Goal: Task Accomplishment & Management: Complete application form

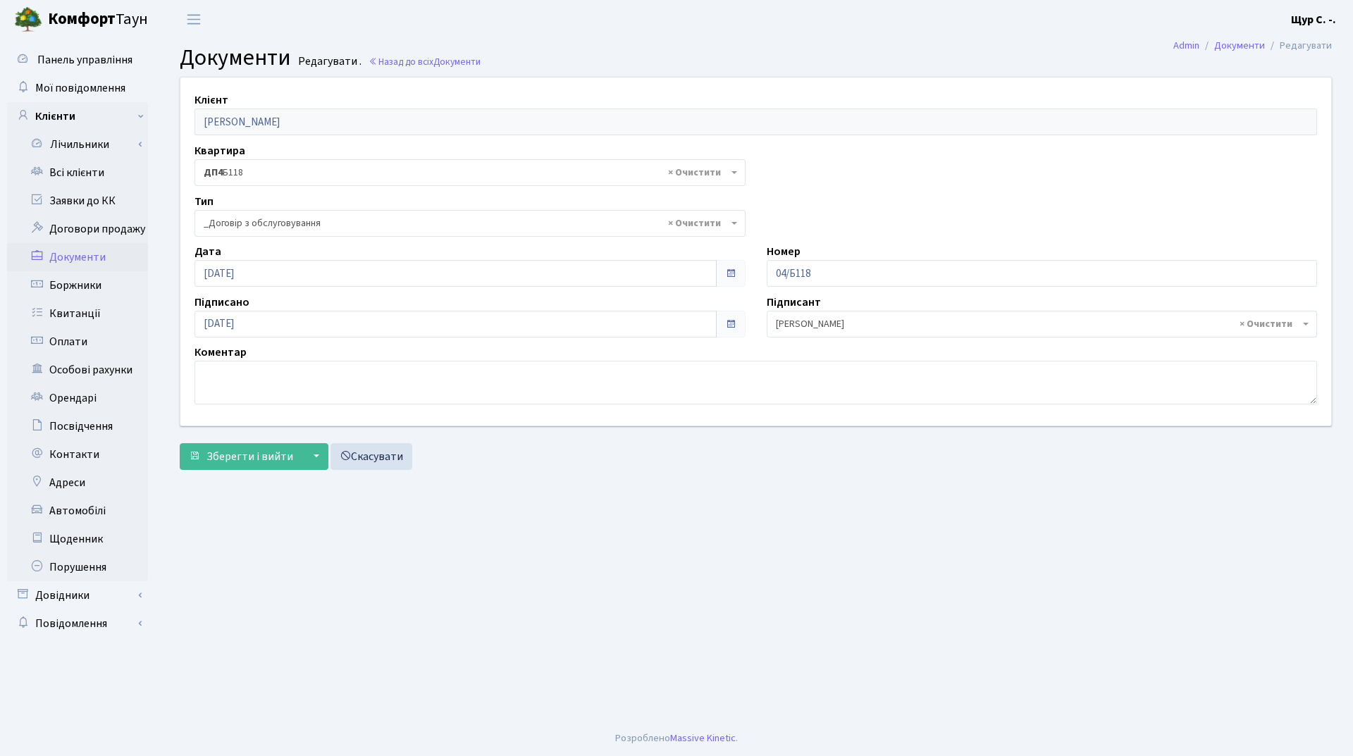
select select "289"
click at [105, 171] on link "Всі клієнти" at bounding box center [77, 173] width 141 height 28
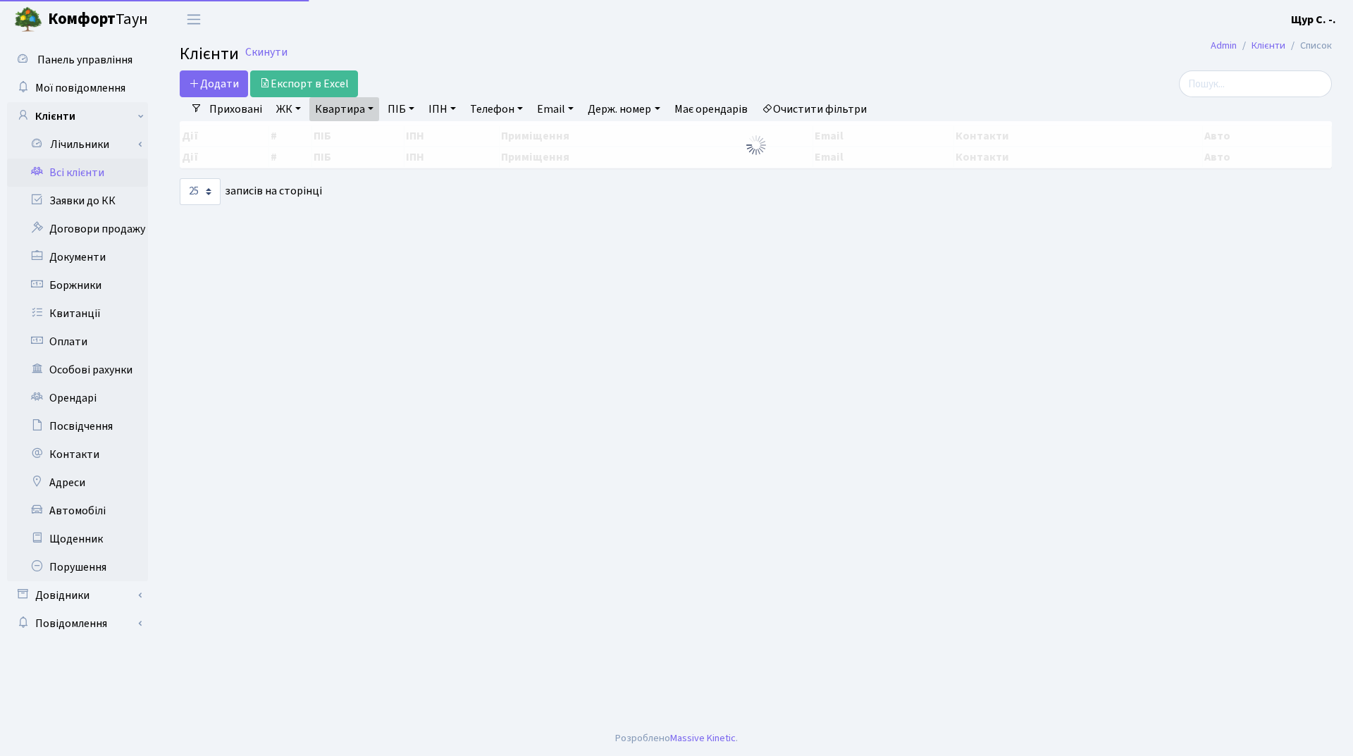
select select "25"
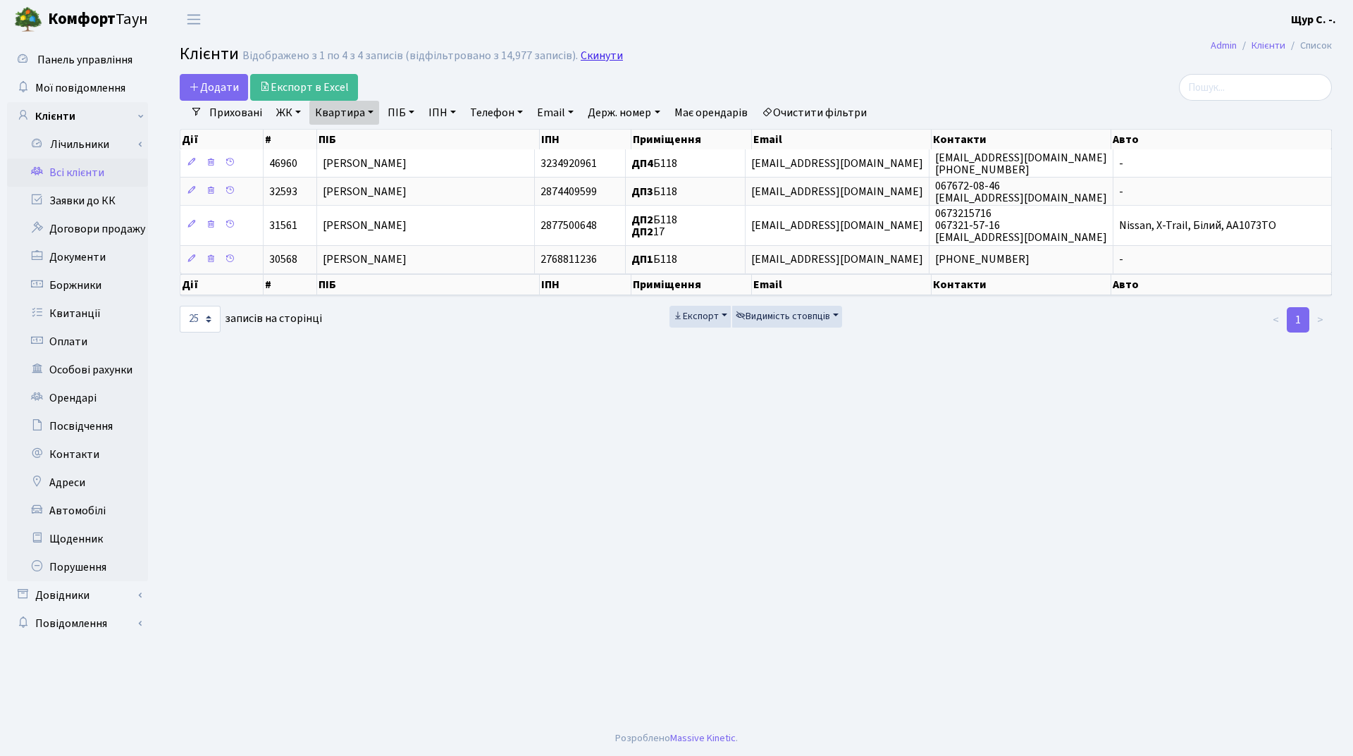
click at [595, 52] on link "Скинути" at bounding box center [602, 55] width 42 height 13
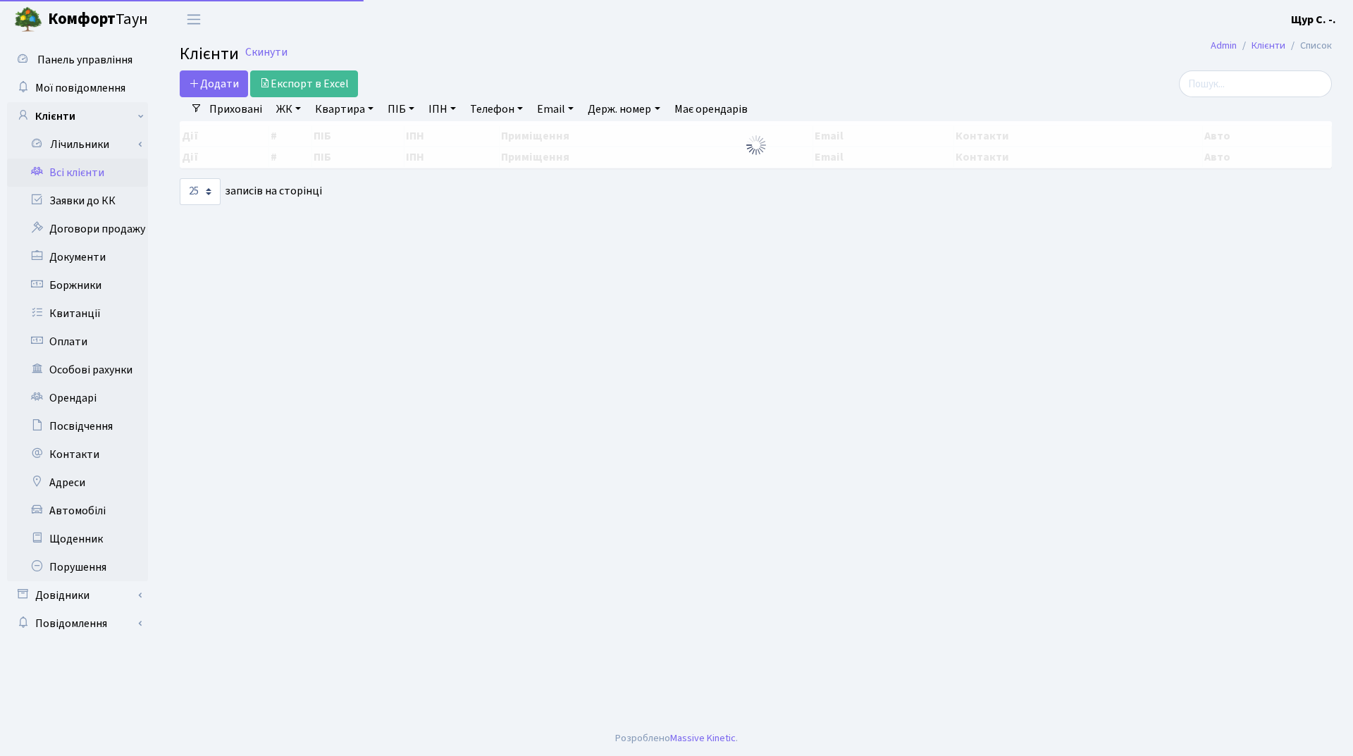
select select "25"
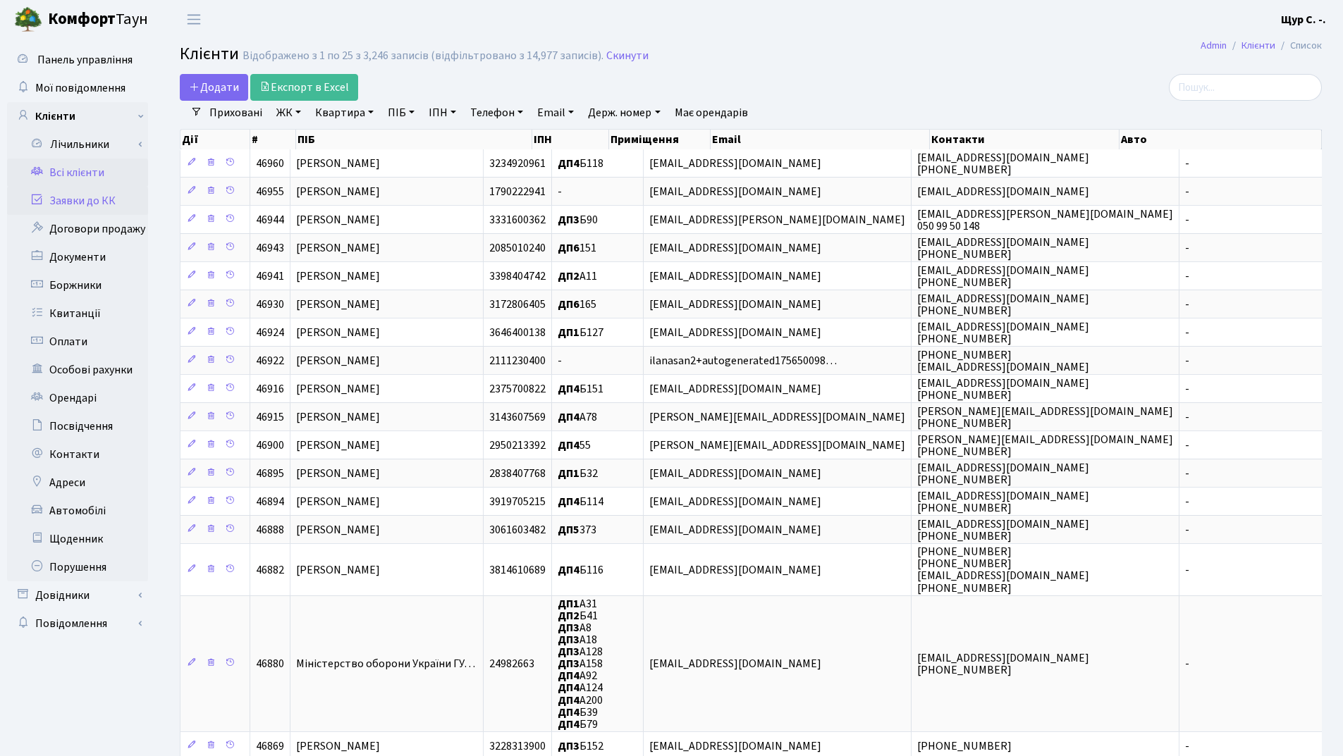
click at [81, 202] on link "Заявки до КК" at bounding box center [77, 201] width 141 height 28
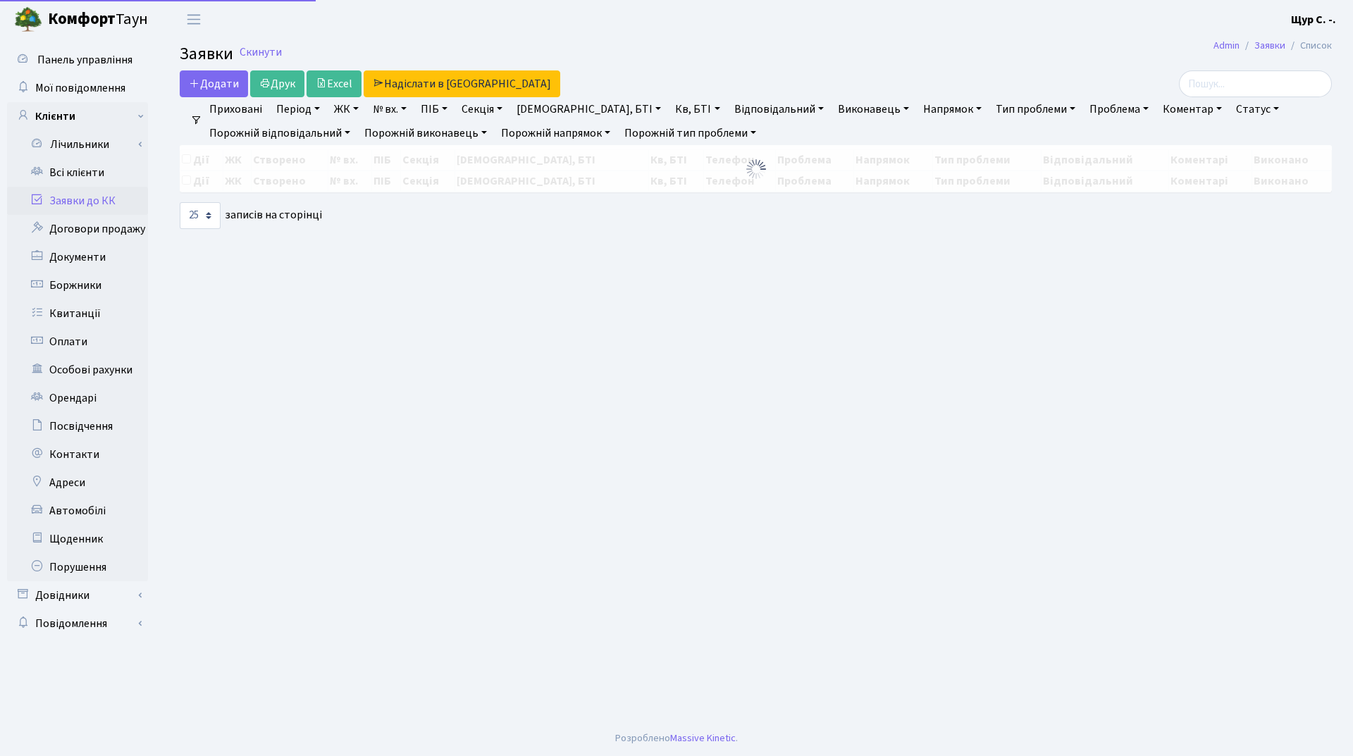
select select "25"
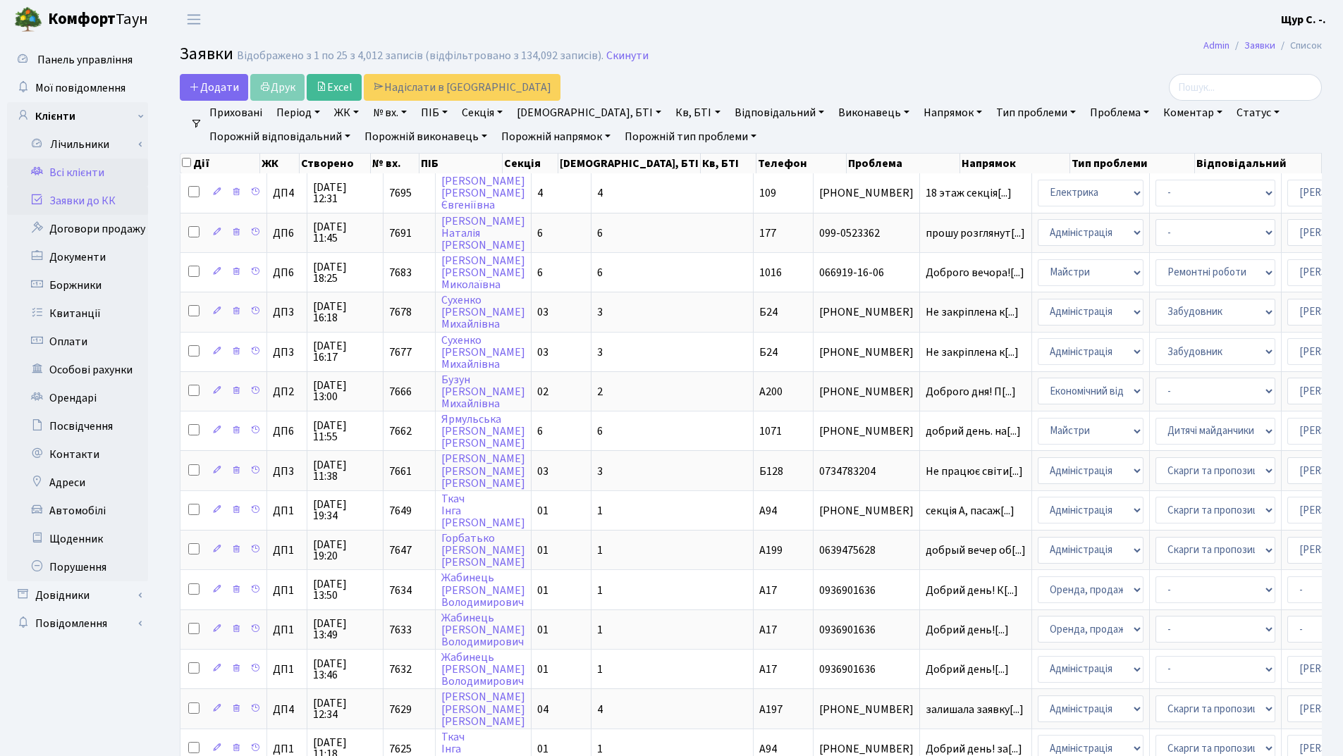
click at [68, 180] on link "Всі клієнти" at bounding box center [77, 173] width 141 height 28
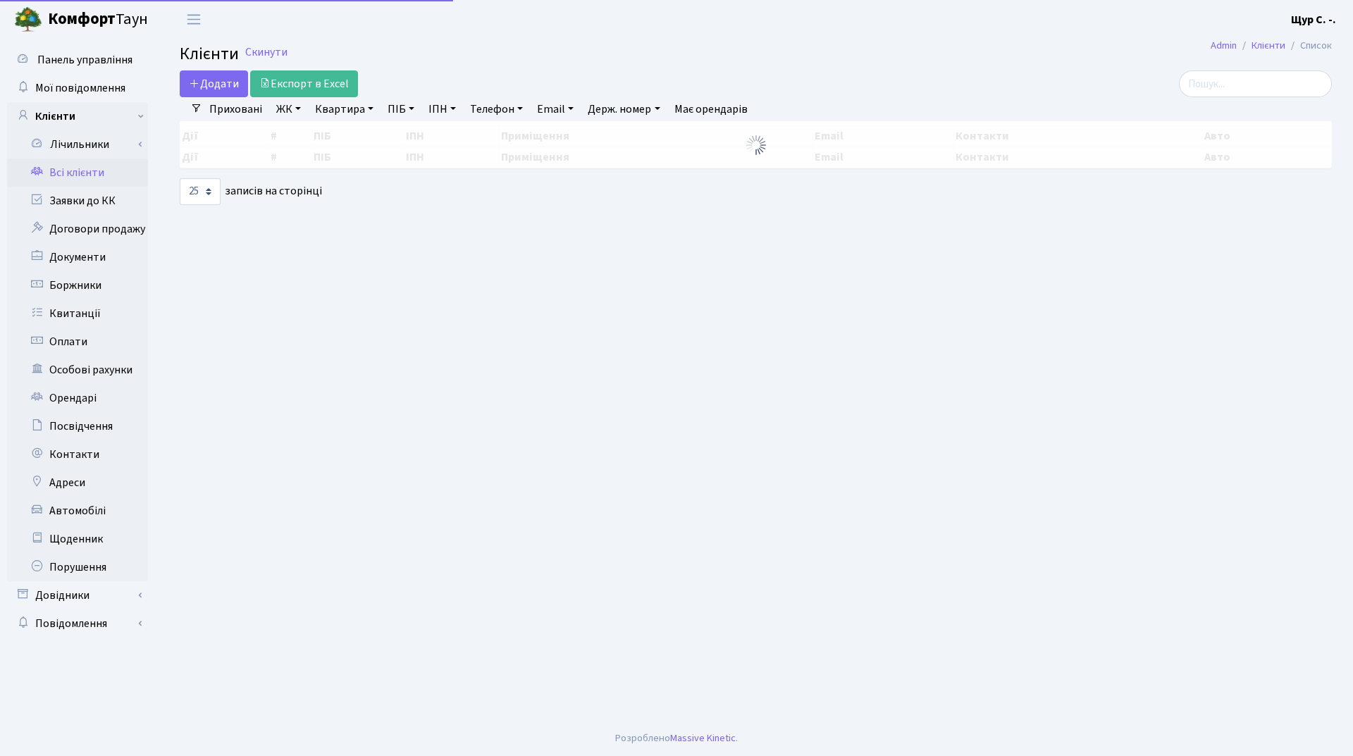
select select "25"
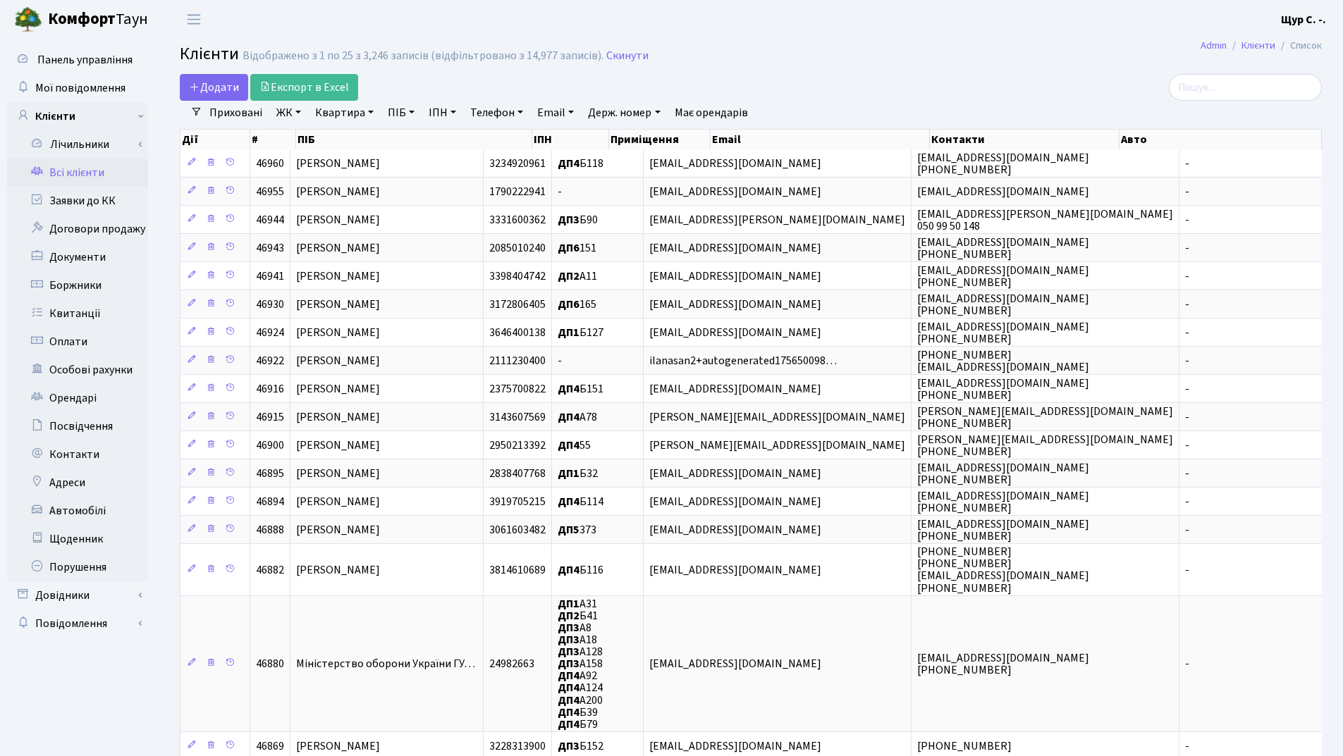
click at [331, 113] on link "Квартира" at bounding box center [344, 113] width 70 height 24
type input "б90"
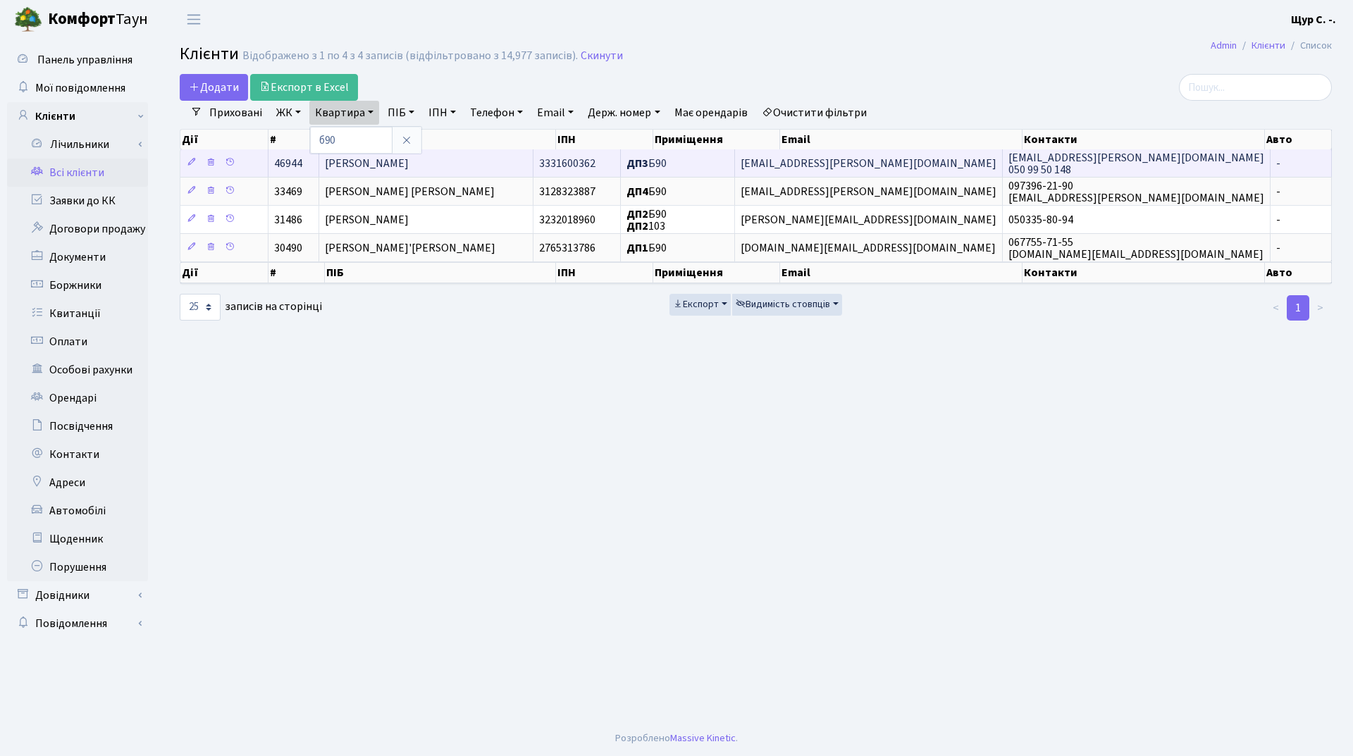
click at [380, 171] on span "[PERSON_NAME]" at bounding box center [367, 164] width 84 height 16
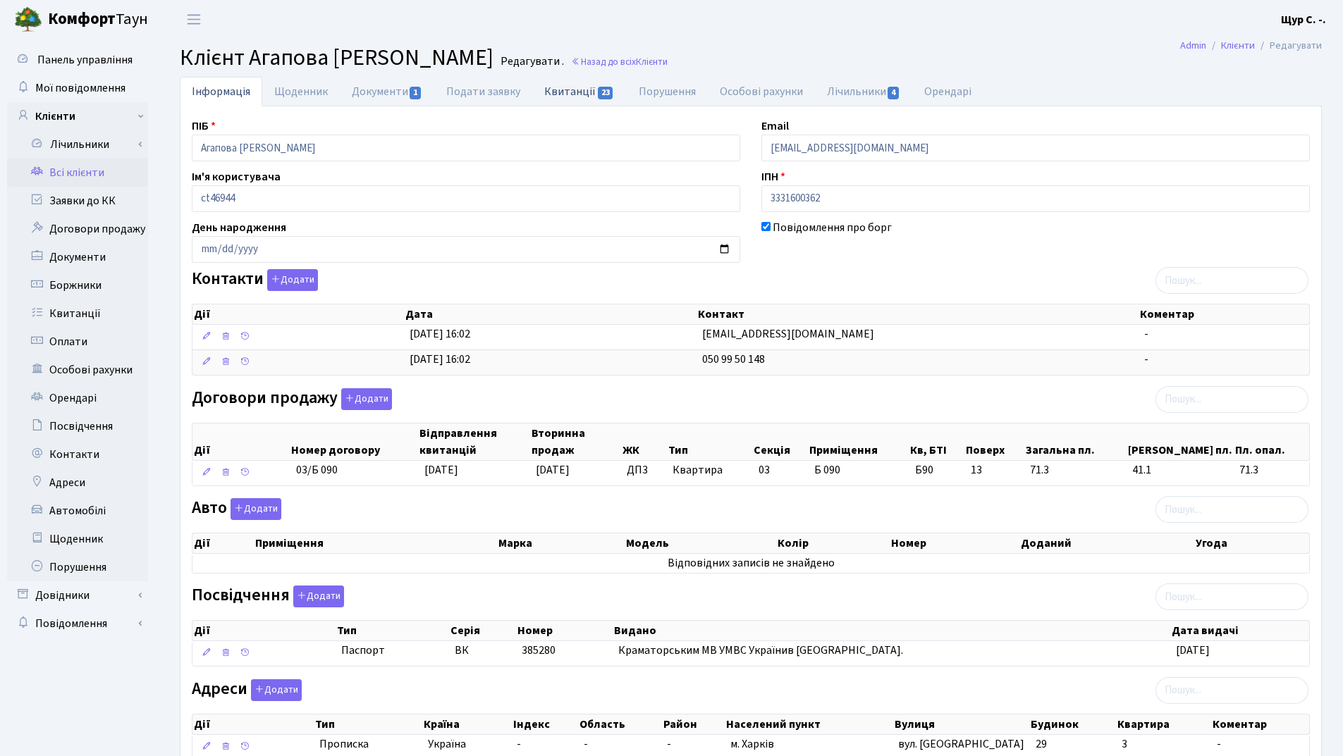
click at [568, 96] on link "Квитанції 23" at bounding box center [579, 91] width 94 height 29
select select "25"
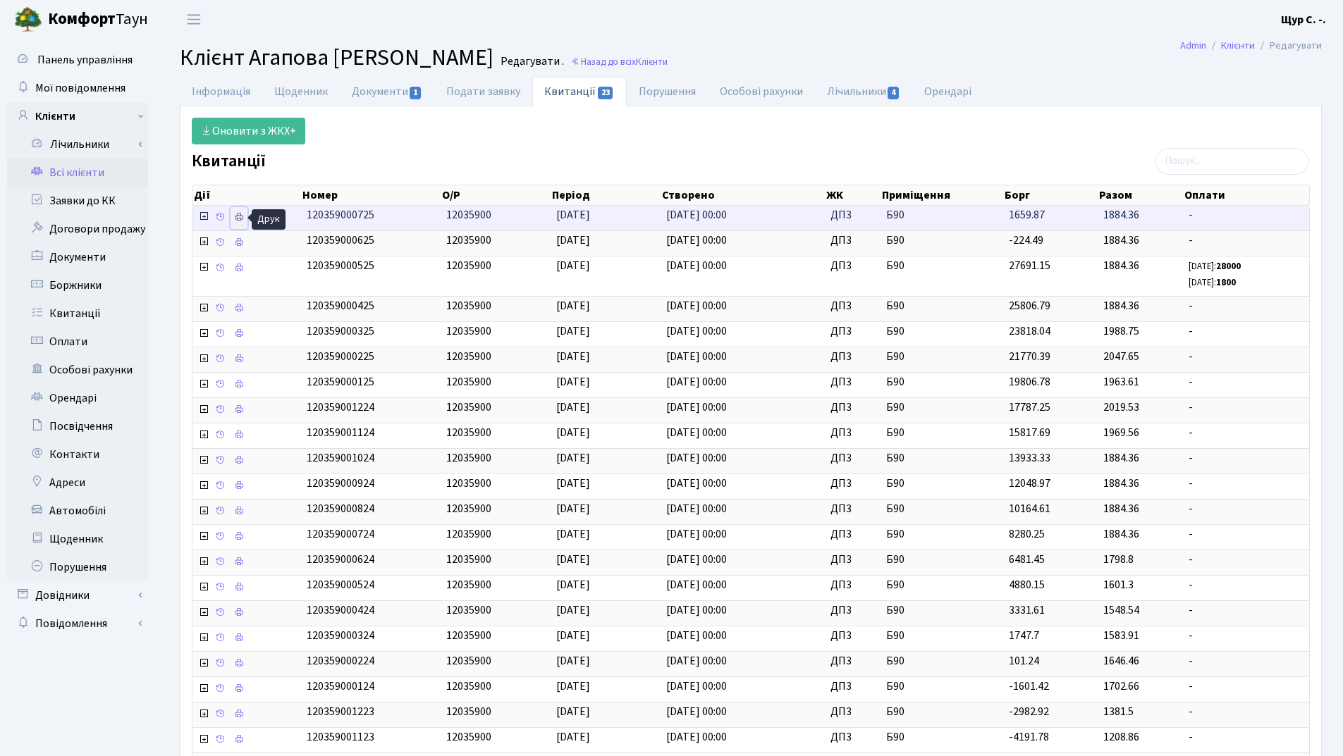
click at [237, 219] on icon at bounding box center [239, 217] width 10 height 10
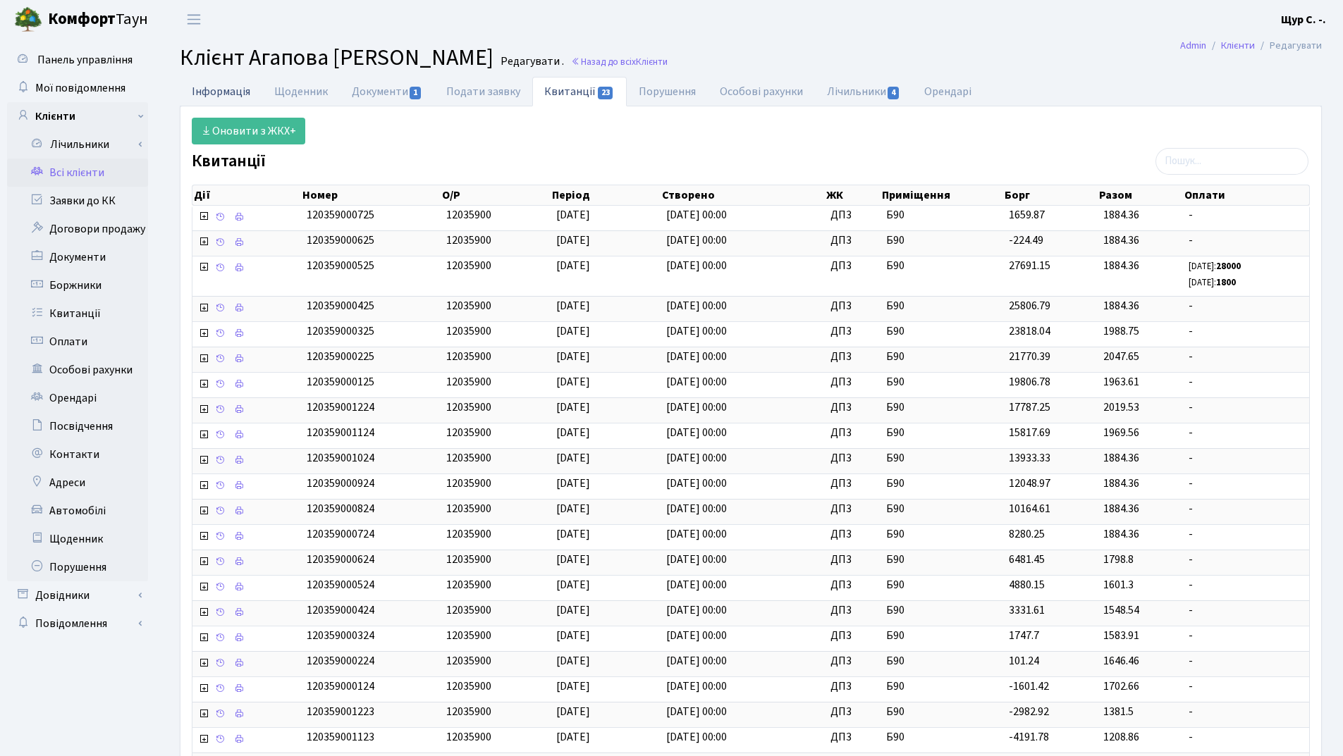
click at [220, 85] on link "Інформація" at bounding box center [221, 91] width 82 height 29
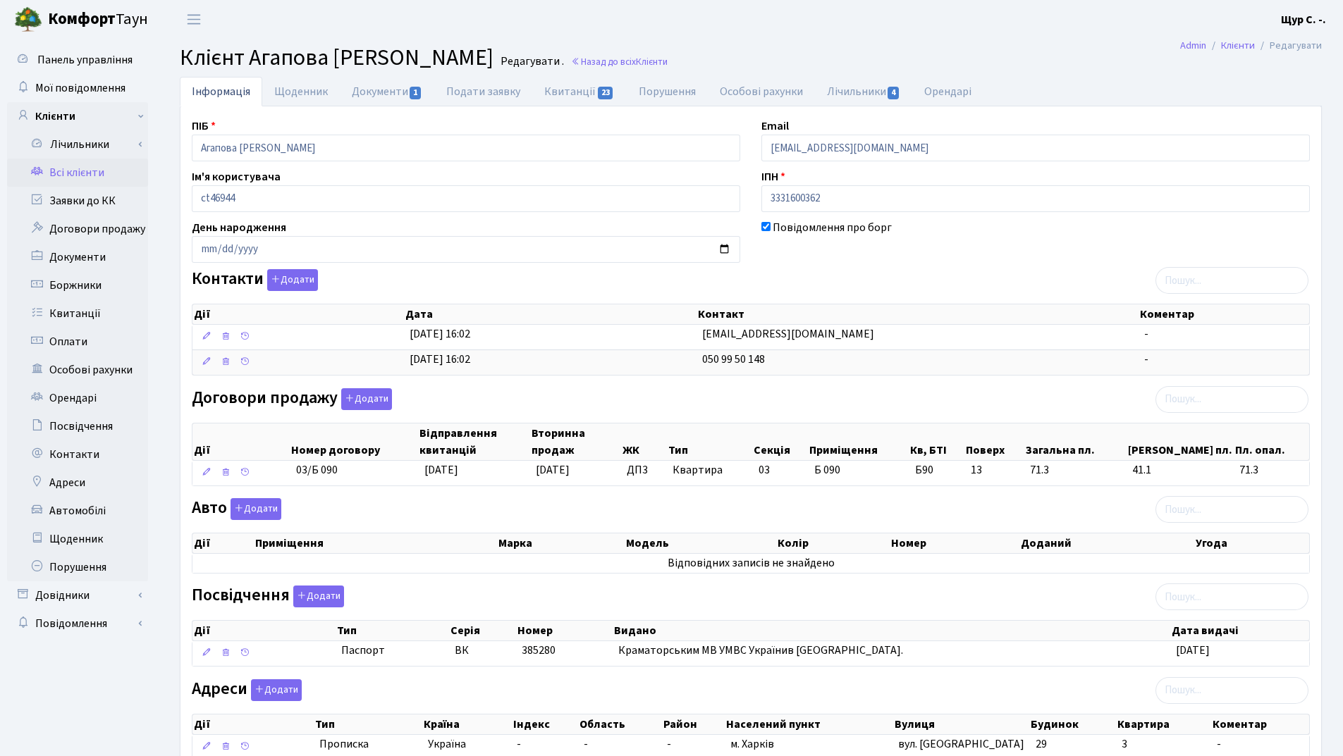
click at [106, 168] on link "Всі клієнти" at bounding box center [77, 173] width 141 height 28
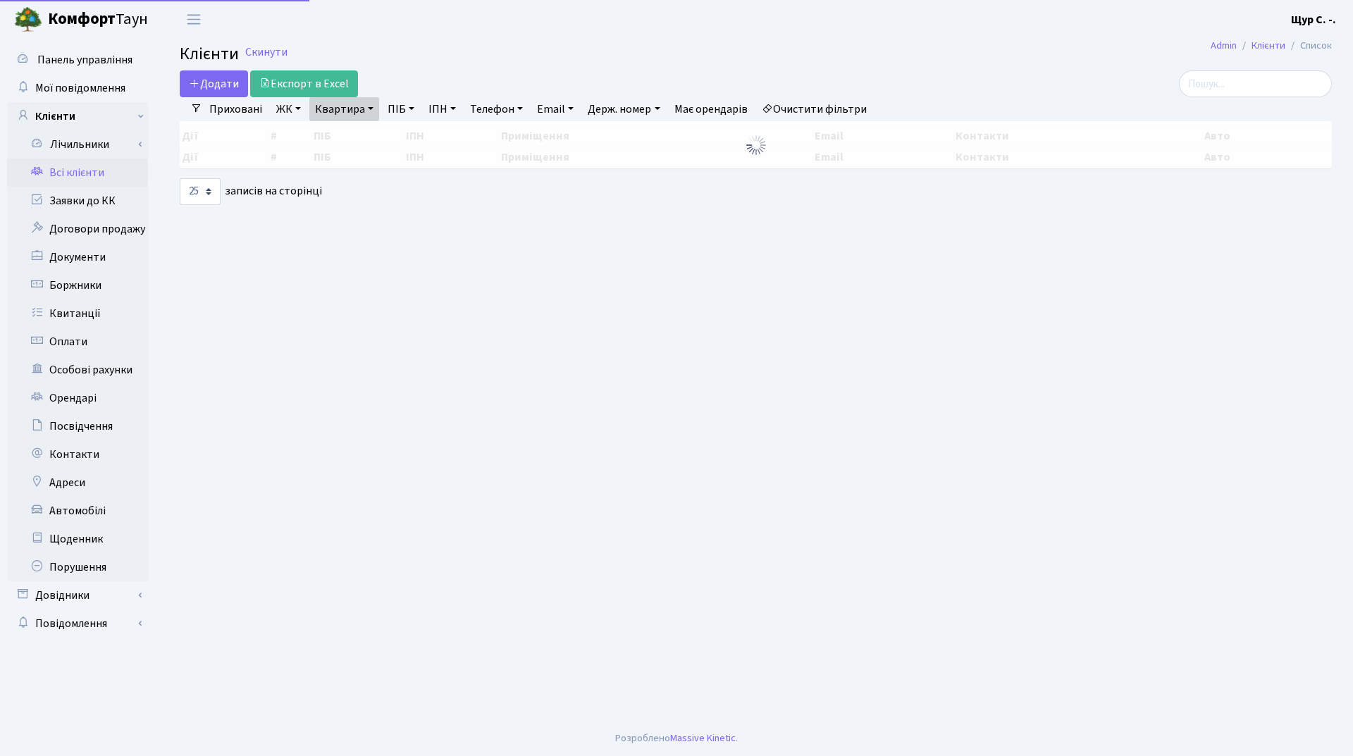
select select "25"
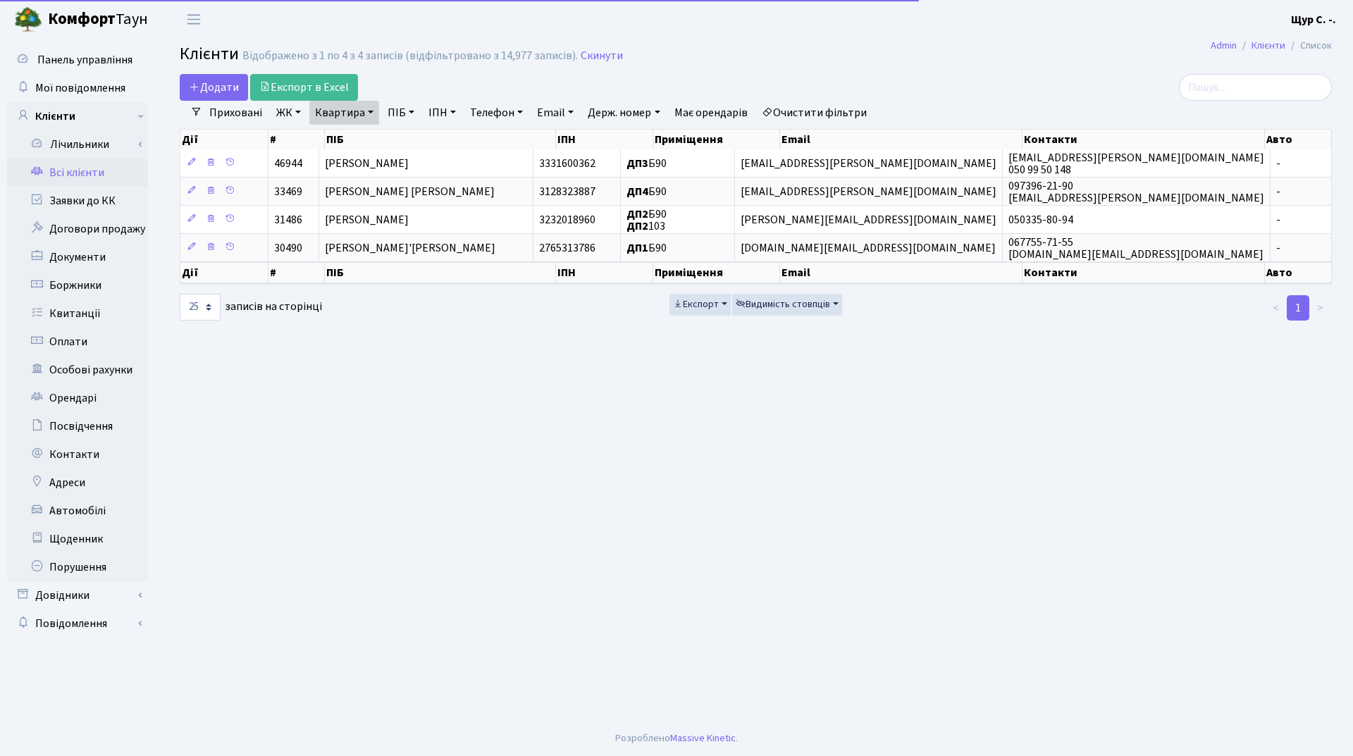
click at [355, 115] on link "Квартира" at bounding box center [344, 113] width 70 height 24
click at [358, 136] on input "б90" at bounding box center [351, 140] width 82 height 27
type input "б"
type input "а22"
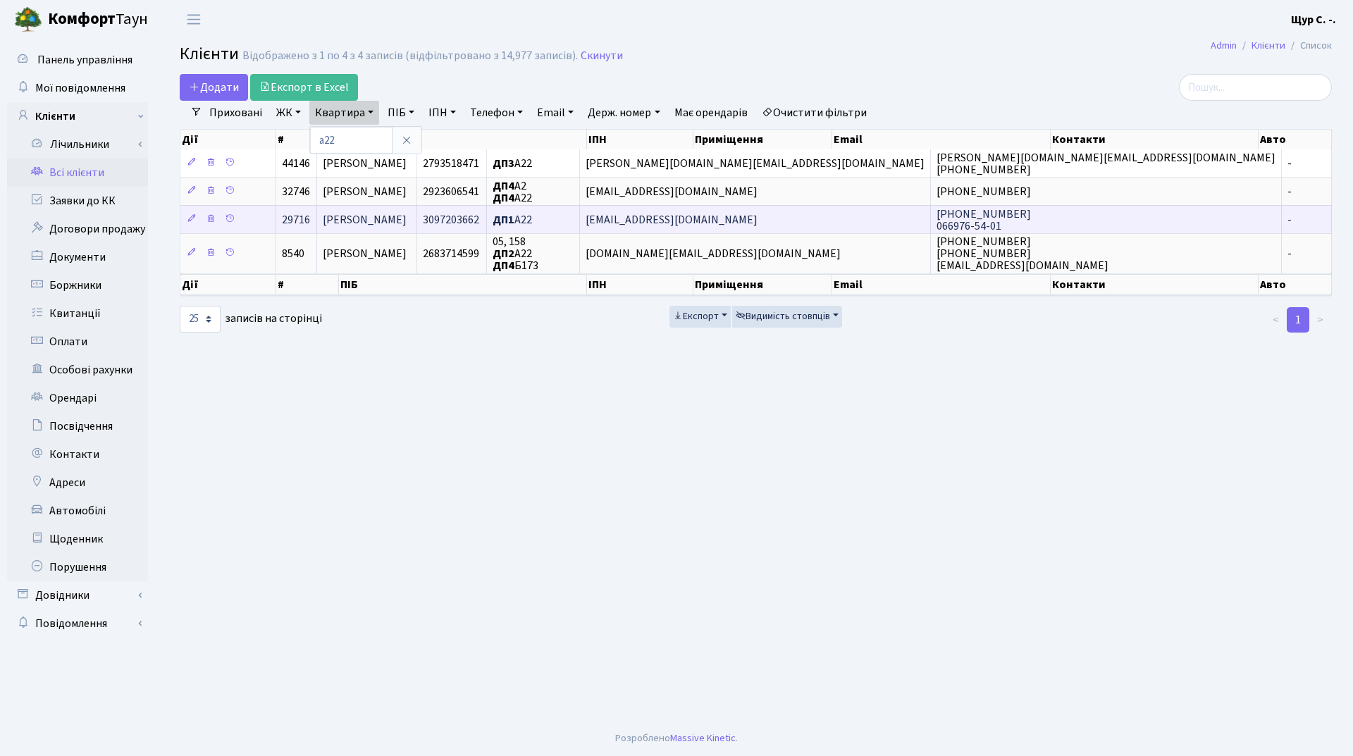
click at [383, 216] on span "[PERSON_NAME]" at bounding box center [365, 220] width 84 height 16
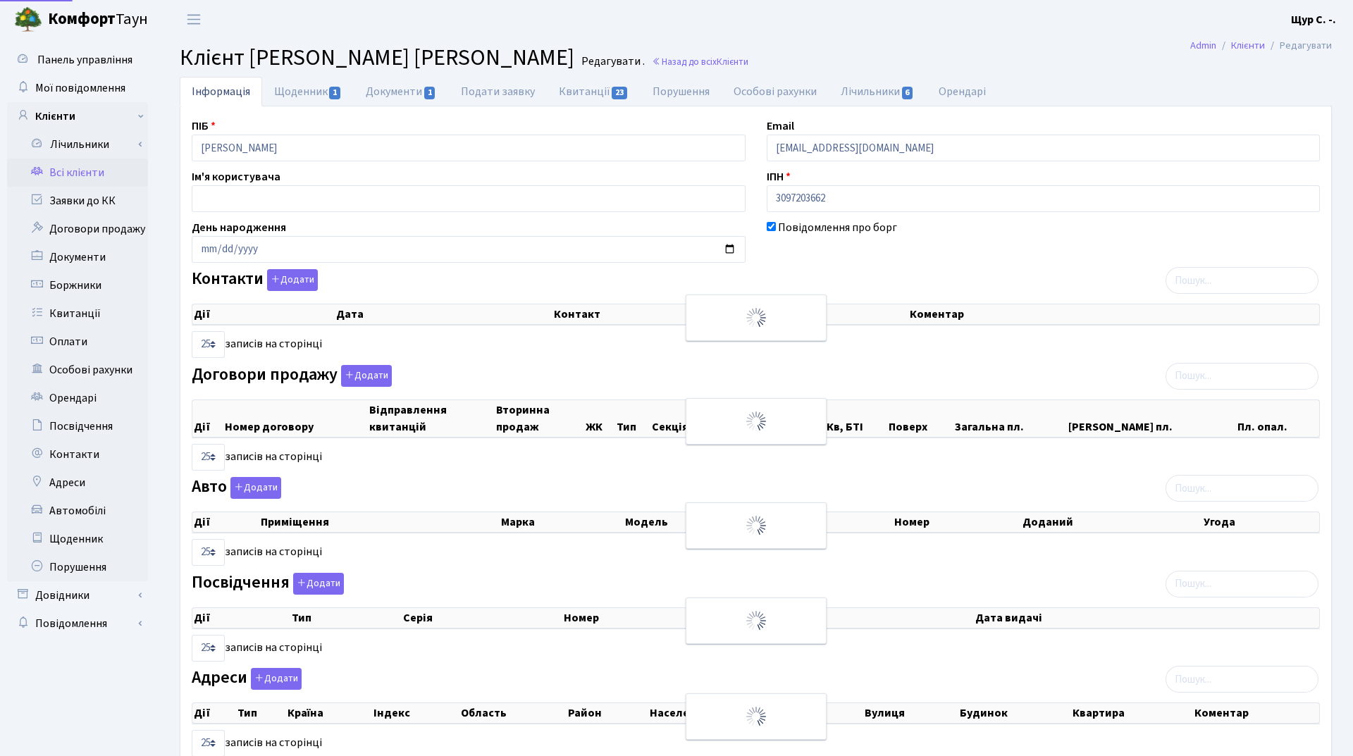
select select "25"
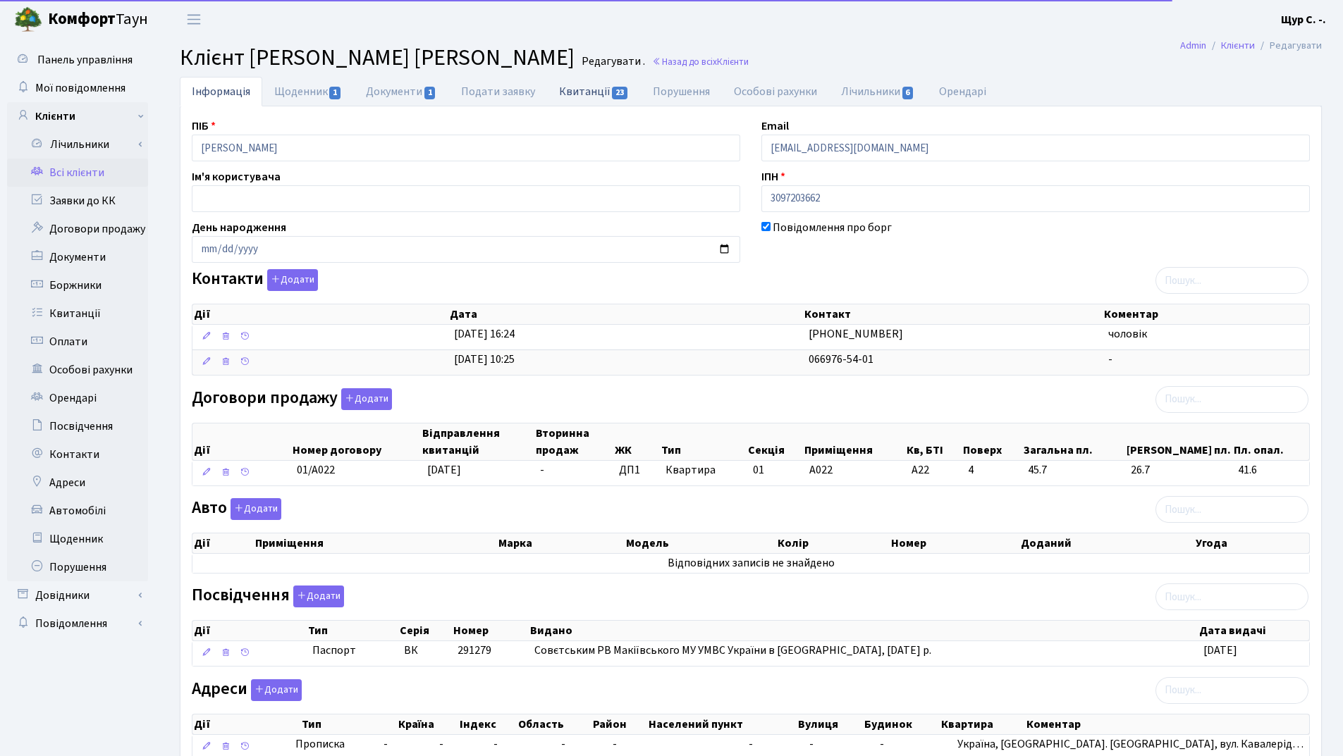
click at [585, 94] on link "Квитанції 23" at bounding box center [594, 91] width 94 height 29
select select "25"
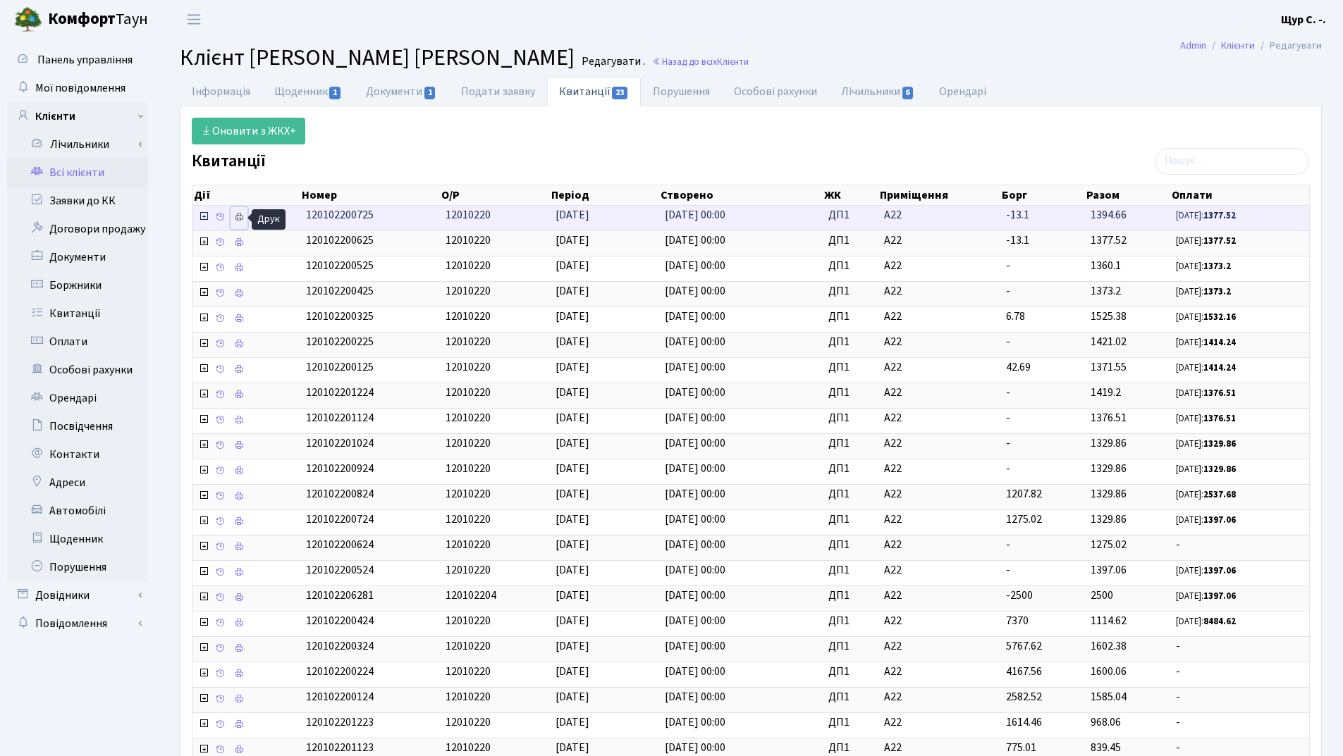
click at [242, 215] on icon at bounding box center [239, 217] width 10 height 10
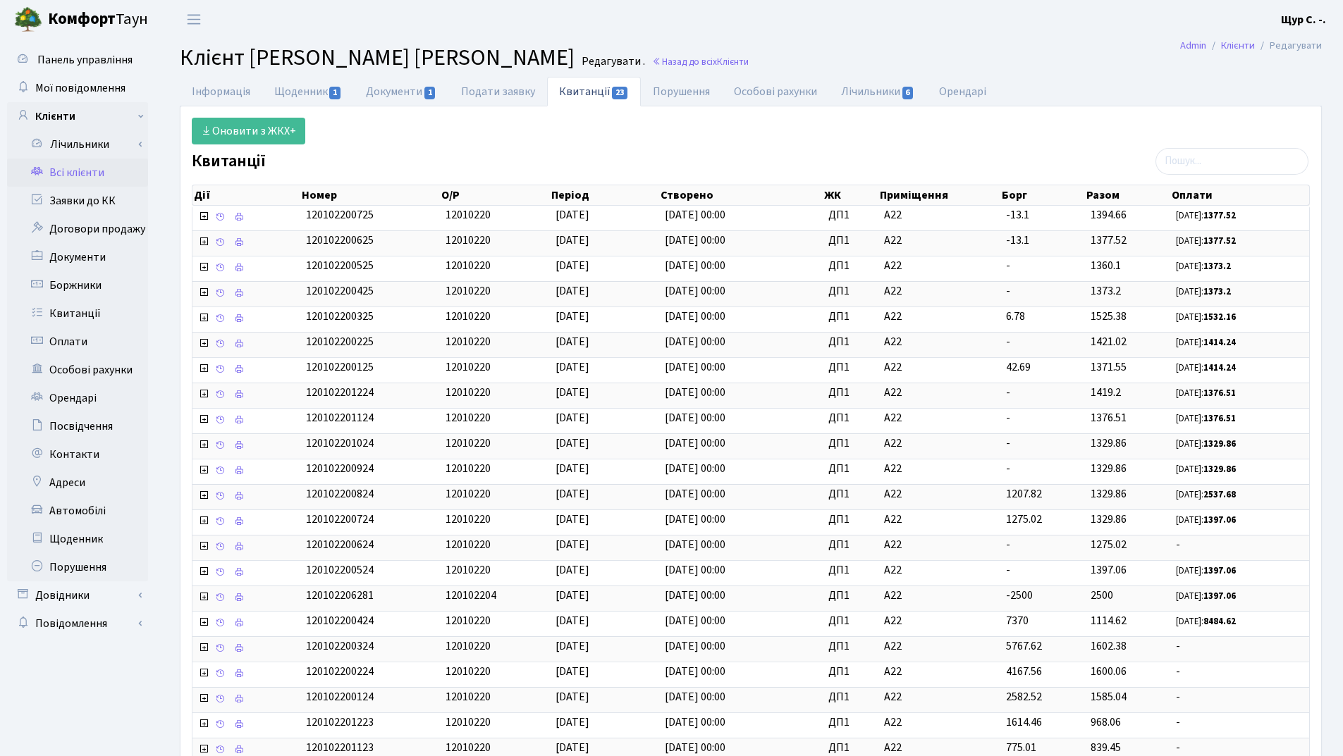
click at [101, 172] on link "Всі клієнти" at bounding box center [77, 173] width 141 height 28
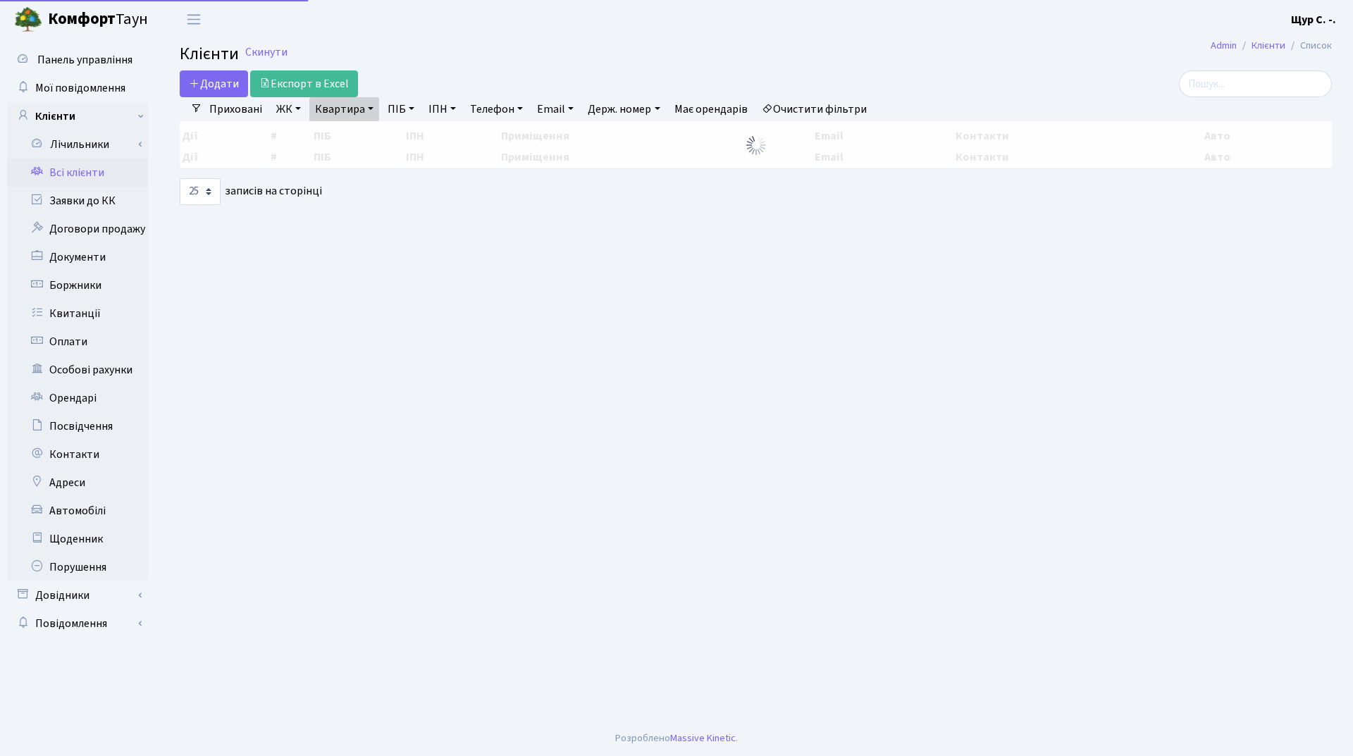
select select "25"
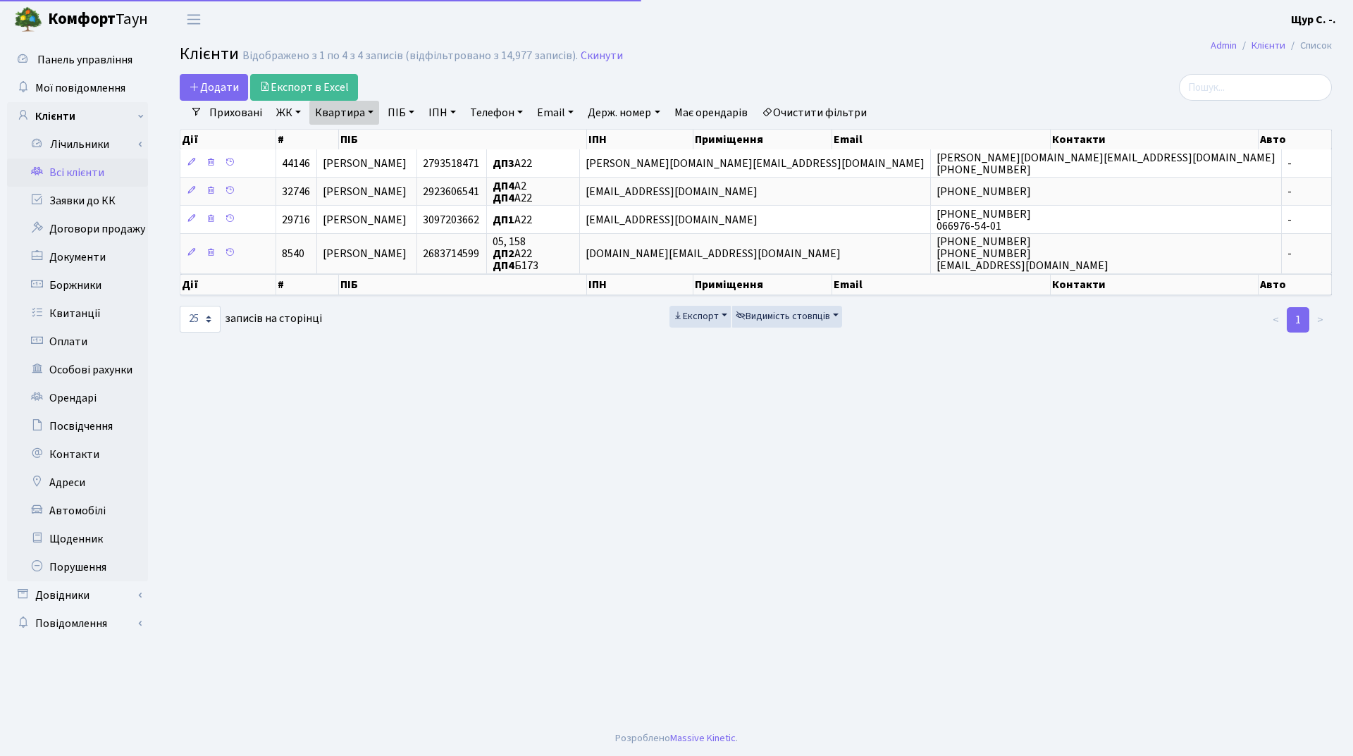
click at [366, 116] on link "Квартира" at bounding box center [344, 113] width 70 height 24
click at [366, 143] on input "а22" at bounding box center [351, 140] width 82 height 27
type input "а"
type input "б90"
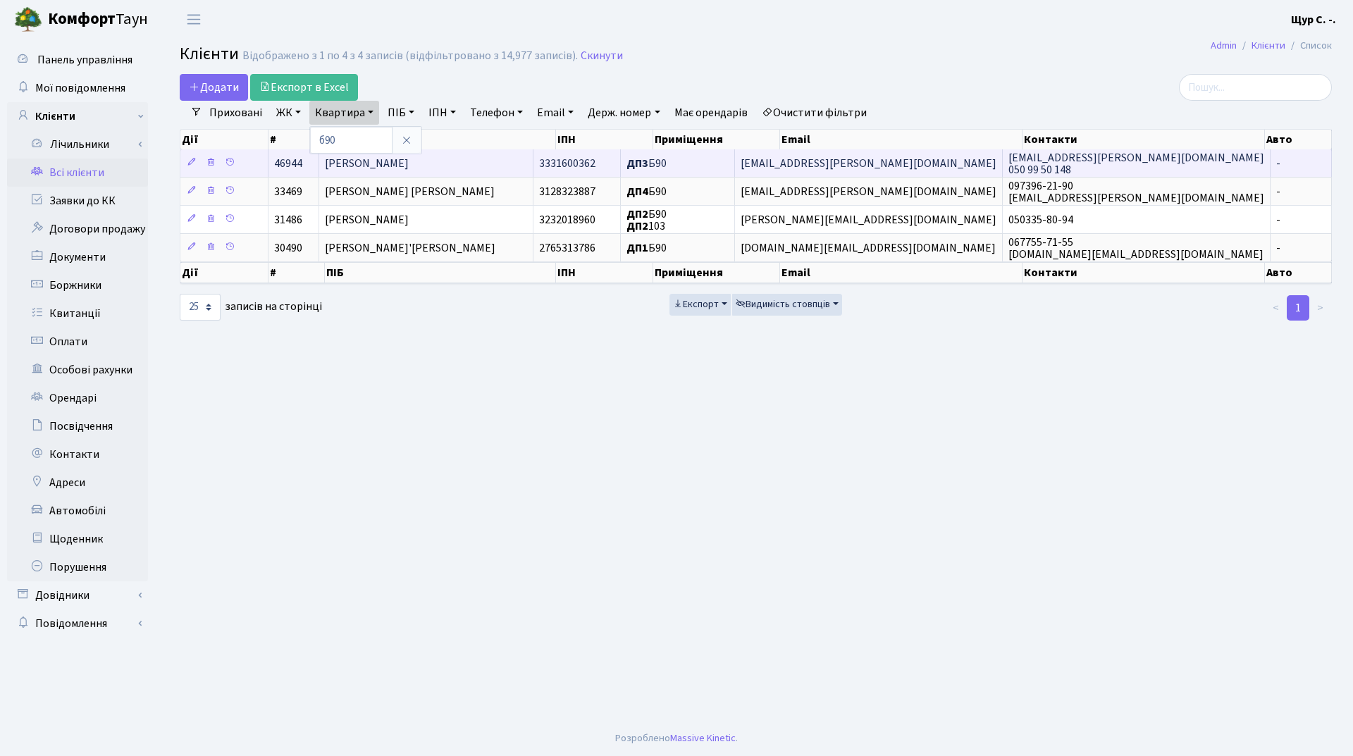
click at [409, 158] on span "[PERSON_NAME]" at bounding box center [367, 164] width 84 height 16
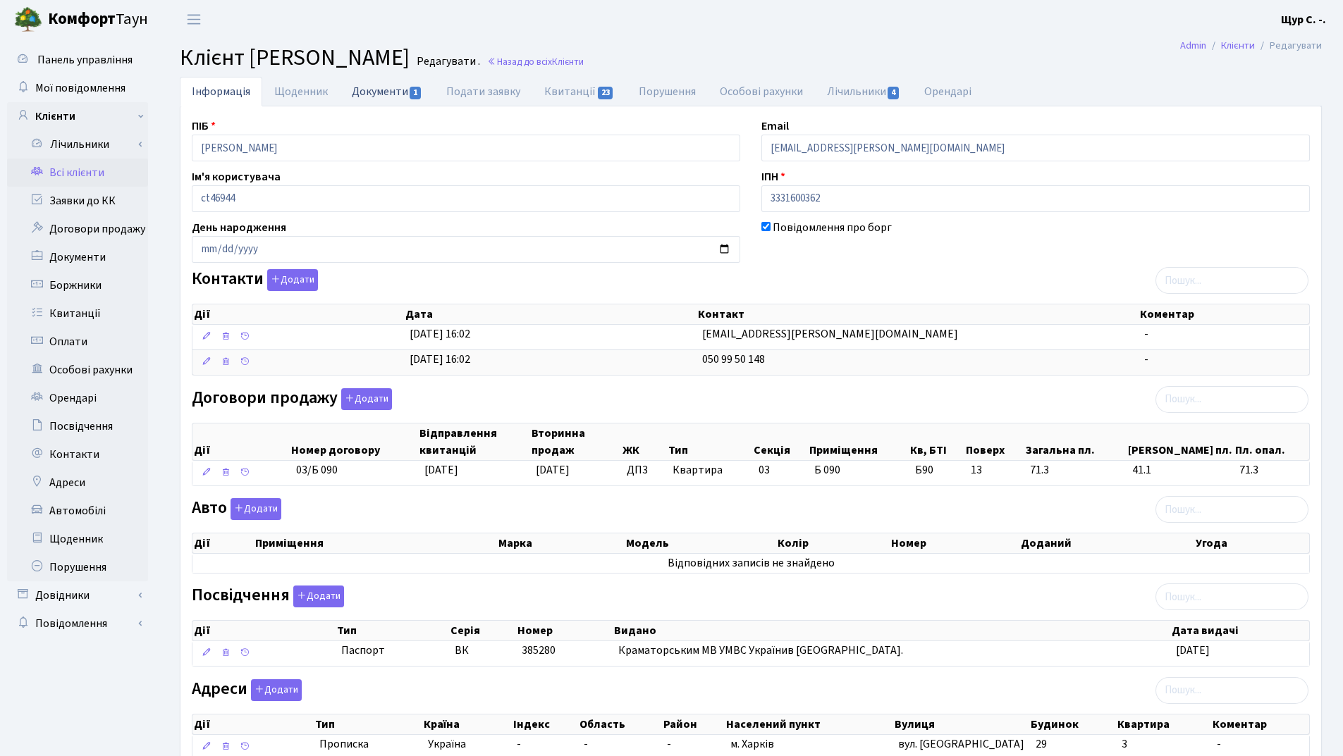
click at [390, 100] on link "Документи 1" at bounding box center [387, 91] width 94 height 29
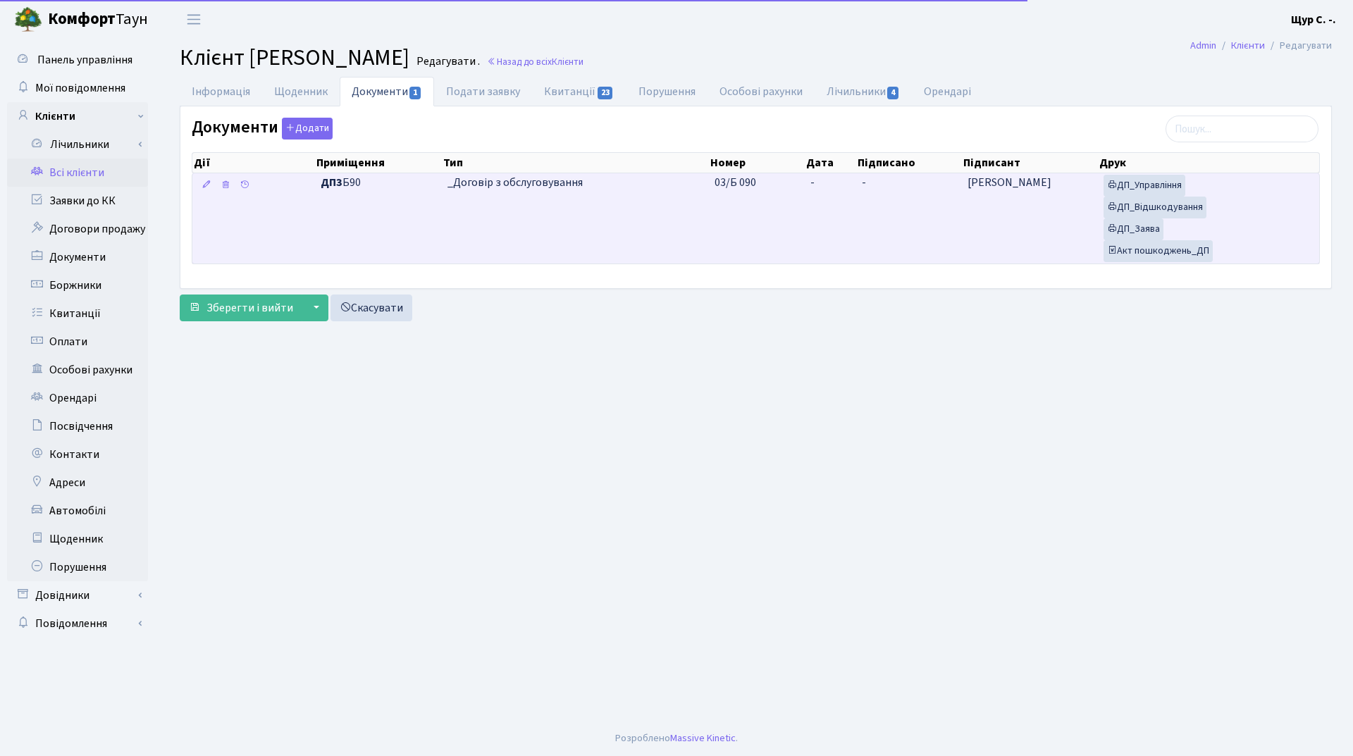
click at [596, 200] on td "_Договір з обслуговування" at bounding box center [575, 218] width 267 height 90
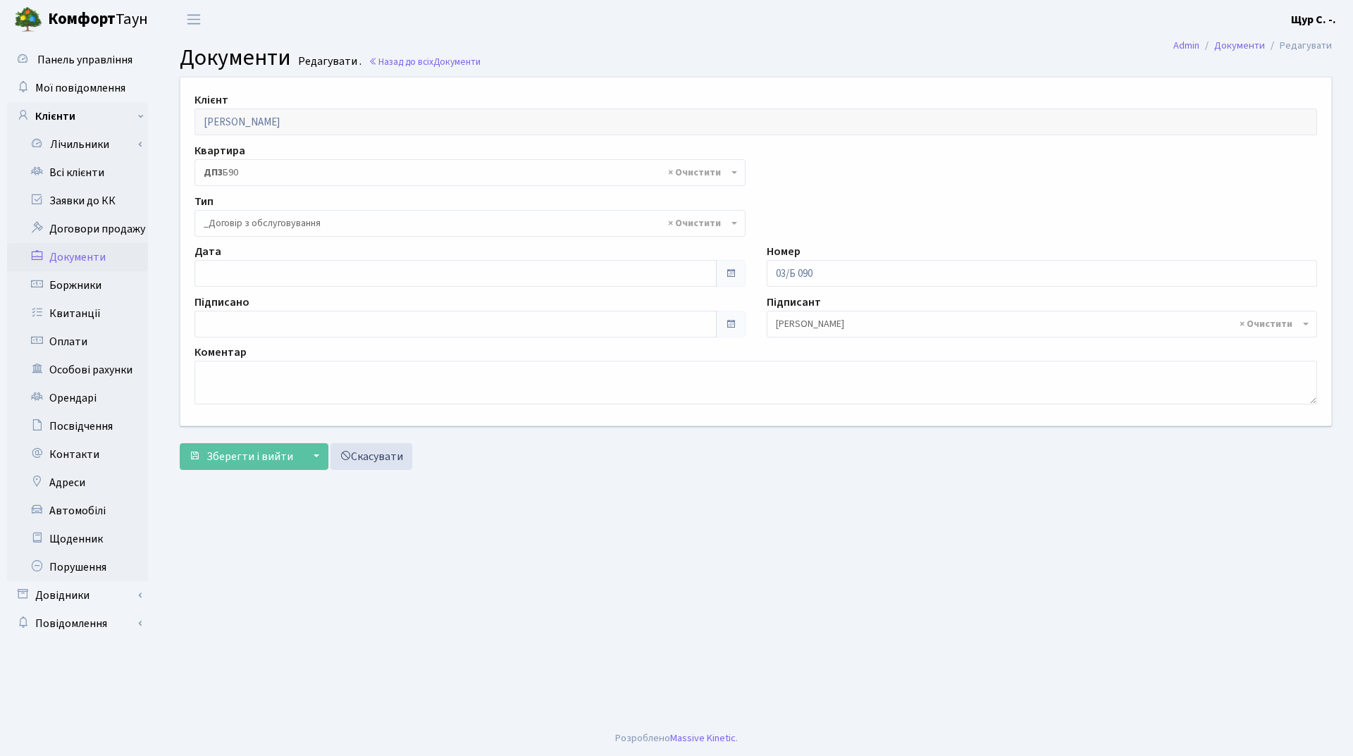
select select "289"
type input "[DATE]"
click at [339, 272] on input "[DATE]" at bounding box center [456, 273] width 522 height 27
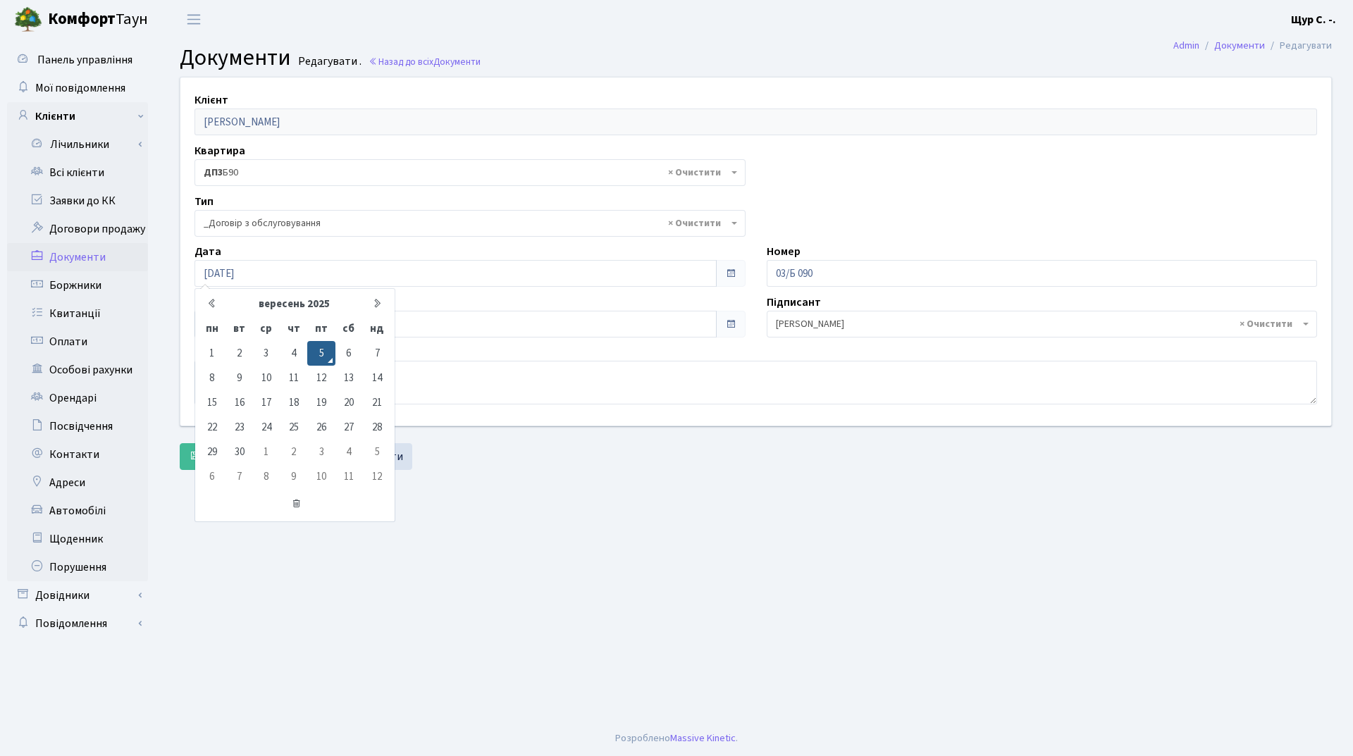
click at [593, 499] on main "Admin Документи Редагувати Документи Редагувати . Назад до всіх Документи Клієн…" at bounding box center [756, 380] width 1195 height 682
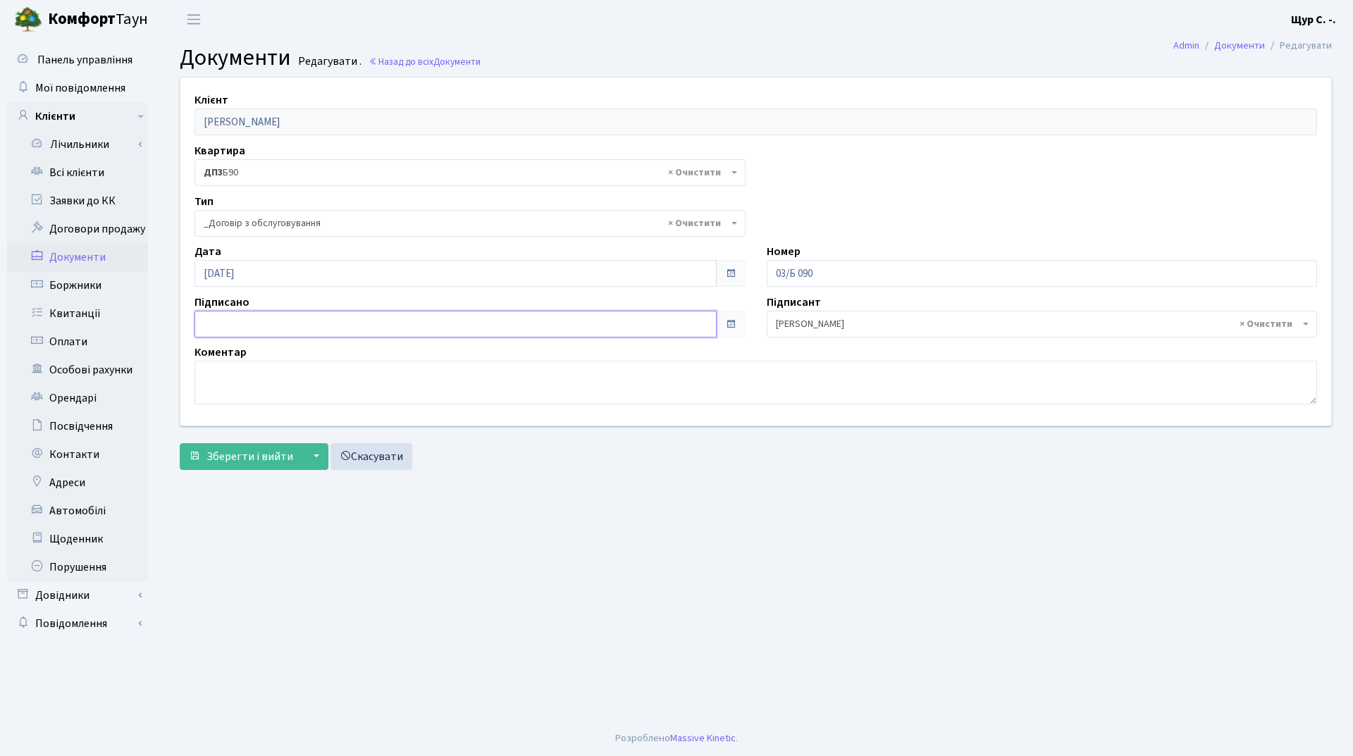
type input "[DATE]"
click at [399, 319] on input "[DATE]" at bounding box center [456, 324] width 522 height 27
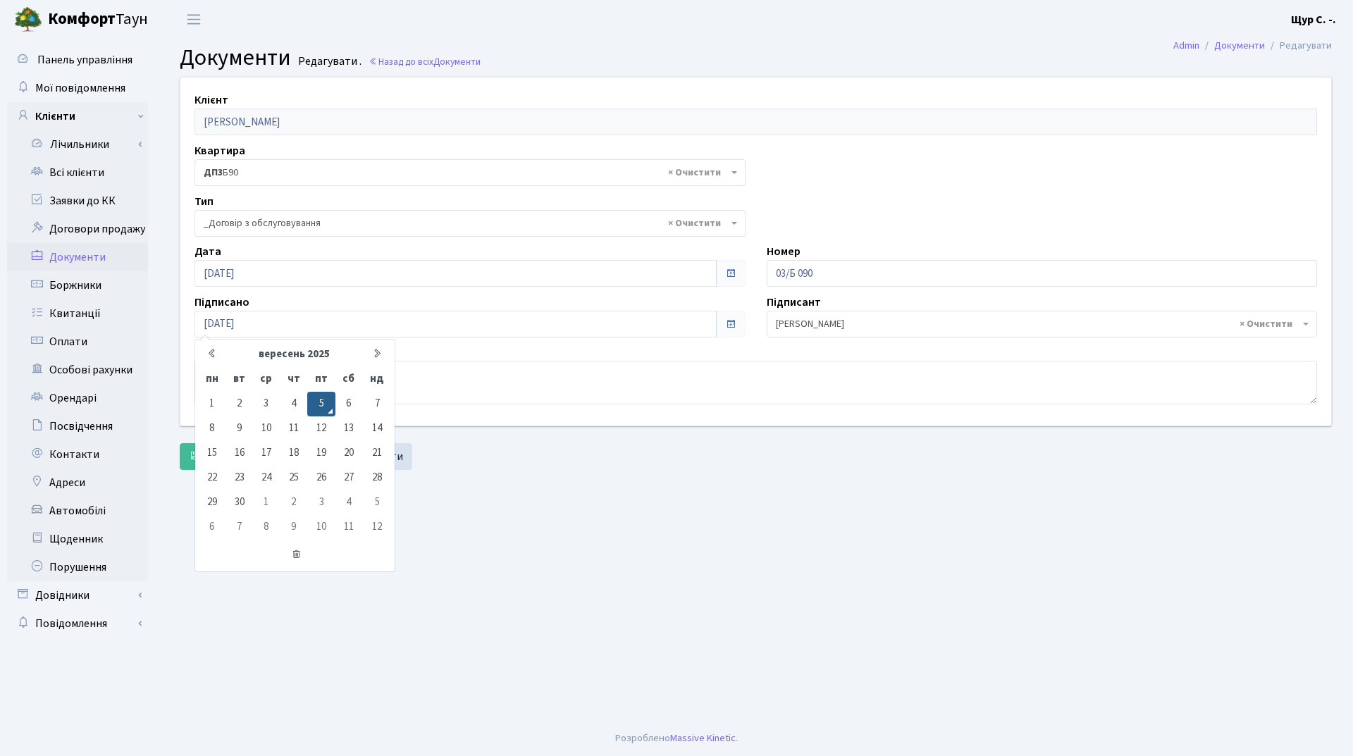
click at [593, 560] on main "Admin Документи Редагувати Документи Редагувати . Назад до всіх Документи Клієн…" at bounding box center [756, 380] width 1195 height 682
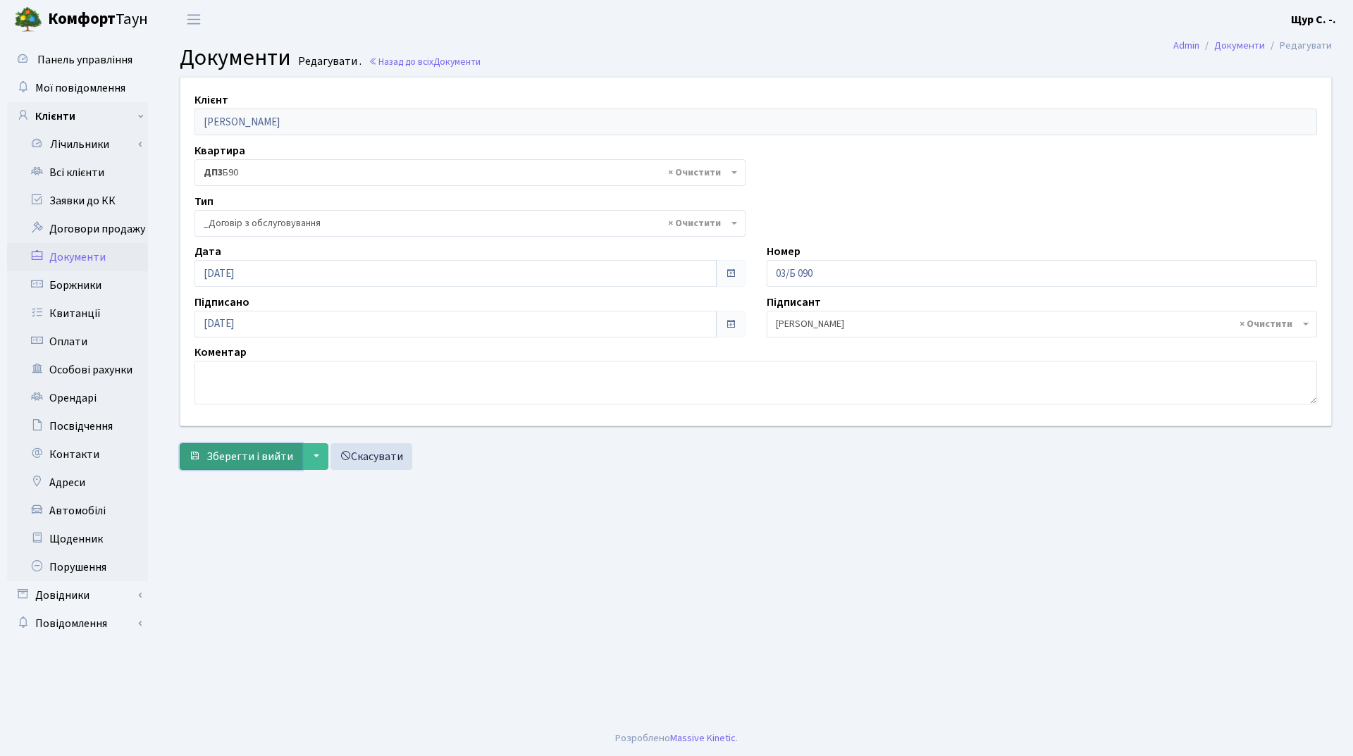
click at [249, 458] on span "Зберегти і вийти" at bounding box center [249, 457] width 87 height 16
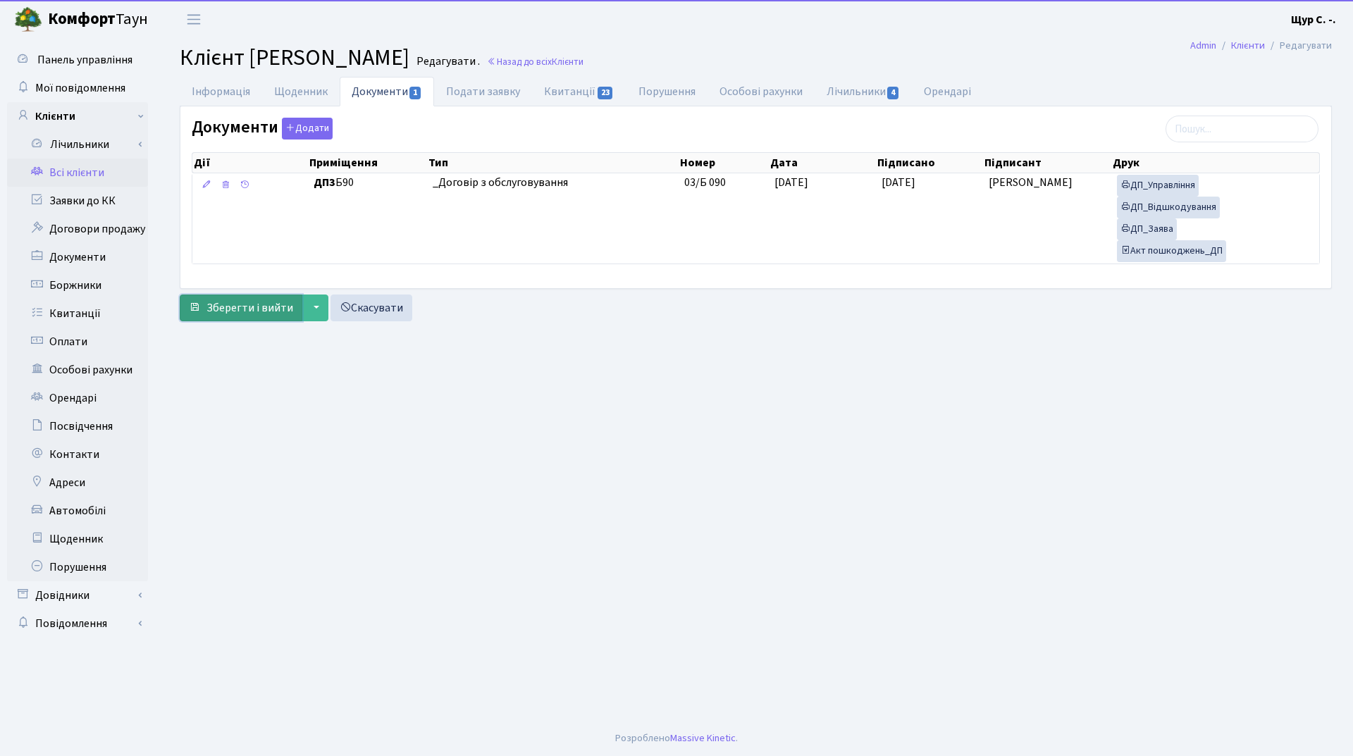
click at [222, 303] on span "Зберегти і вийти" at bounding box center [249, 308] width 87 height 16
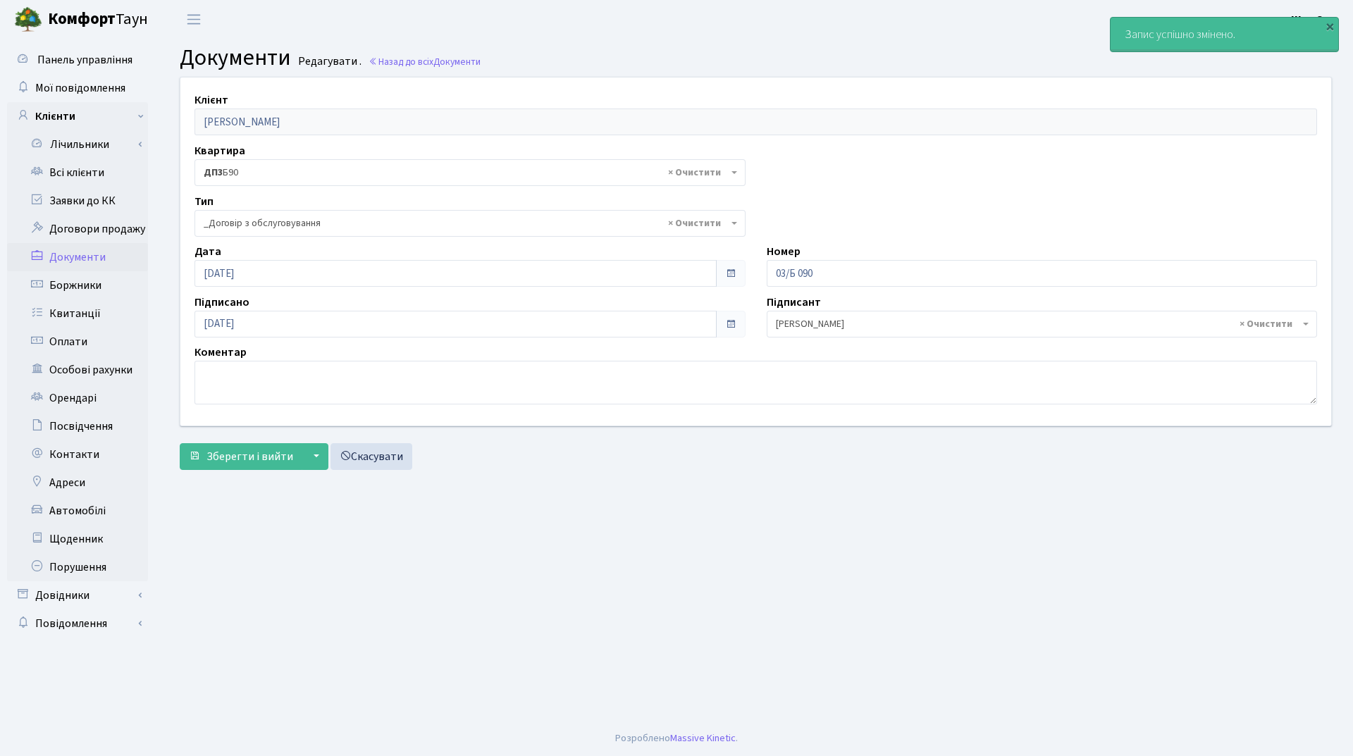
select select "289"
click at [101, 175] on link "Всі клієнти" at bounding box center [77, 173] width 141 height 28
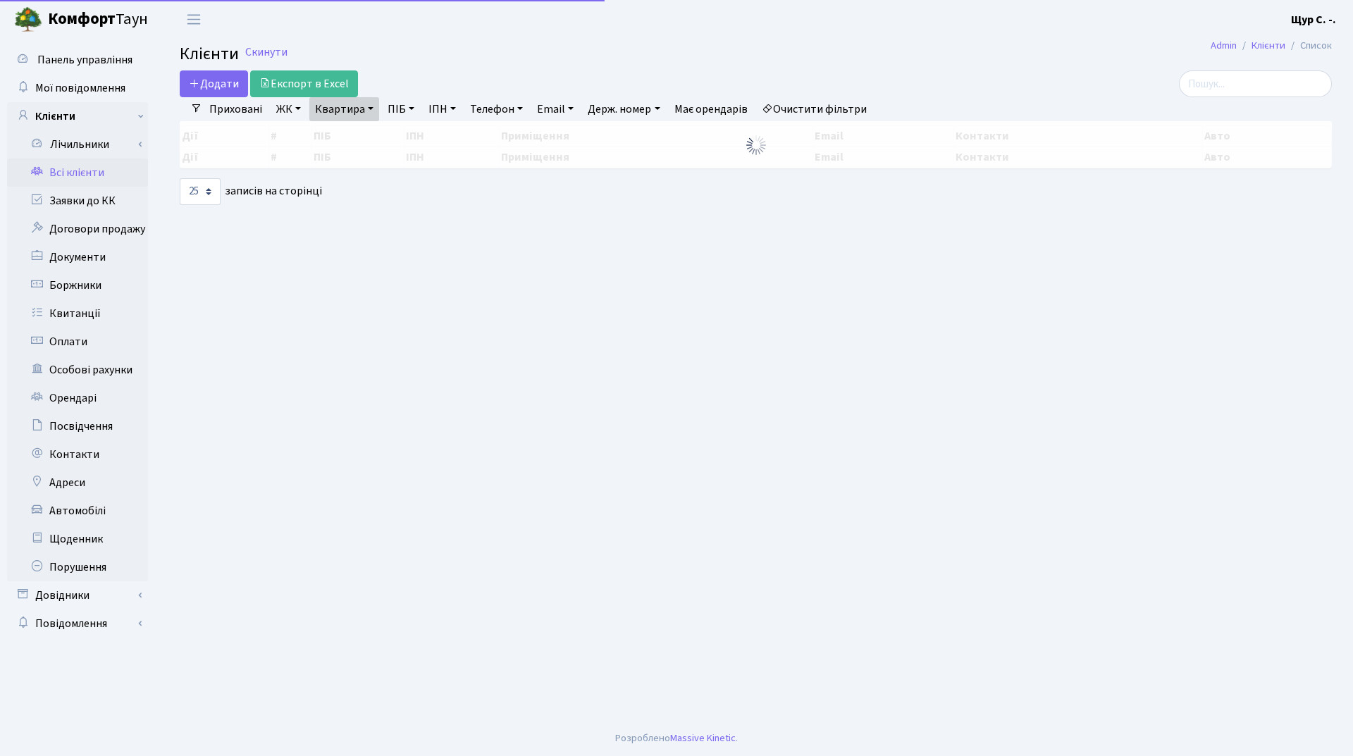
select select "25"
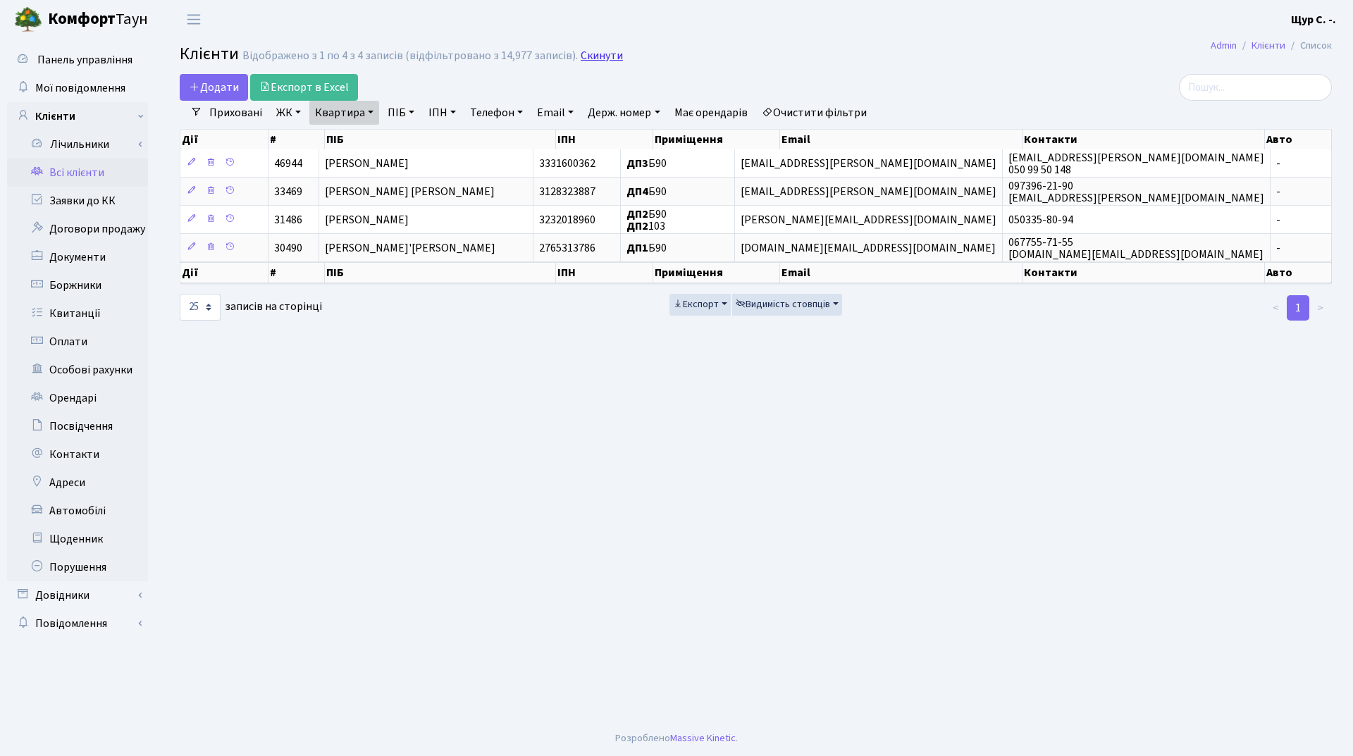
click at [596, 58] on link "Скинути" at bounding box center [602, 55] width 42 height 13
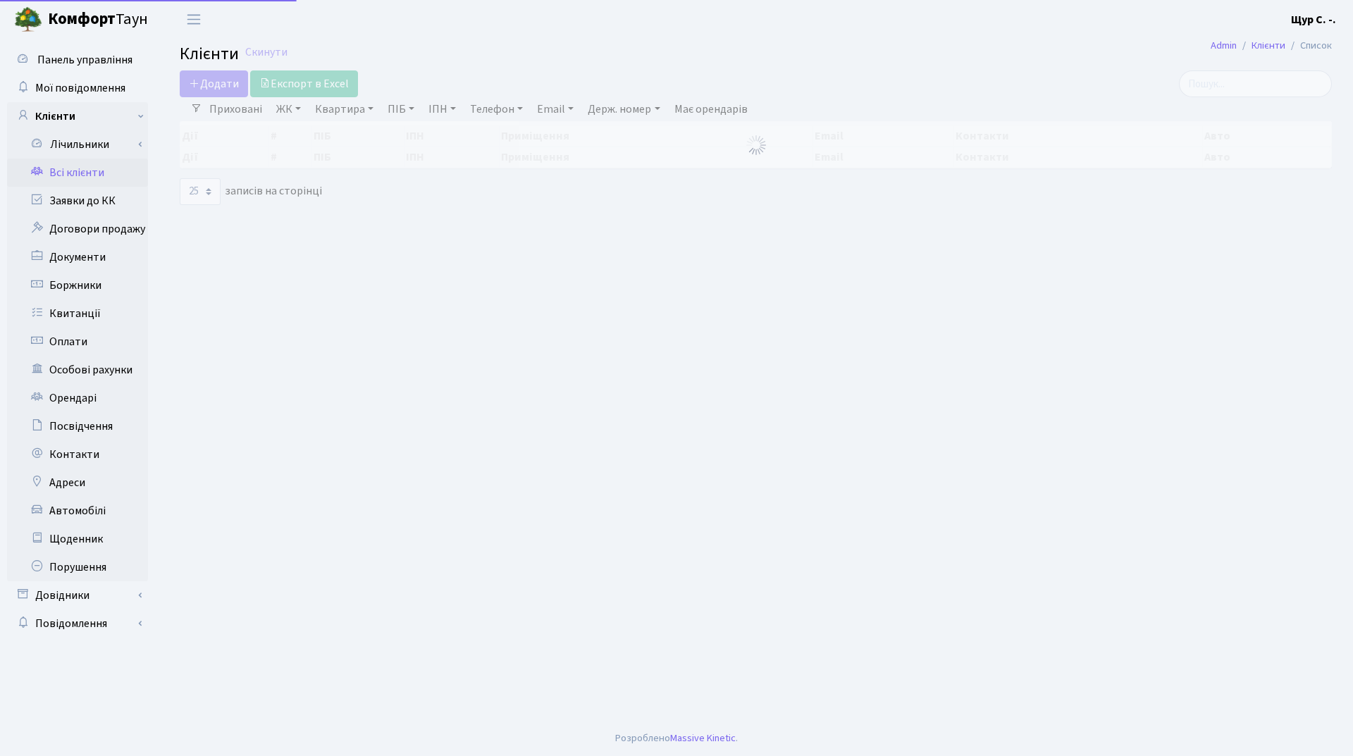
select select "25"
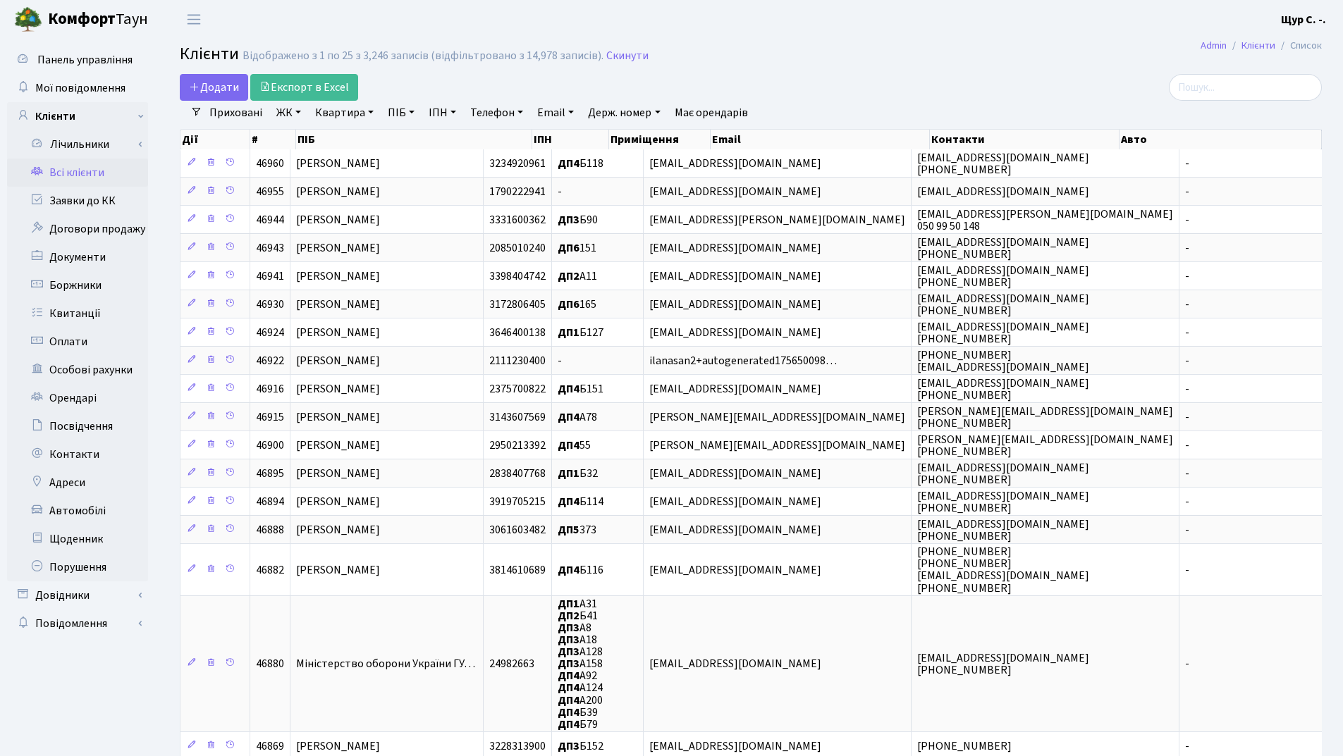
click at [111, 175] on link "Всі клієнти" at bounding box center [77, 173] width 141 height 28
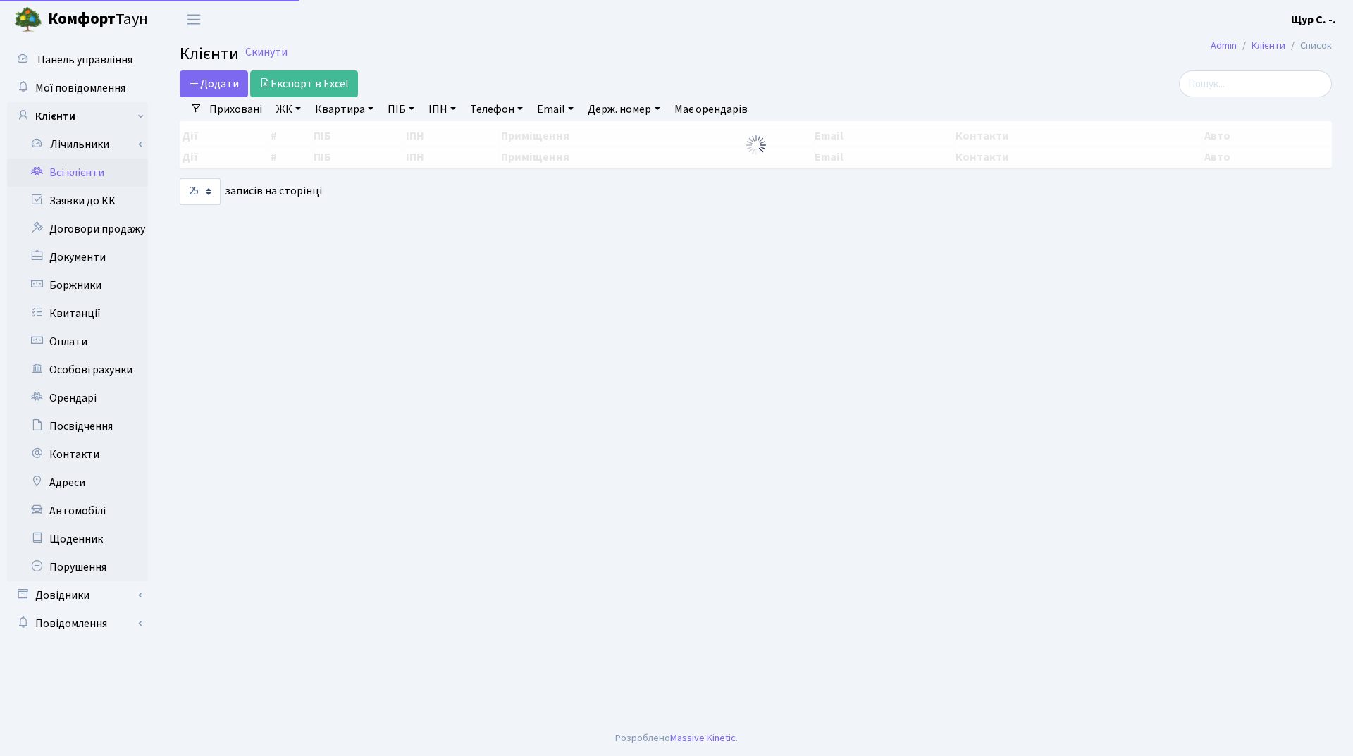
select select "25"
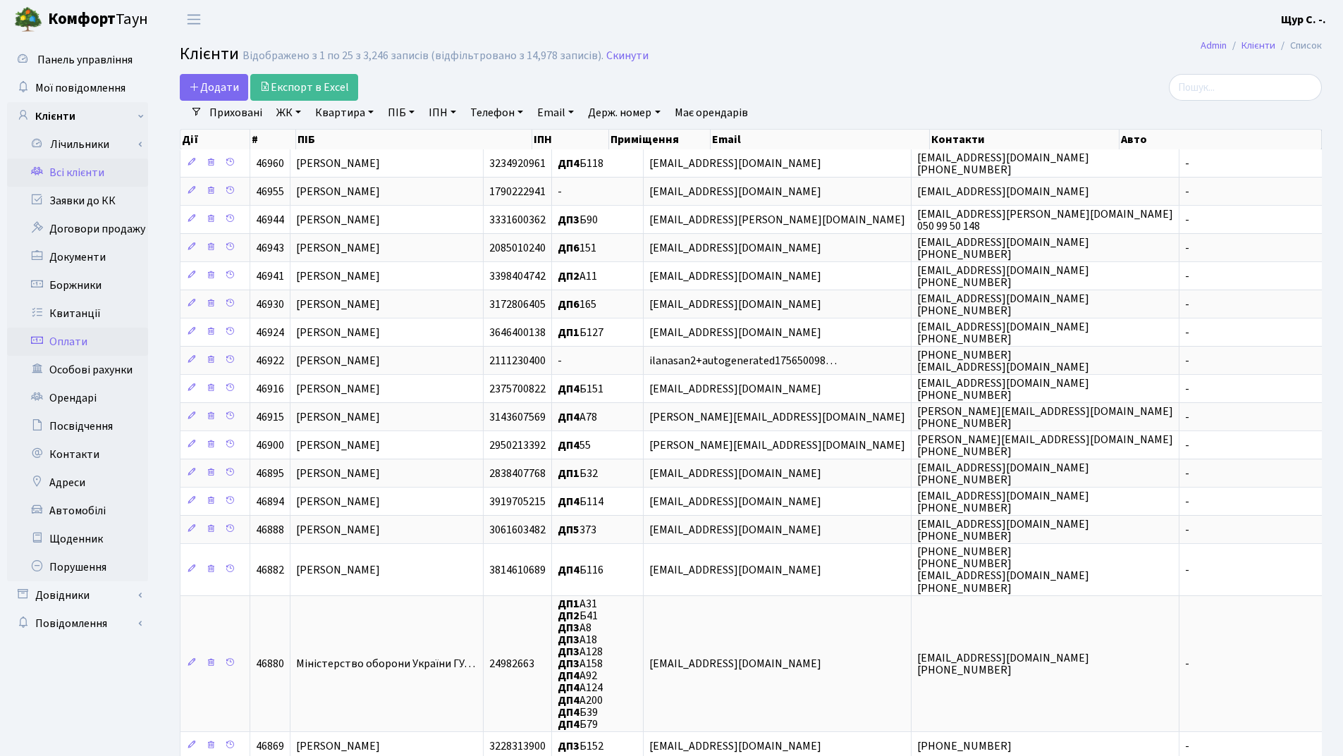
click at [90, 352] on link "Оплати" at bounding box center [77, 342] width 141 height 28
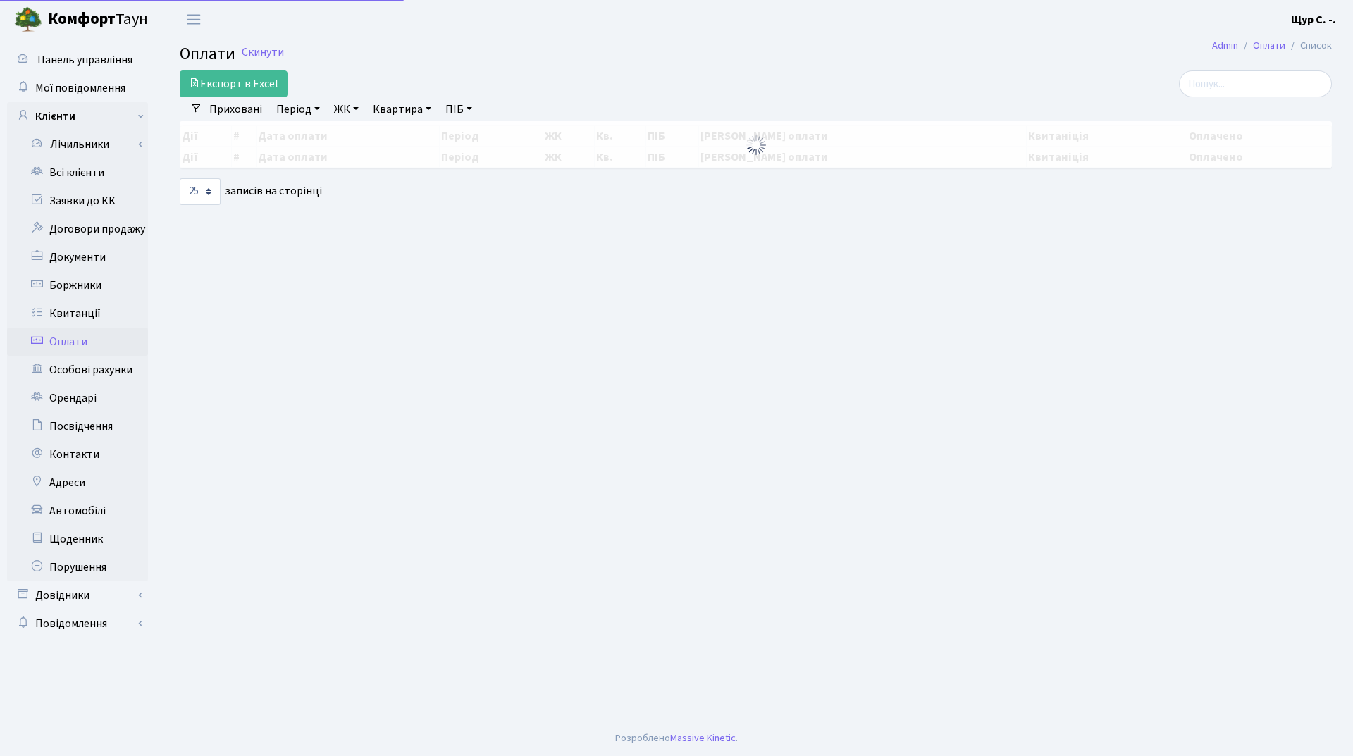
select select "25"
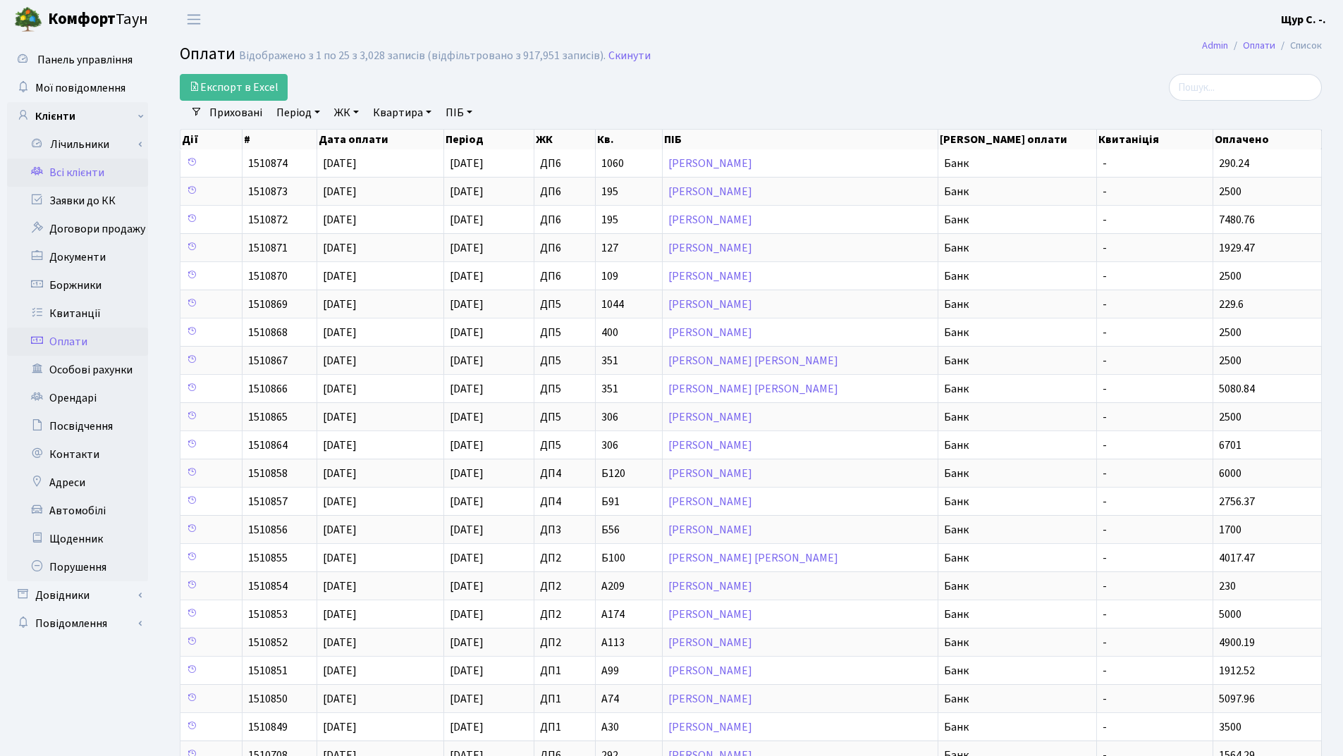
click at [87, 178] on link "Всі клієнти" at bounding box center [77, 173] width 141 height 28
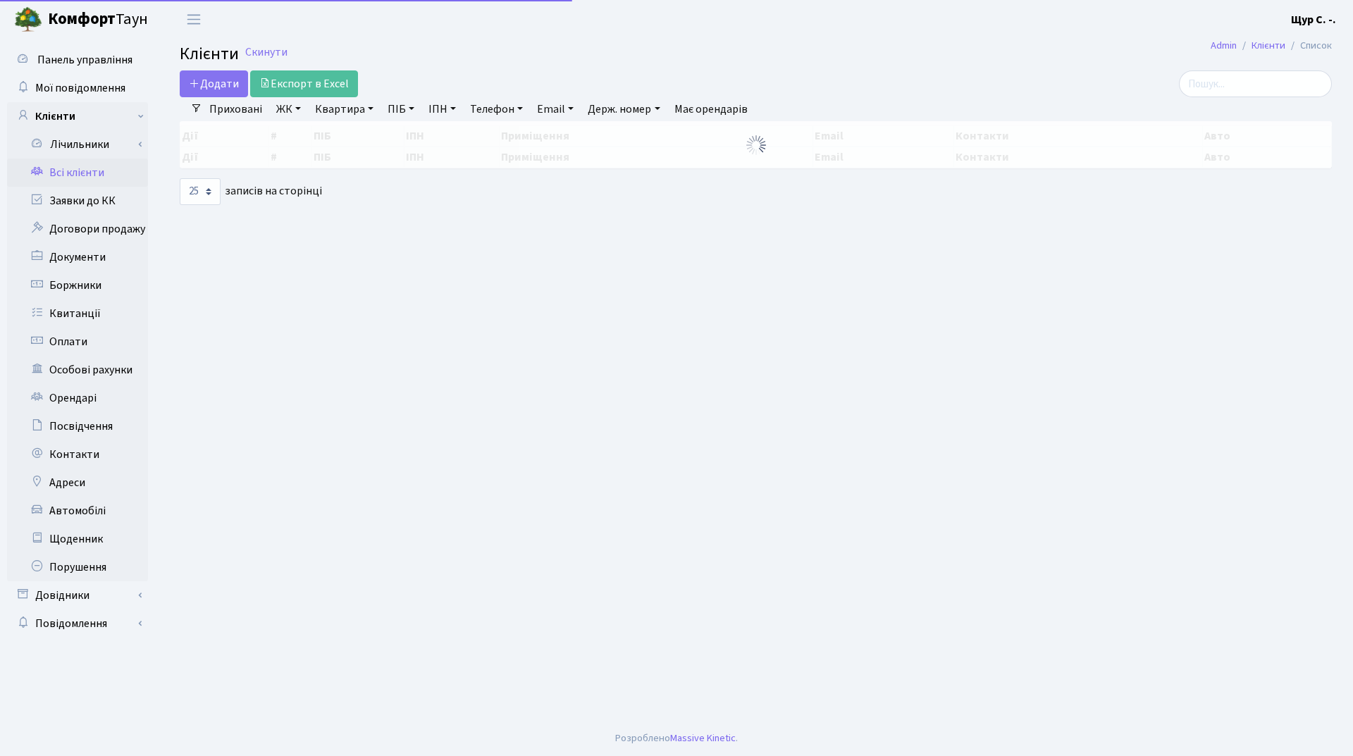
select select "25"
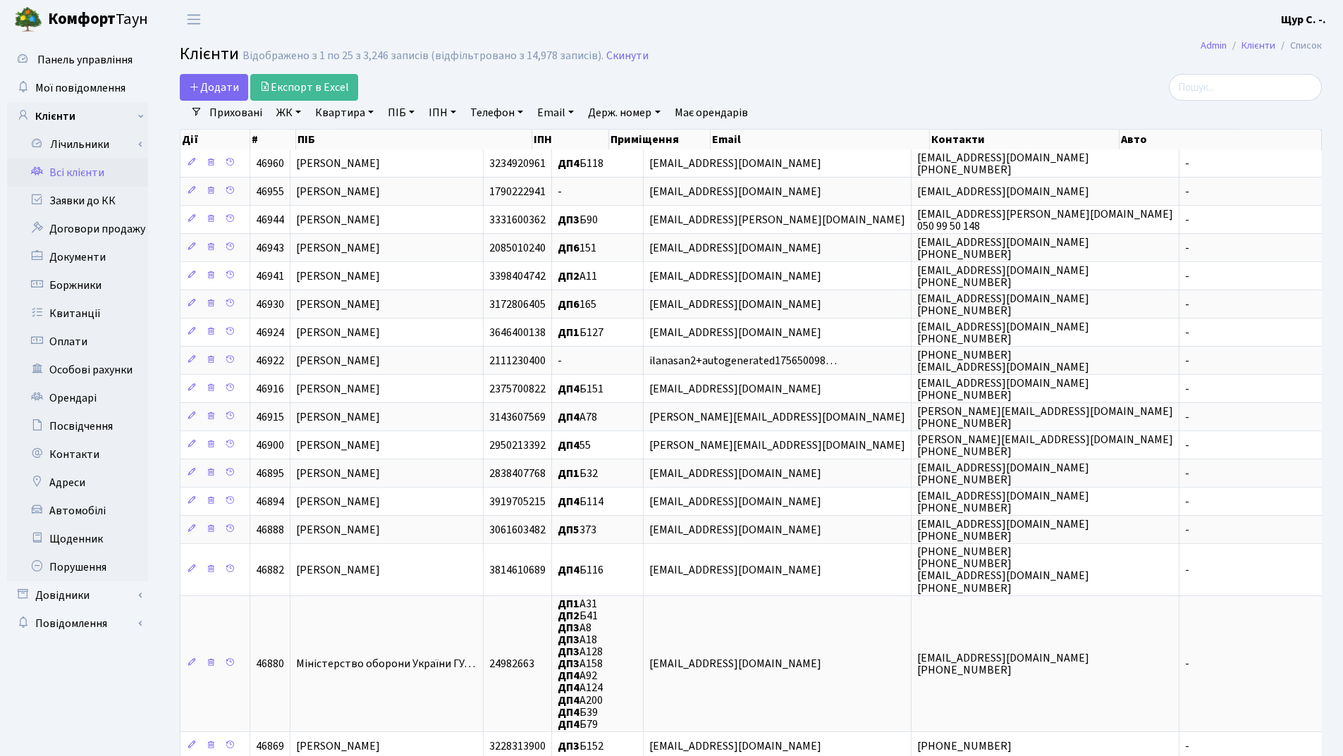
click at [342, 113] on link "Квартира" at bounding box center [344, 113] width 70 height 24
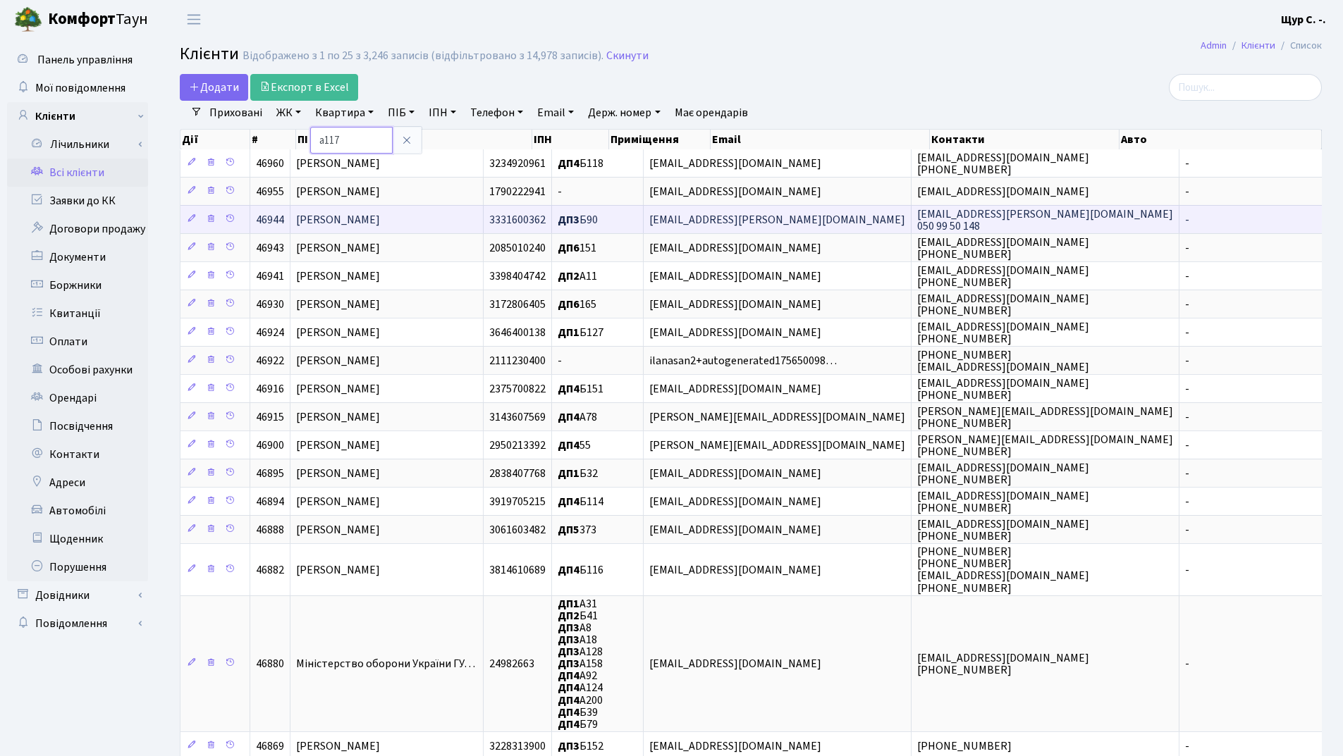
type input "а117"
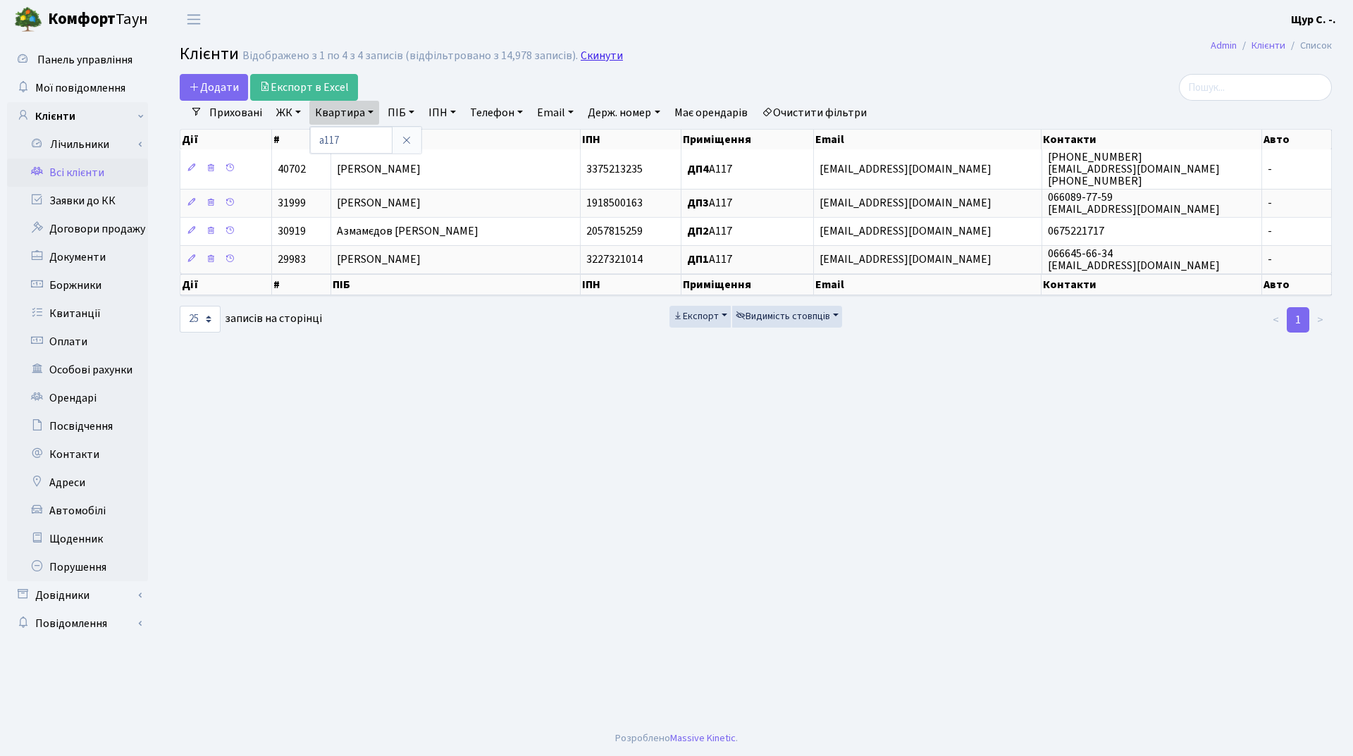
click at [596, 50] on link "Скинути" at bounding box center [602, 55] width 42 height 13
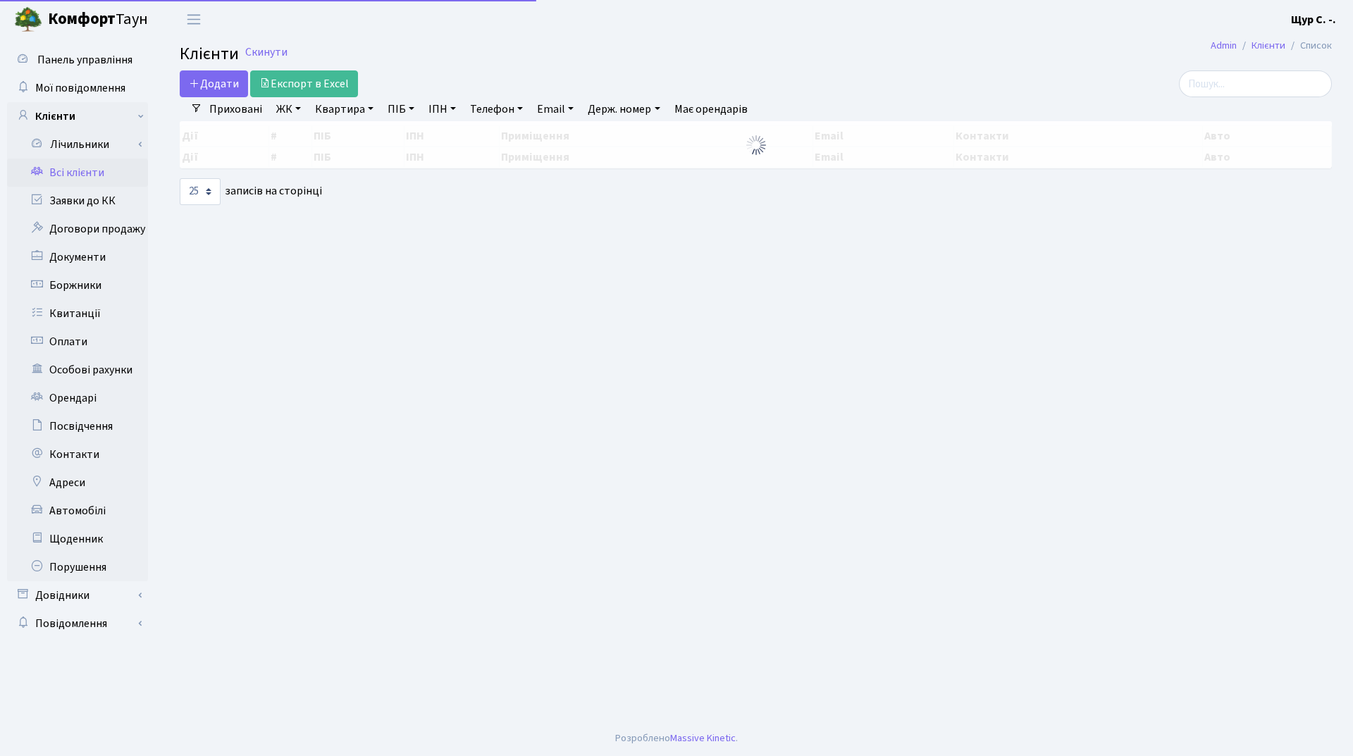
select select "25"
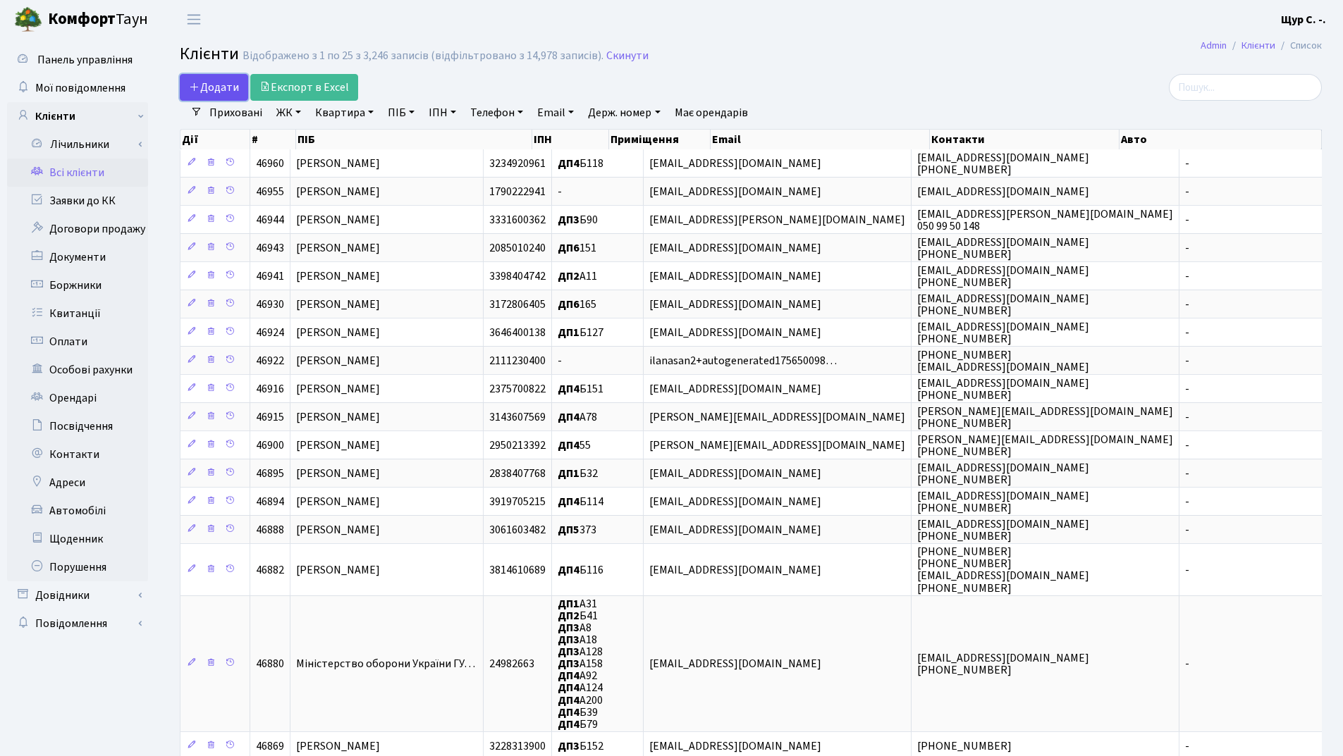
click at [224, 82] on span "Додати" at bounding box center [214, 88] width 50 height 16
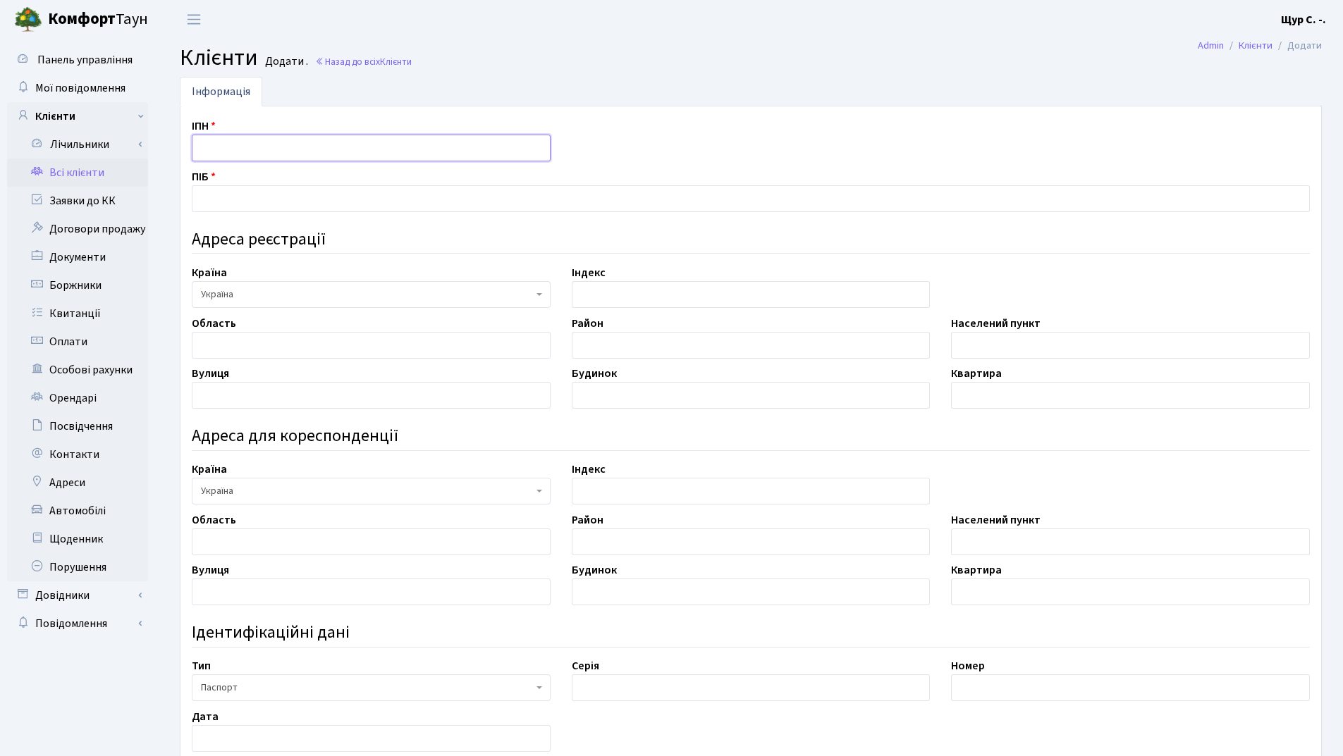
click at [239, 156] on input "text" at bounding box center [371, 148] width 359 height 27
type input "3450807982"
click at [233, 202] on input "text" at bounding box center [751, 198] width 1118 height 27
type input "[PERSON_NAME]"
click at [959, 345] on input "text" at bounding box center [1130, 345] width 359 height 27
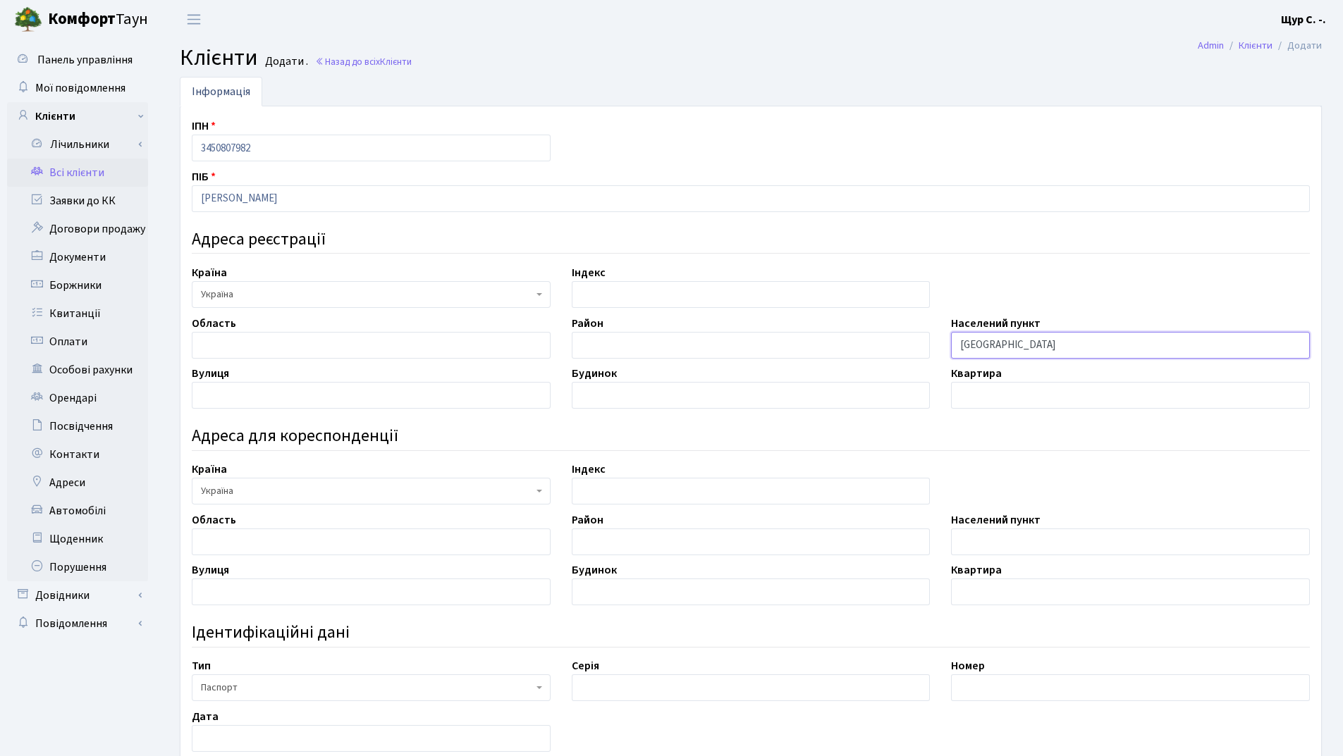
type input "Київ"
click at [271, 390] on input "text" at bounding box center [371, 395] width 359 height 27
type input "проспект Європейського Союзу"
click at [728, 399] on input "text" at bounding box center [751, 395] width 359 height 27
type input "80-Б"
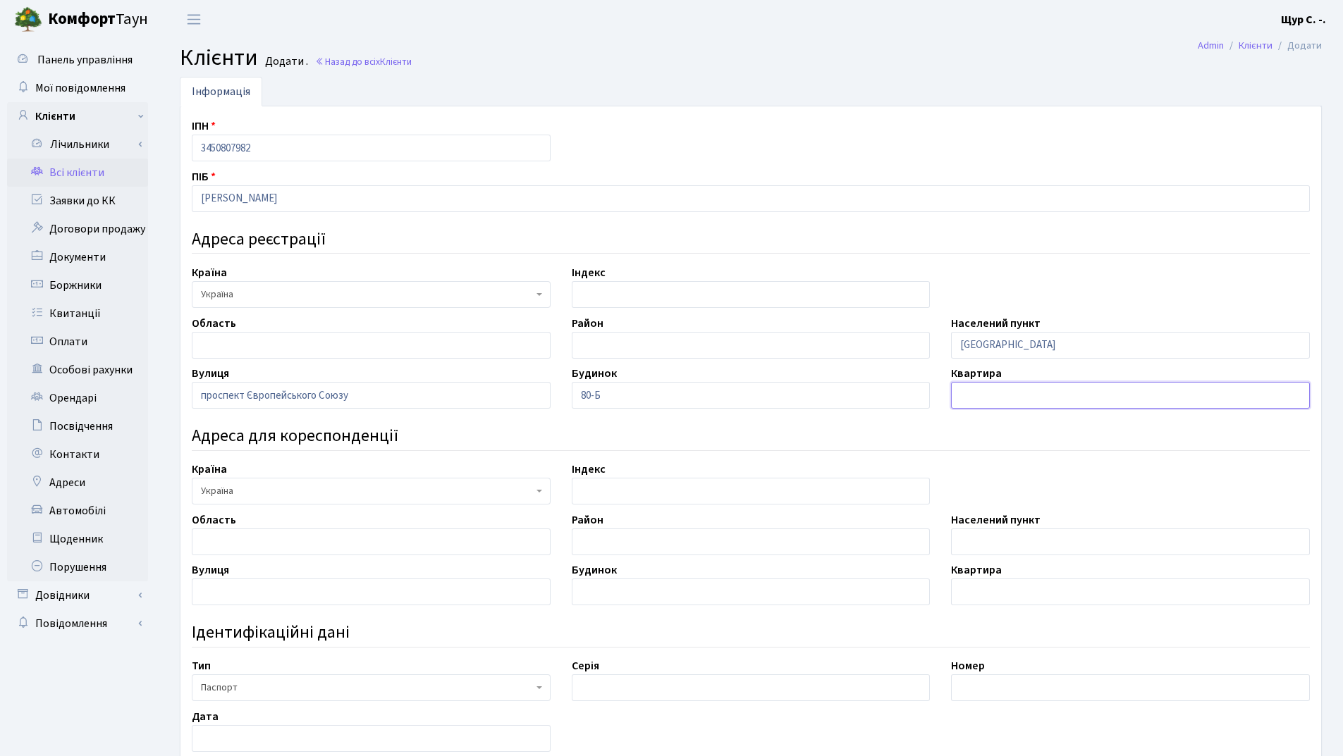
click at [1031, 402] on input "text" at bounding box center [1130, 395] width 359 height 27
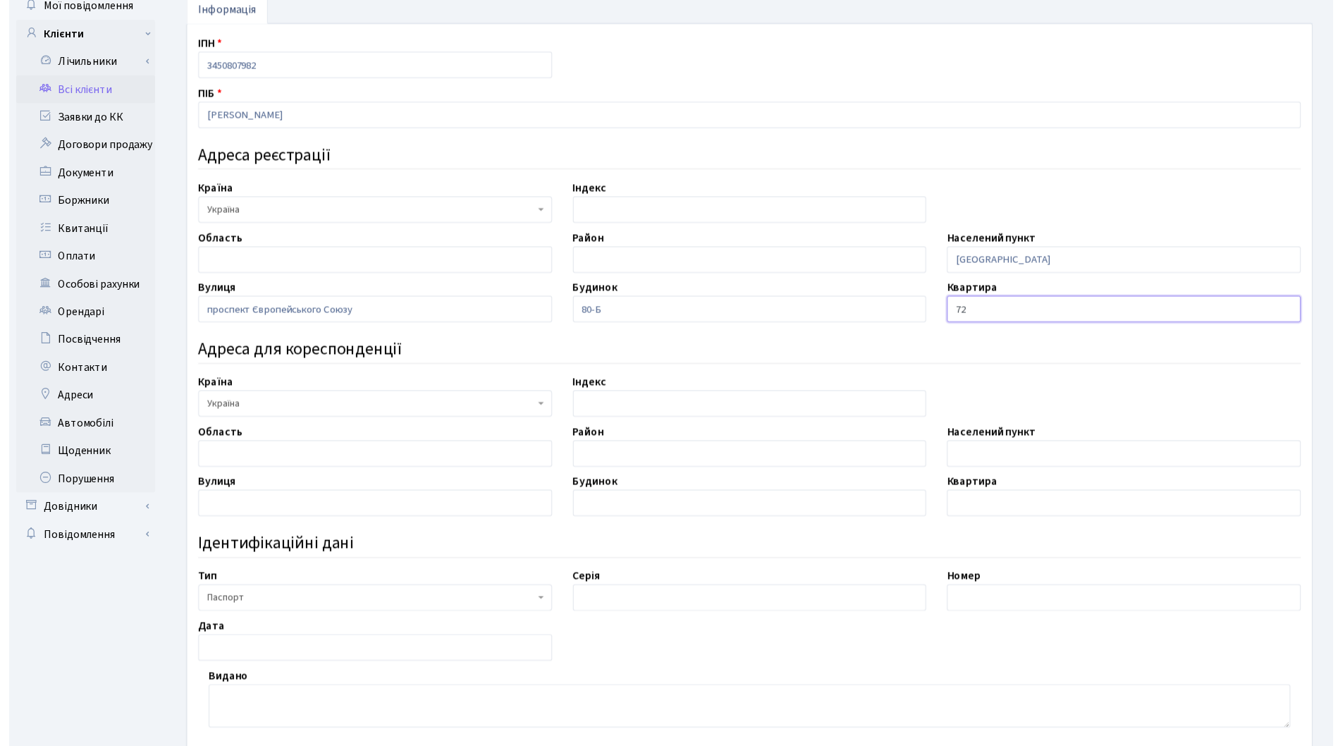
scroll to position [302, 0]
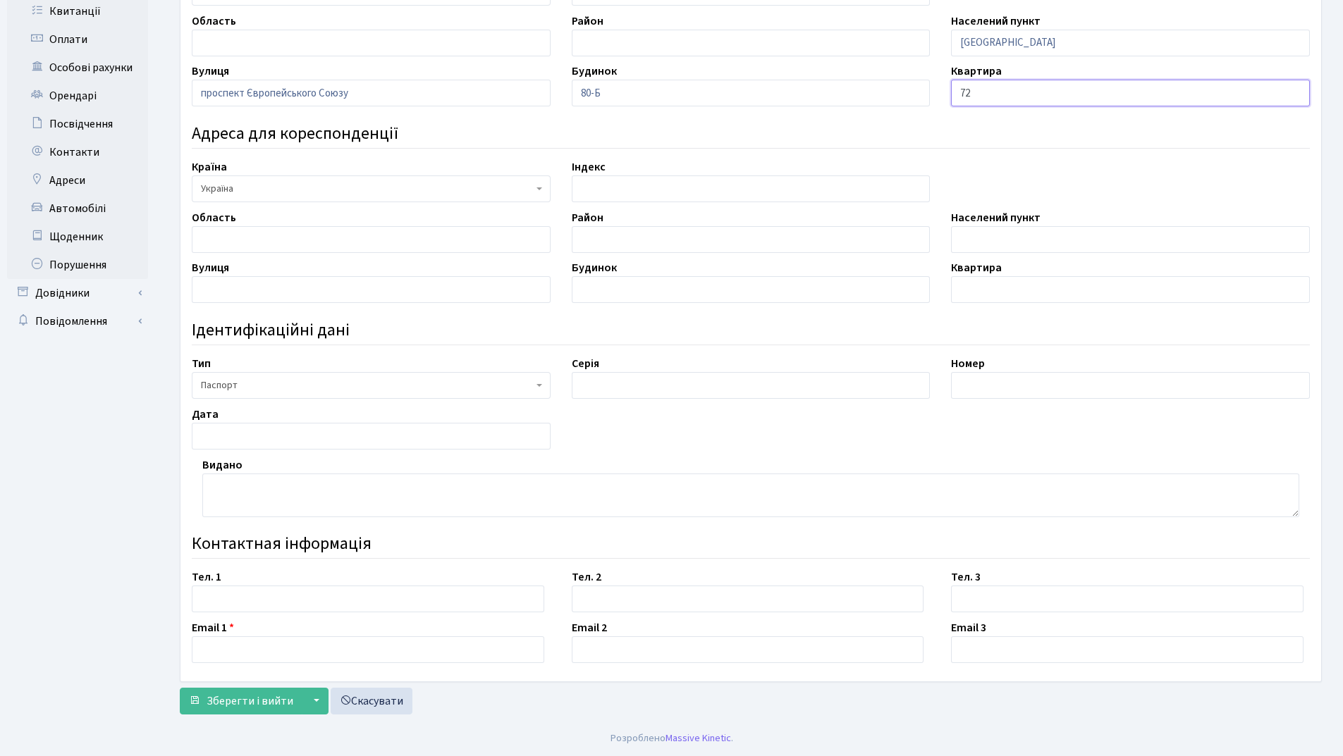
type input "72"
click at [405, 377] on span "Паспорт" at bounding box center [371, 385] width 359 height 27
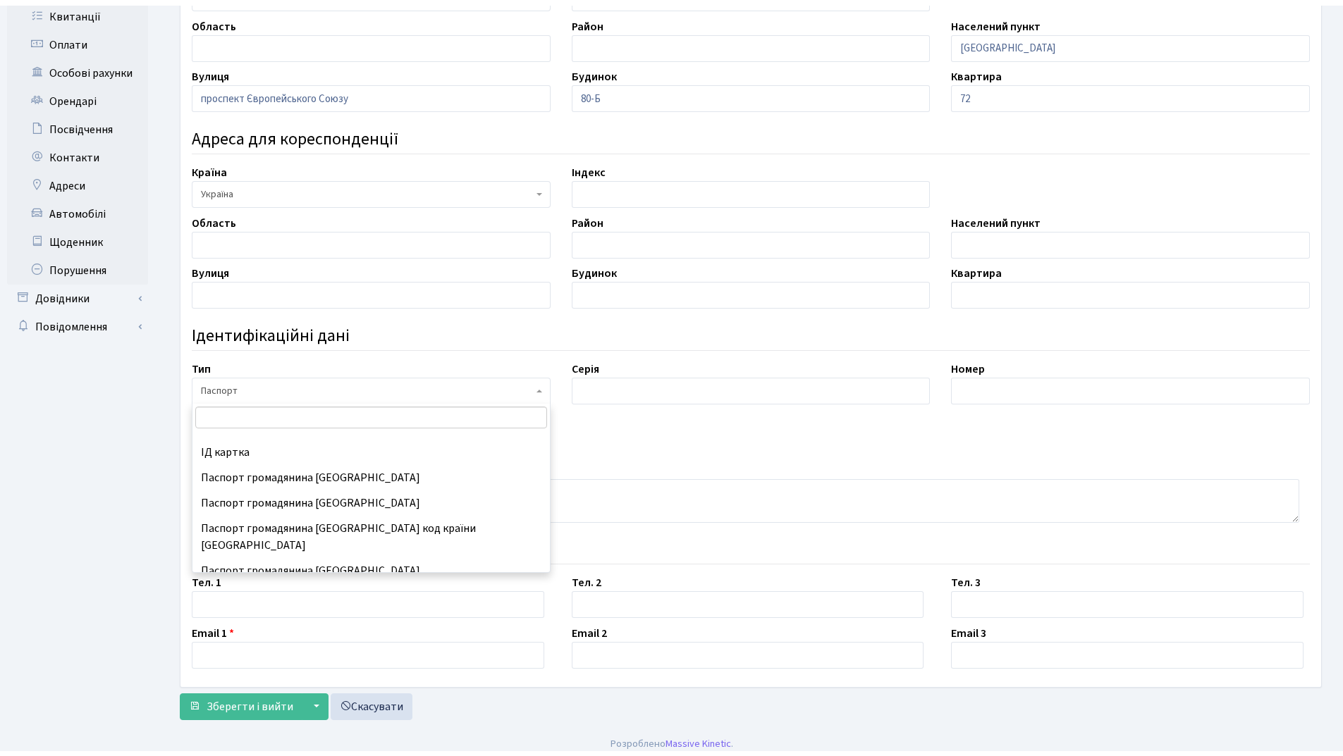
scroll to position [186, 0]
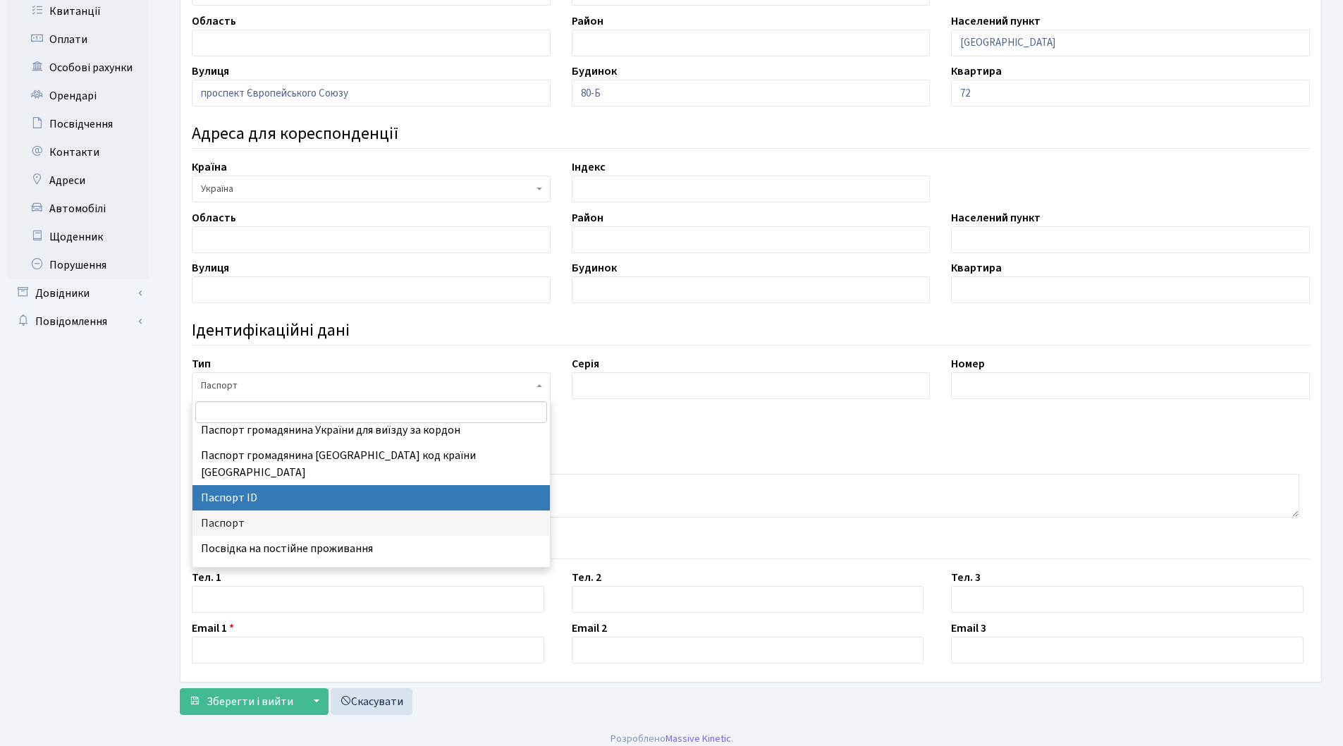
select select "34"
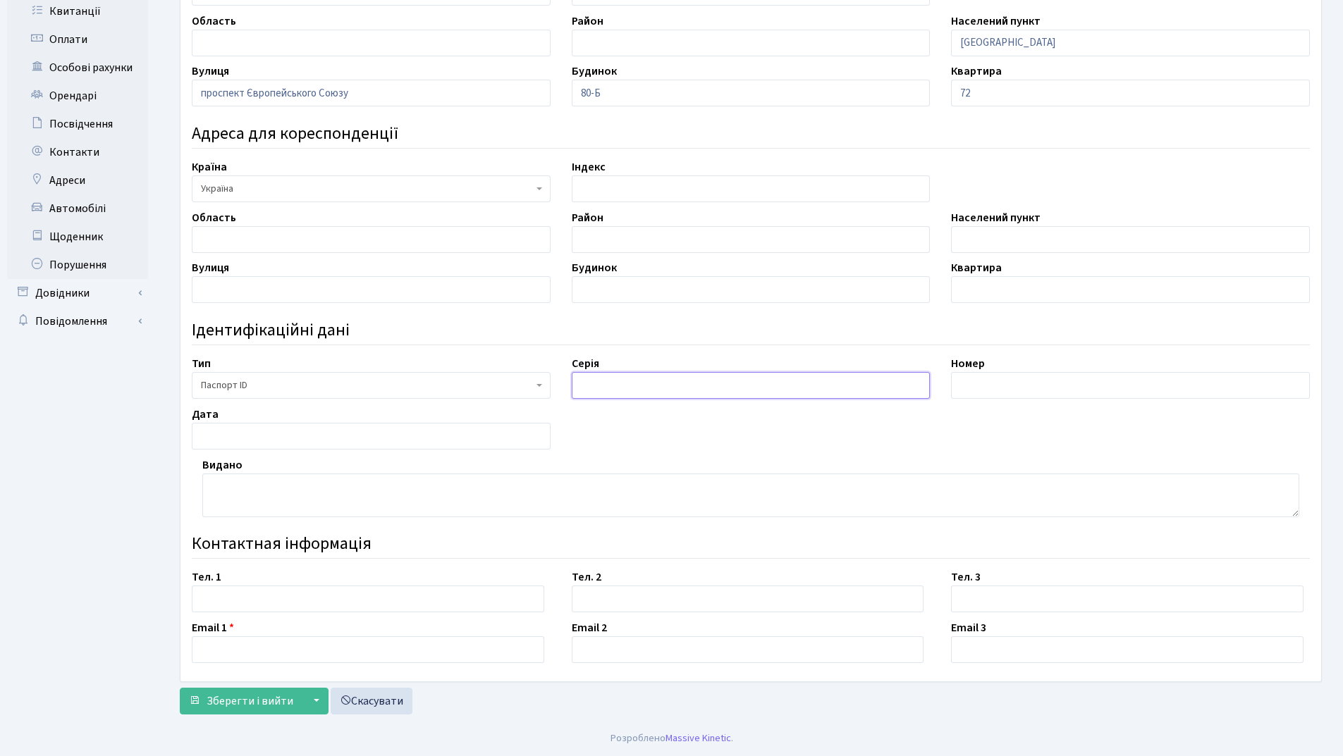
click at [611, 385] on input "text" at bounding box center [751, 385] width 359 height 27
type input "запис №19940624-04584"
click at [985, 383] on input "text" at bounding box center [1130, 385] width 359 height 27
type input "003867279"
click at [319, 440] on input "text" at bounding box center [371, 436] width 359 height 27
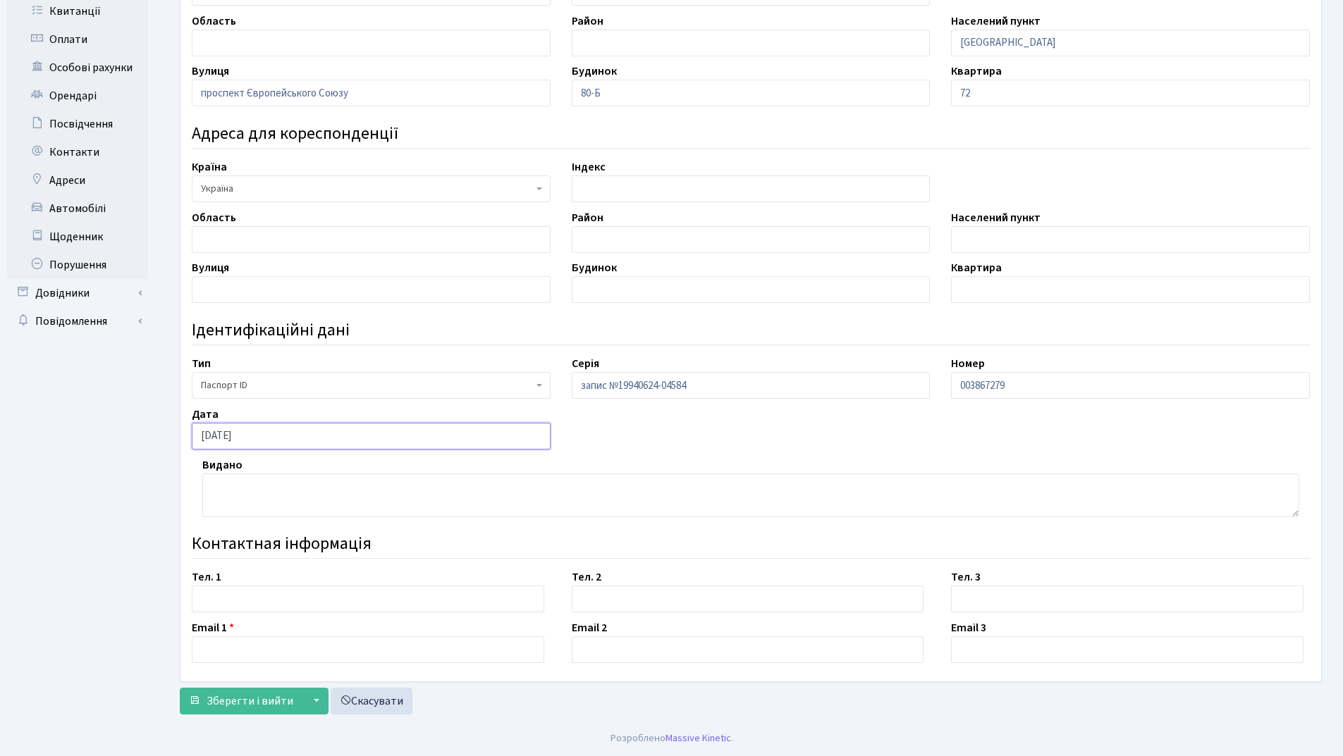
type input "05.09.2019"
click at [264, 481] on textarea at bounding box center [750, 496] width 1097 height 44
type textarea "орган, що видав 8031"
click at [235, 600] on input "text" at bounding box center [368, 599] width 352 height 27
type input "[PHONE_NUMBER]"
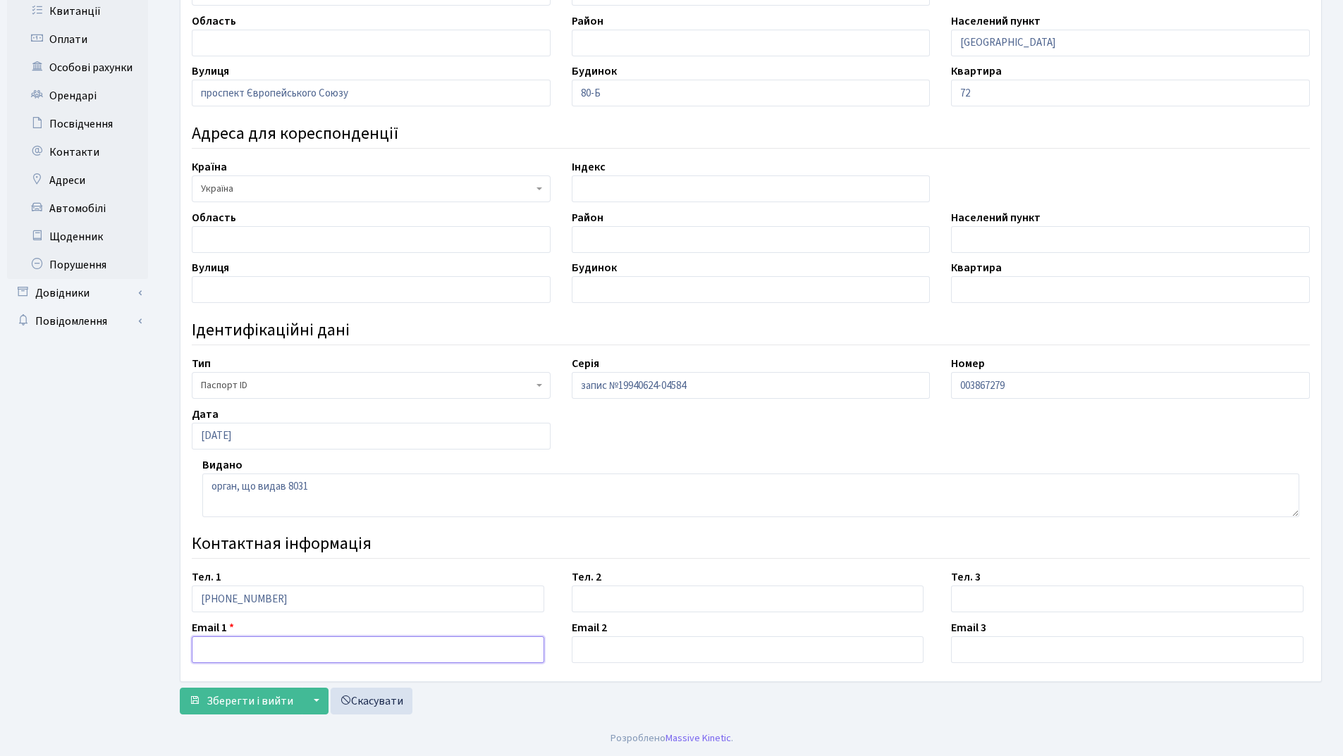
click at [238, 651] on input "text" at bounding box center [368, 649] width 352 height 27
click at [243, 650] on input "n.poplawska@ukr.net" at bounding box center [368, 649] width 352 height 27
click at [316, 657] on input "[EMAIL_ADDRESS][DOMAIN_NAME]" at bounding box center [368, 649] width 352 height 27
type input "[EMAIL_ADDRESS][DOMAIN_NAME]"
click at [260, 706] on span "Зберегти і вийти" at bounding box center [249, 701] width 87 height 16
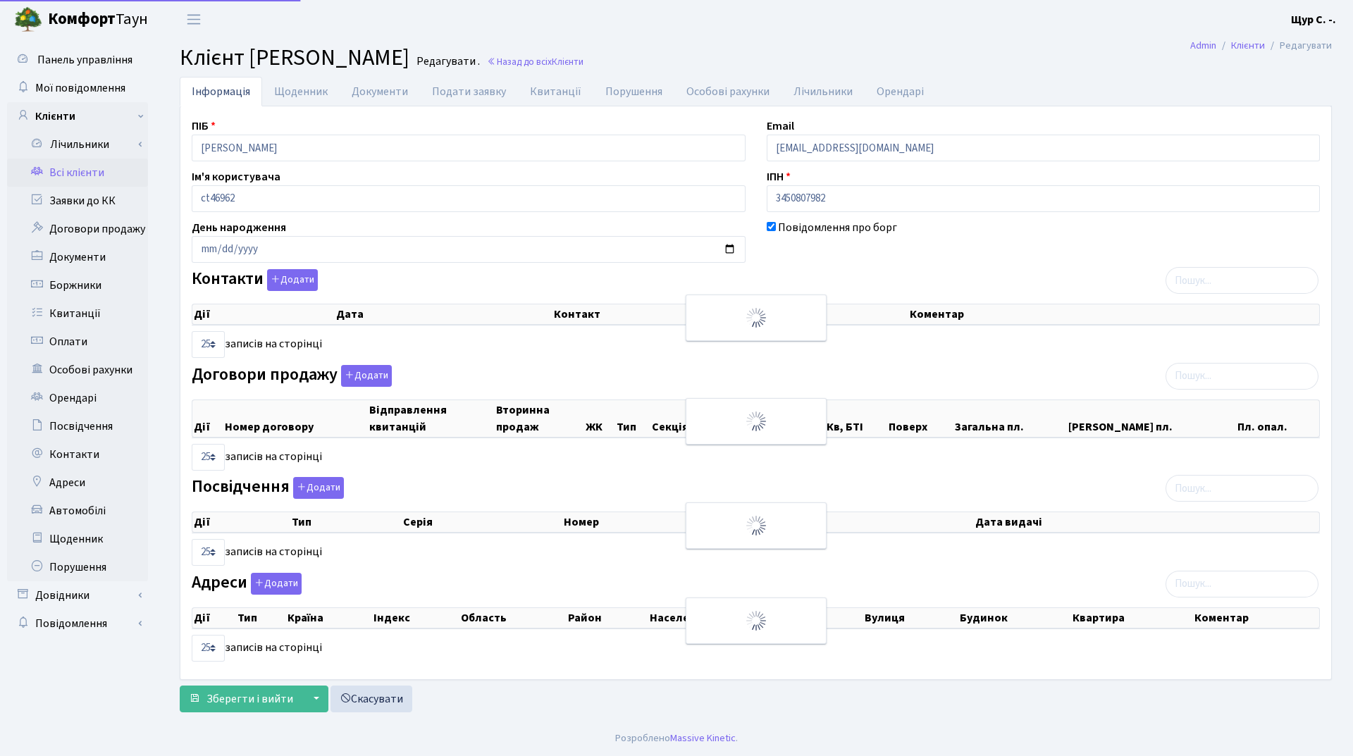
select select "25"
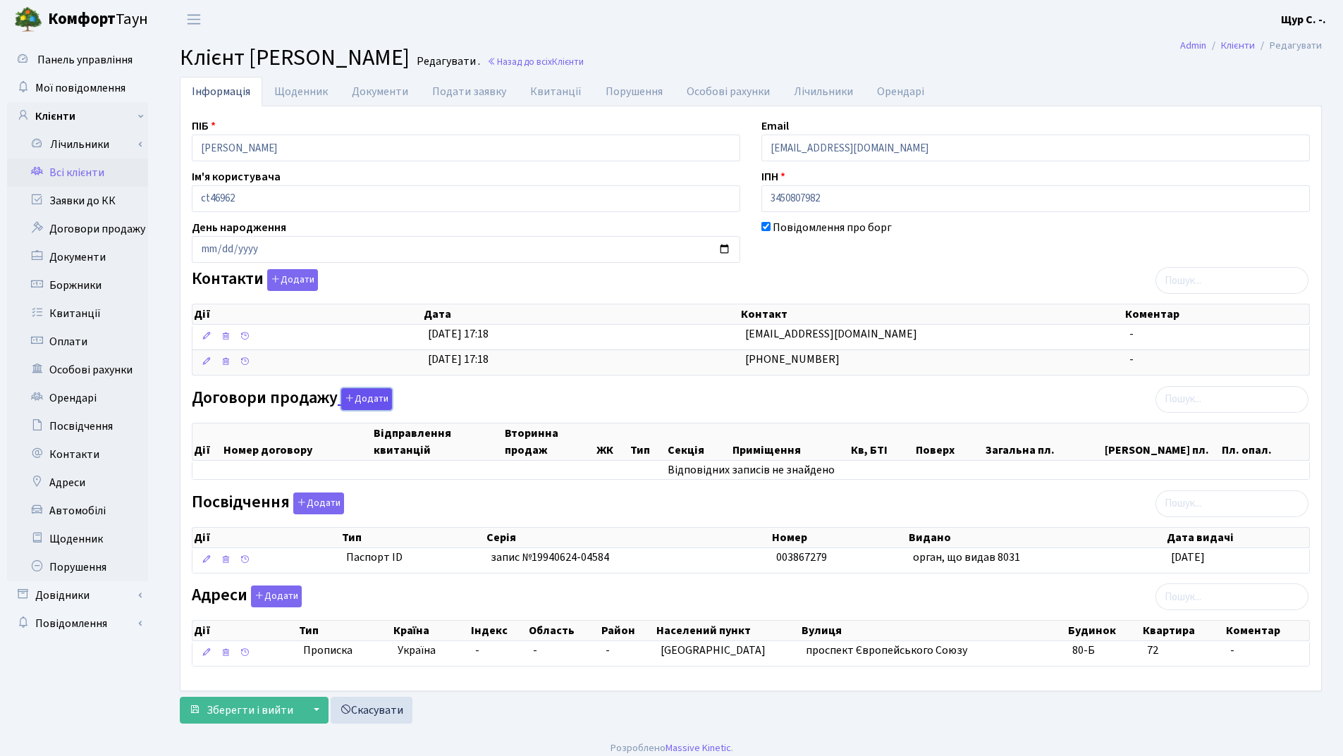
click at [350, 398] on icon "button" at bounding box center [350, 398] width 10 height 10
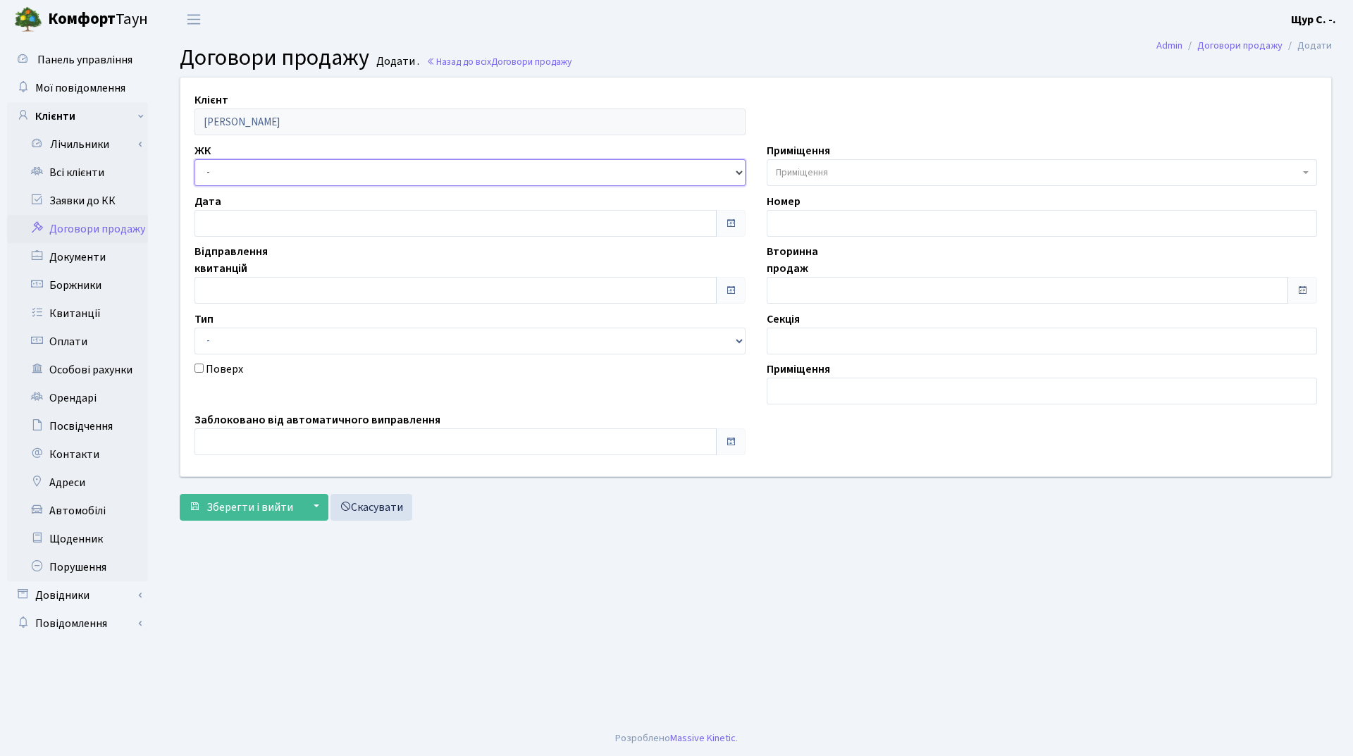
click at [295, 161] on select "- ДП1, вул. [PERSON_NAME][STREET_ADDRESS]. [PERSON_NAME][STREET_ADDRESS]. [PERS…" at bounding box center [470, 172] width 551 height 27
select select "311"
click at [195, 159] on select "- ДП1, вул. [PERSON_NAME][STREET_ADDRESS]. [PERSON_NAME][STREET_ADDRESS]. [PERS…" at bounding box center [470, 172] width 551 height 27
select select
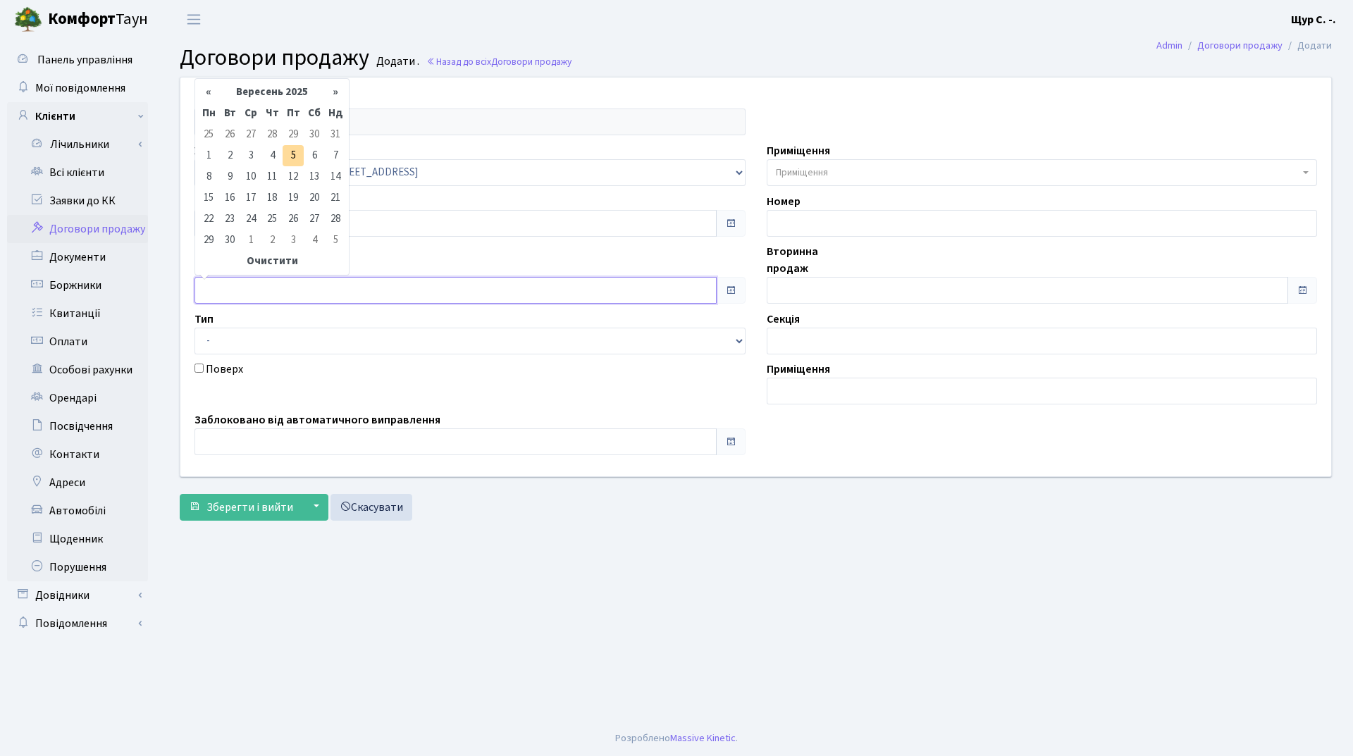
click at [272, 288] on input "text" at bounding box center [456, 290] width 522 height 27
click at [297, 151] on td "5" at bounding box center [293, 155] width 21 height 21
click at [260, 290] on input "[DATE]" at bounding box center [456, 290] width 522 height 27
click at [271, 93] on th "Вересень 2025" at bounding box center [272, 92] width 106 height 21
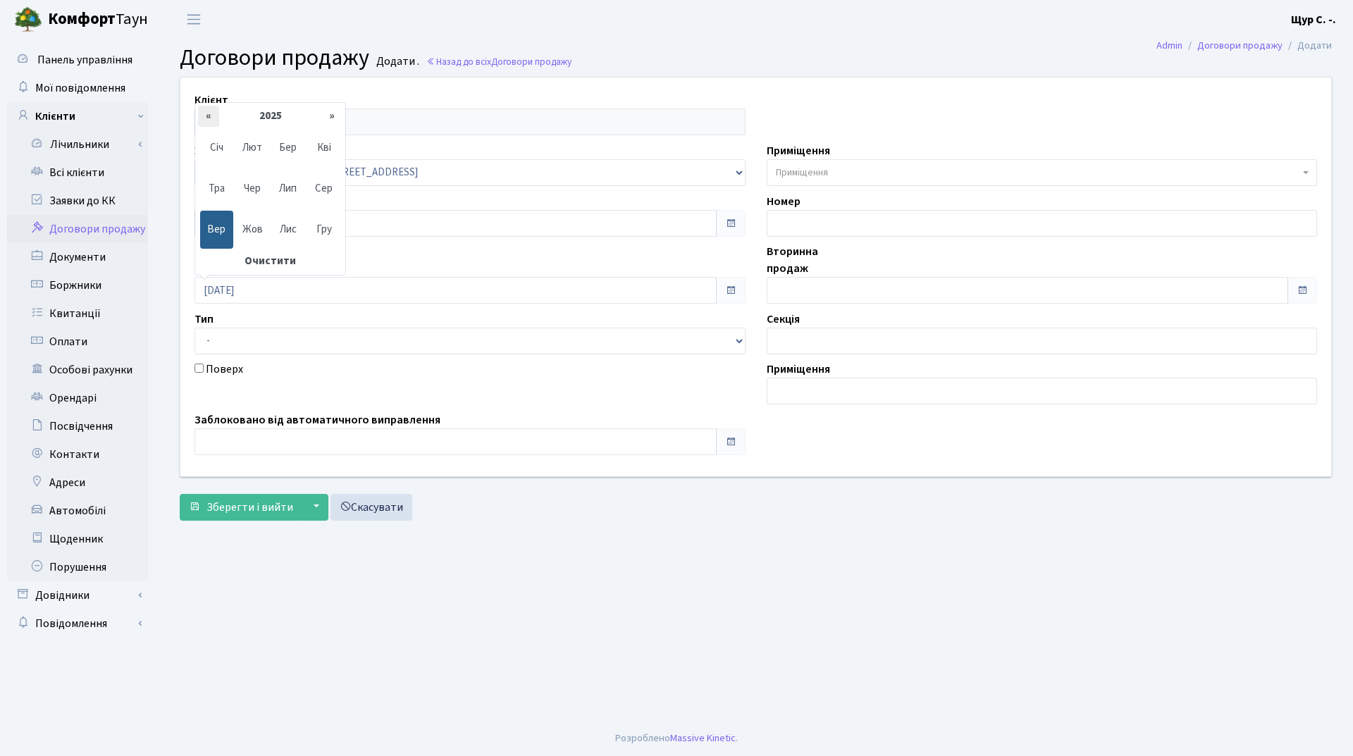
click at [211, 118] on th "«" at bounding box center [208, 116] width 21 height 21
click at [251, 226] on span "Жов" at bounding box center [252, 230] width 33 height 38
click at [338, 135] on td "1" at bounding box center [335, 134] width 21 height 21
type input "[DATE]"
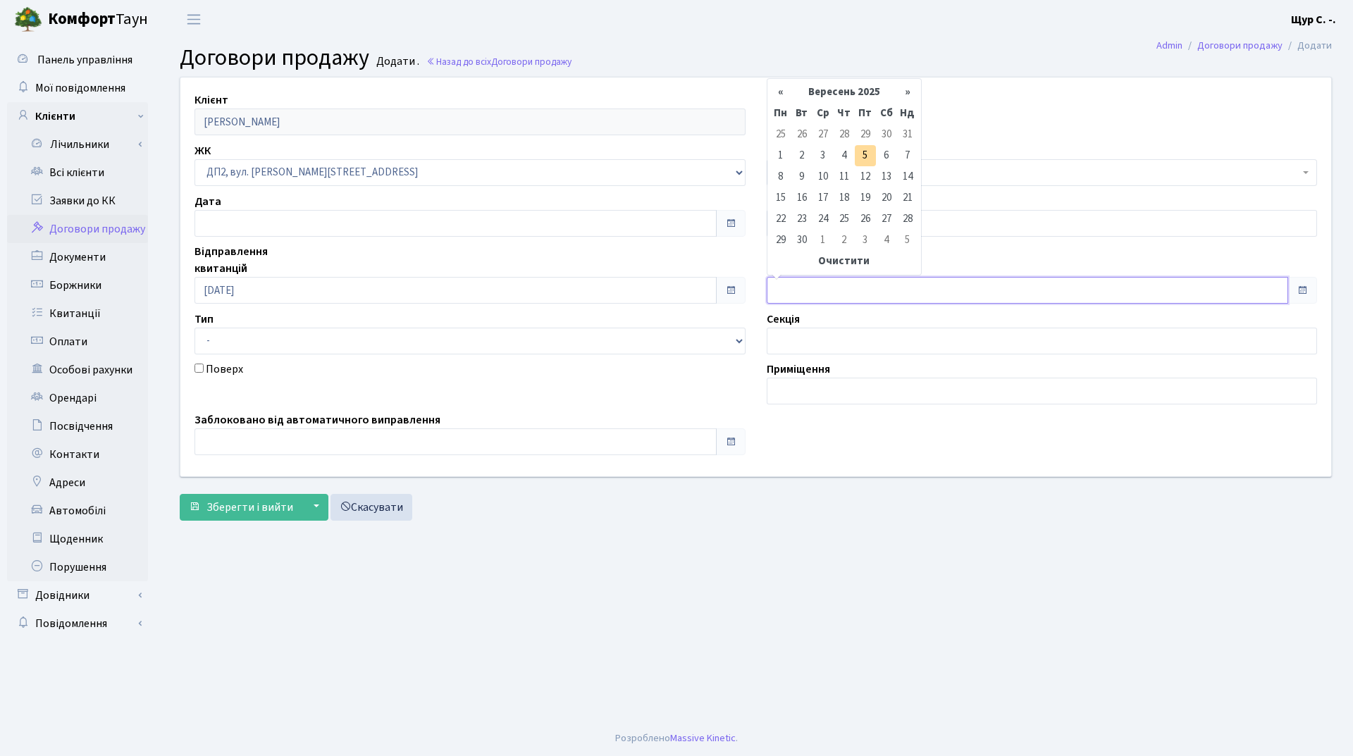
click at [841, 291] on input "text" at bounding box center [1028, 290] width 522 height 27
click at [860, 161] on td "5" at bounding box center [865, 155] width 21 height 21
type input "[DATE]"
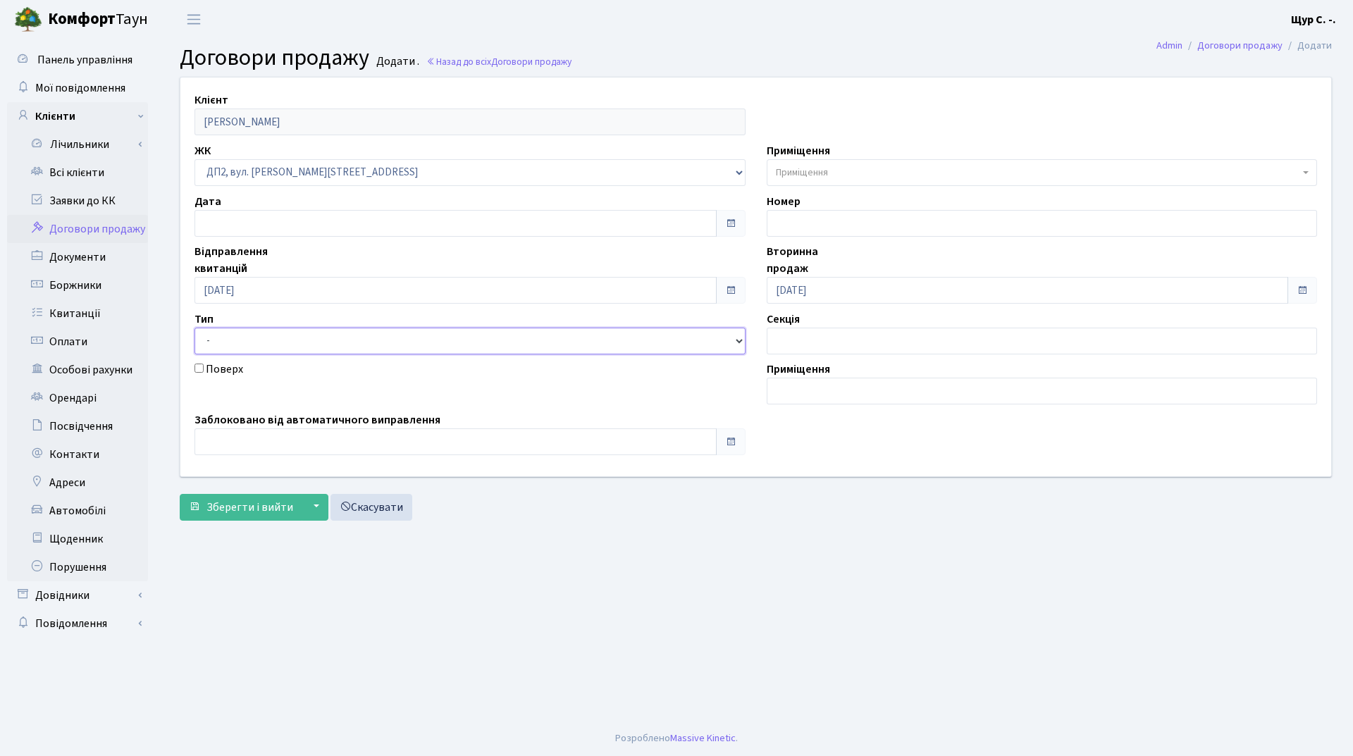
click at [435, 341] on select "- Квартира Комерція Нежитлове Паркінг" at bounding box center [470, 341] width 551 height 27
select select "269"
click at [195, 328] on select "- Квартира Комерція Нежитлове Паркінг" at bounding box center [470, 341] width 551 height 27
click at [848, 175] on span "Приміщення" at bounding box center [1038, 173] width 524 height 14
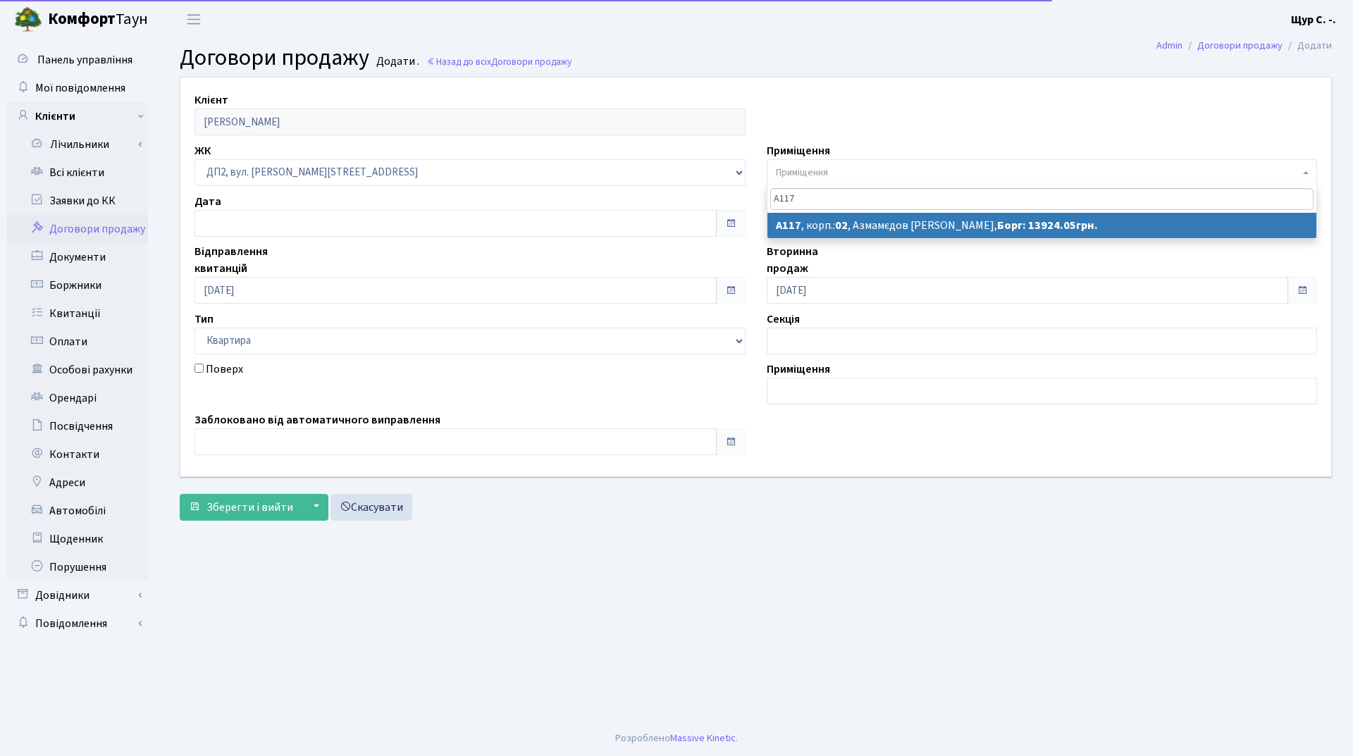
type input "А117"
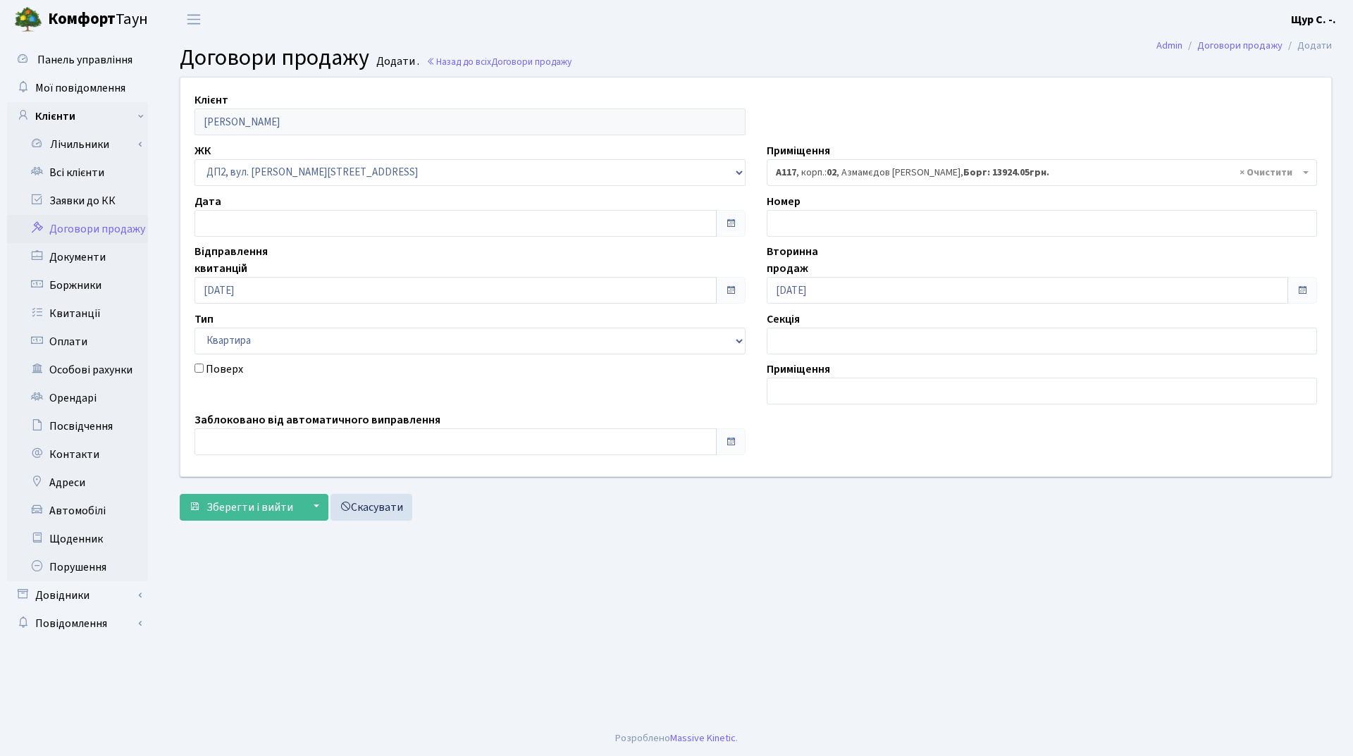
select select "30916"
click at [226, 507] on span "Зберегти і вийти" at bounding box center [249, 508] width 87 height 16
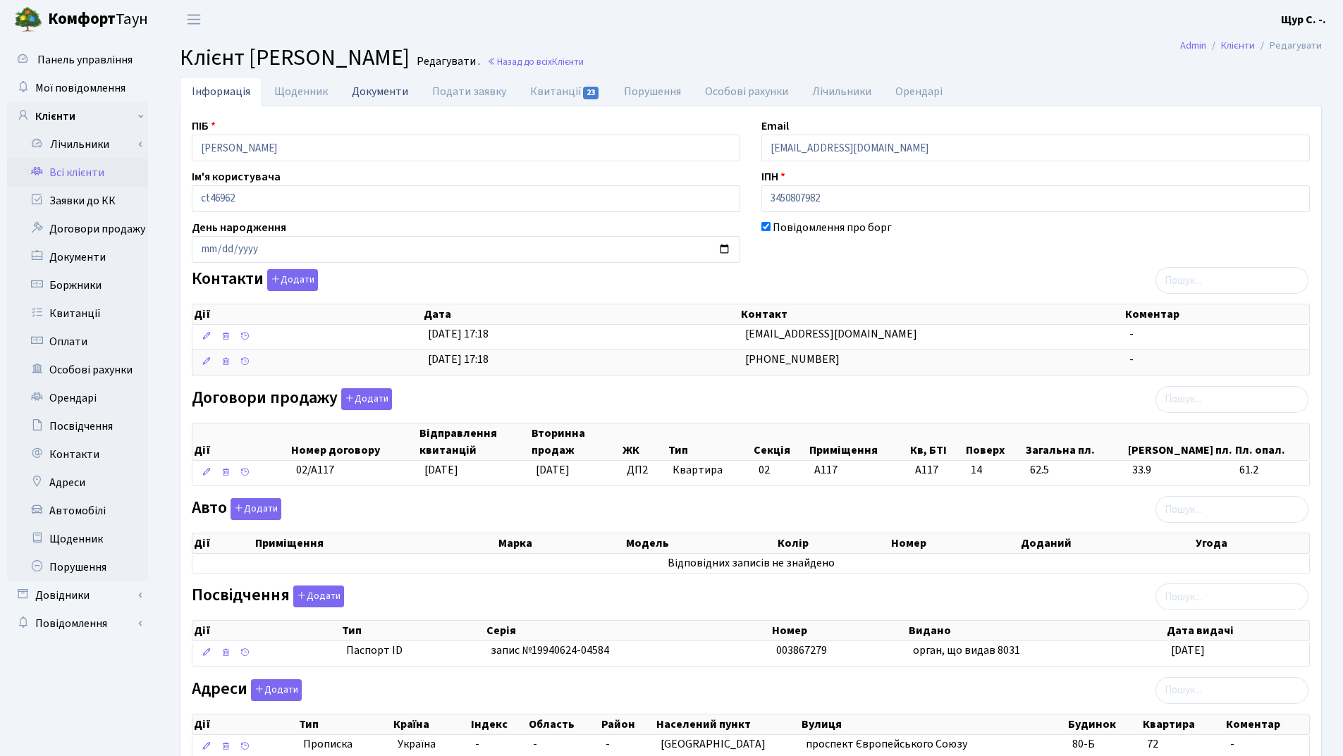
click at [369, 92] on link "Документи" at bounding box center [380, 91] width 80 height 29
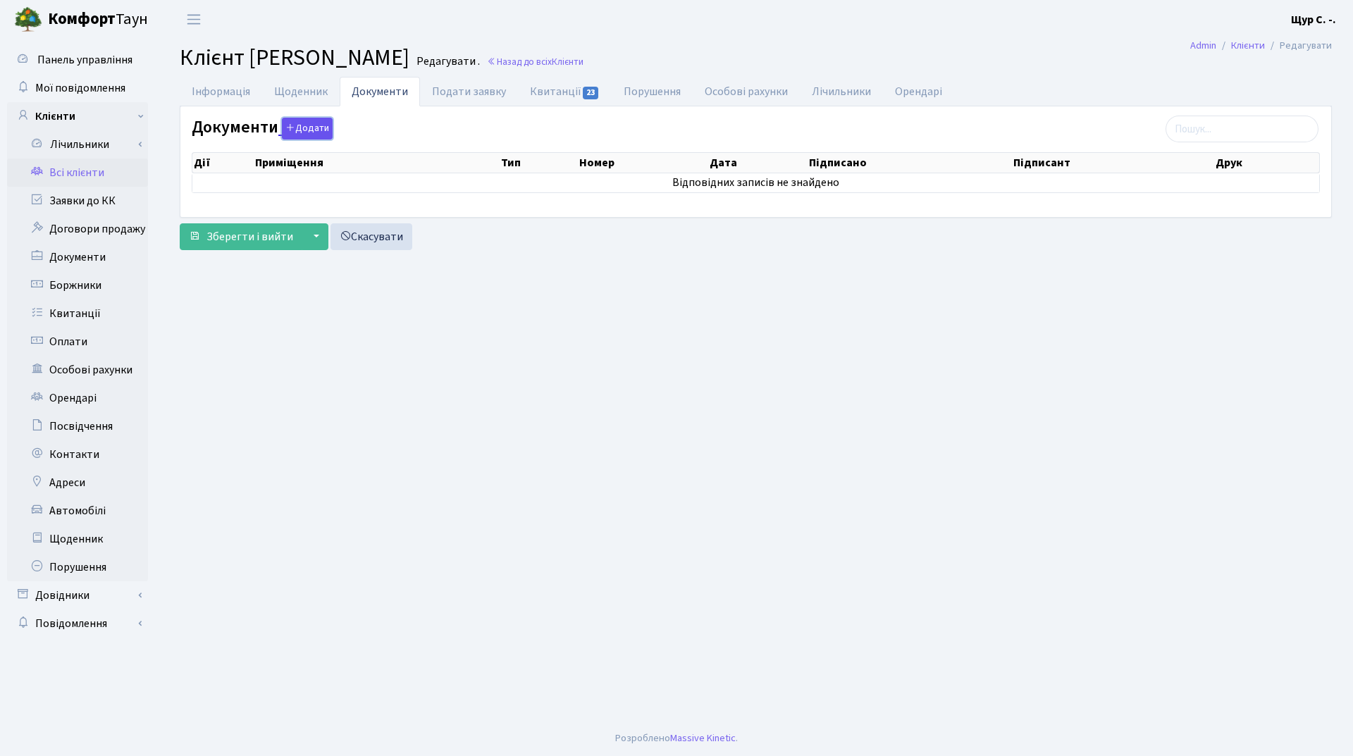
click at [302, 128] on button "Додати" at bounding box center [307, 129] width 51 height 22
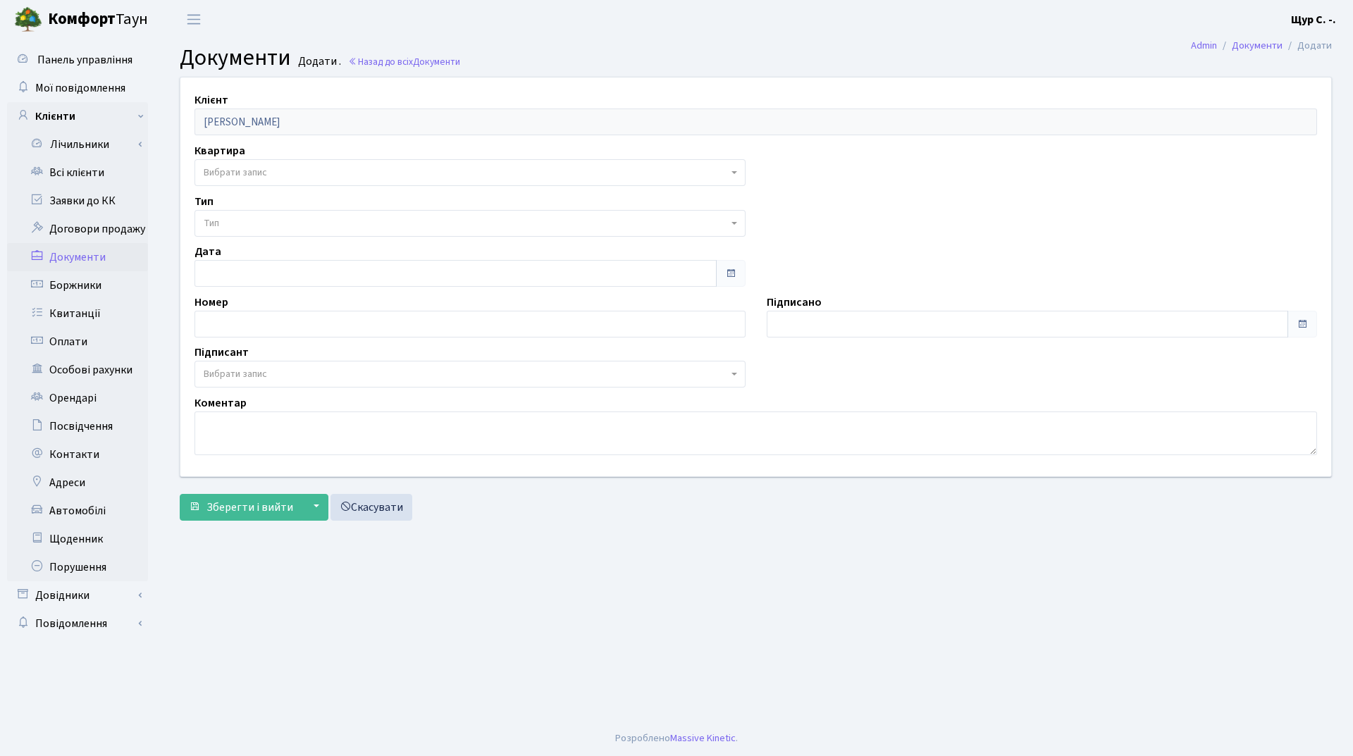
click at [284, 176] on span "Вибрати запис" at bounding box center [466, 173] width 524 height 14
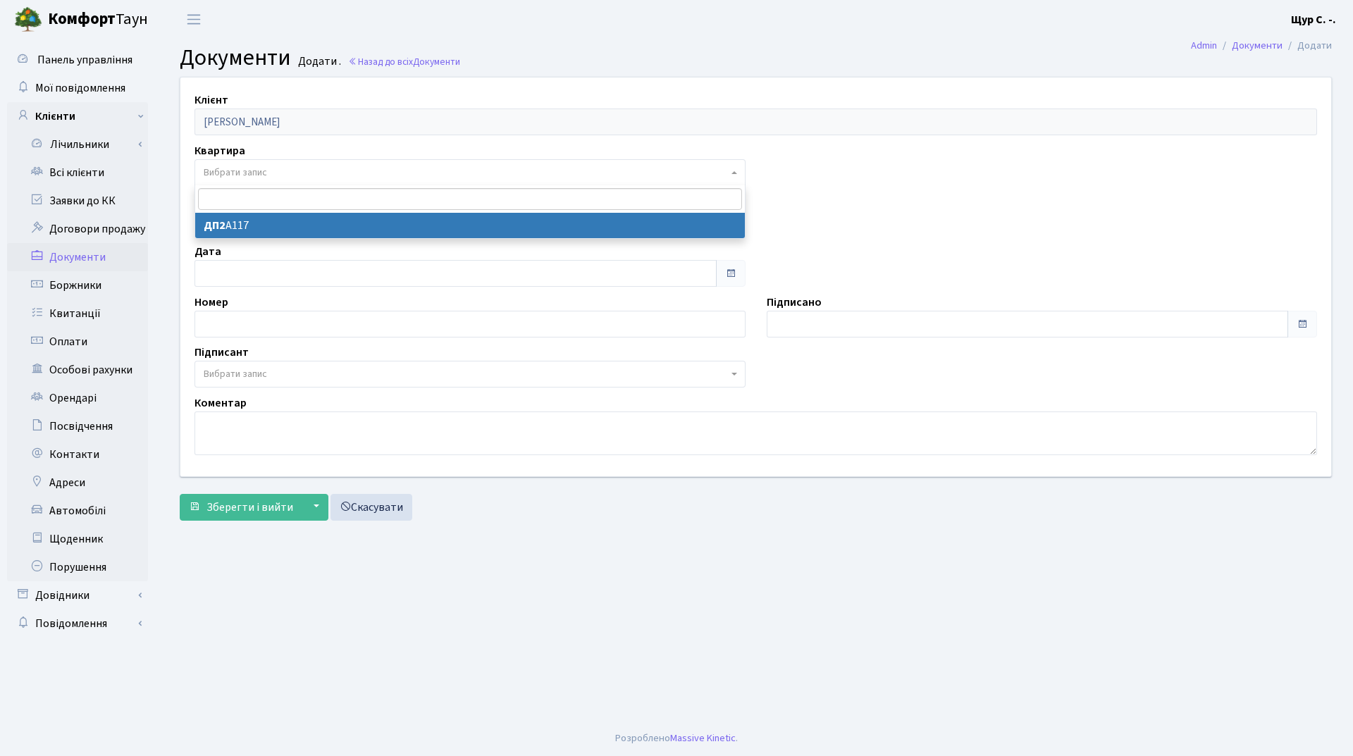
select select "178646"
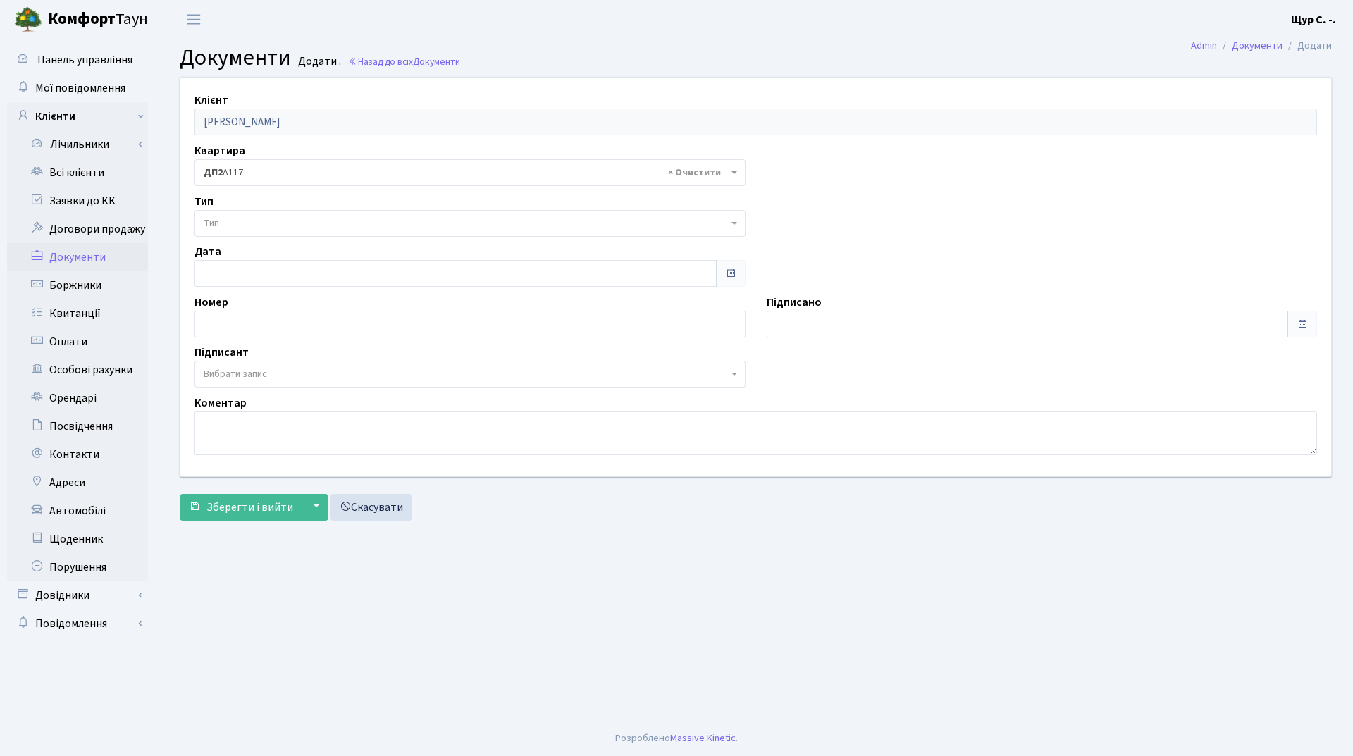
click at [281, 227] on span "Тип" at bounding box center [466, 223] width 524 height 14
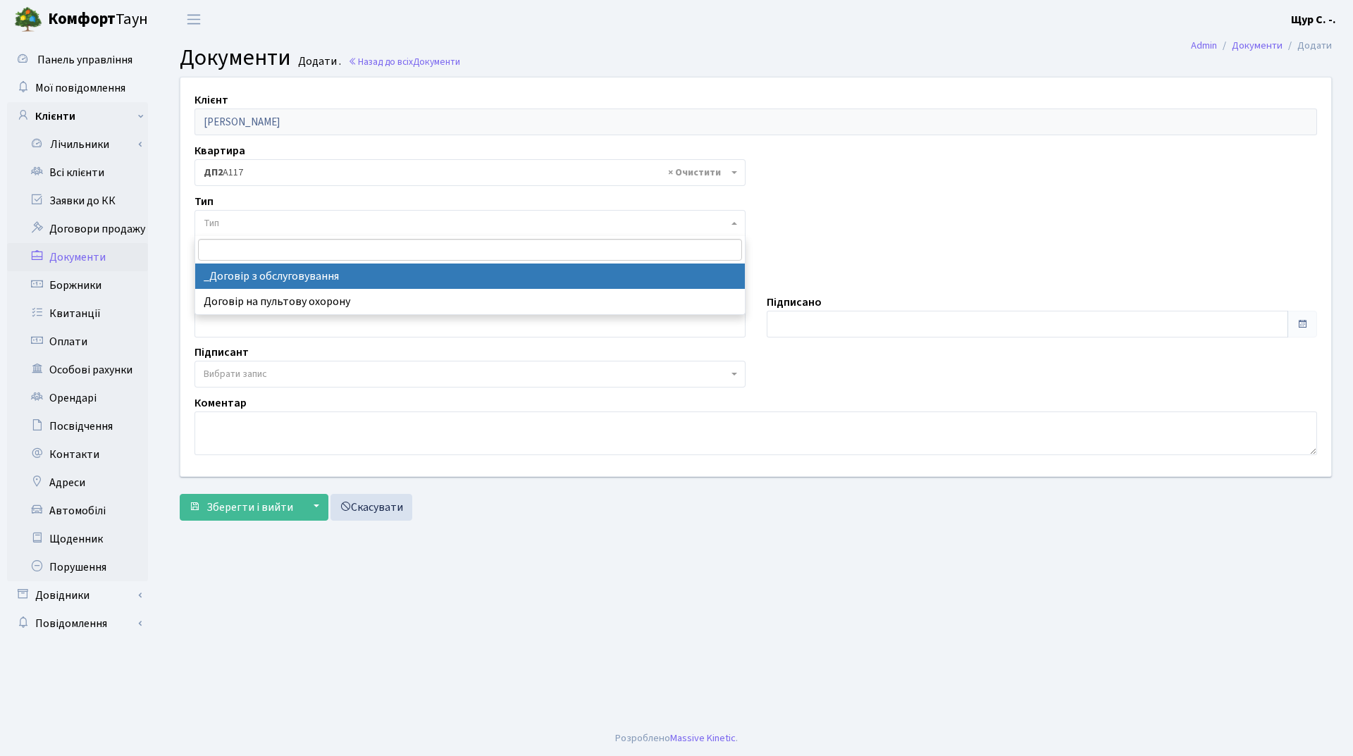
select select "289"
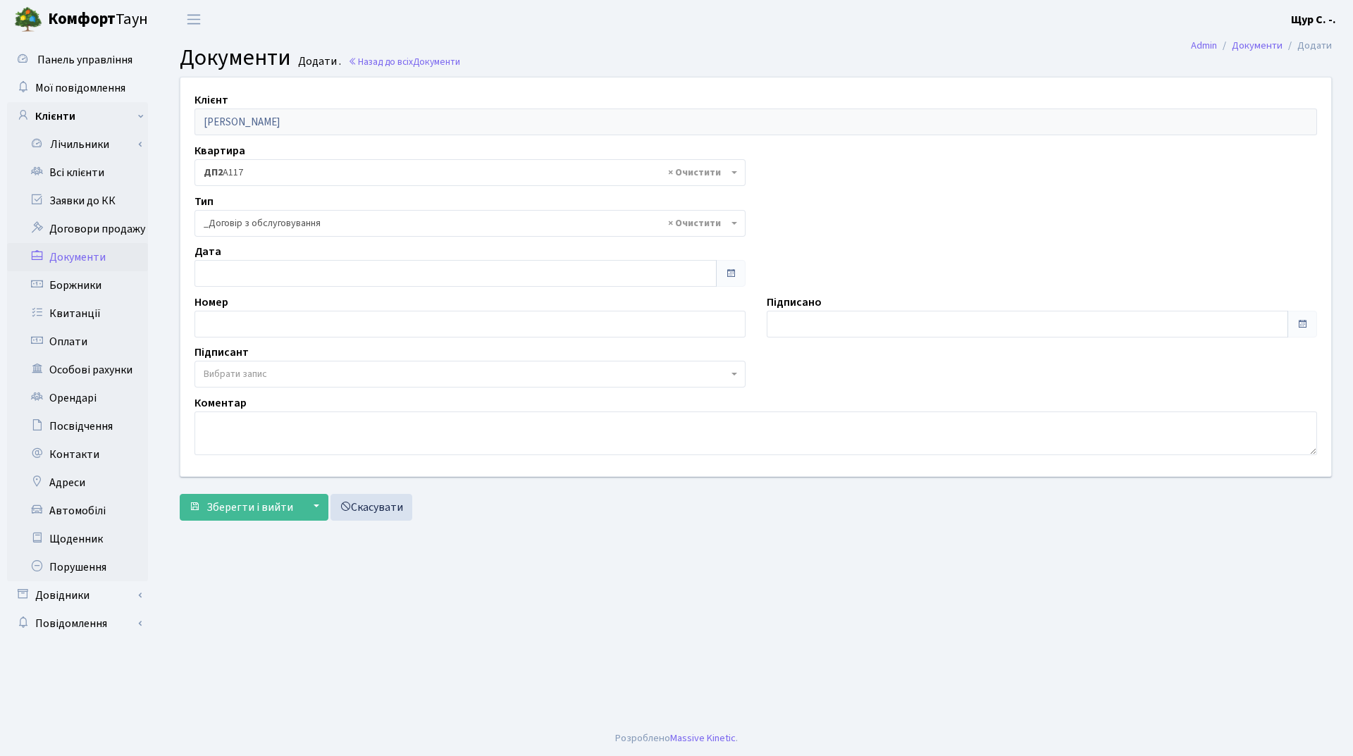
click at [277, 374] on span "Вибрати запис" at bounding box center [466, 374] width 524 height 14
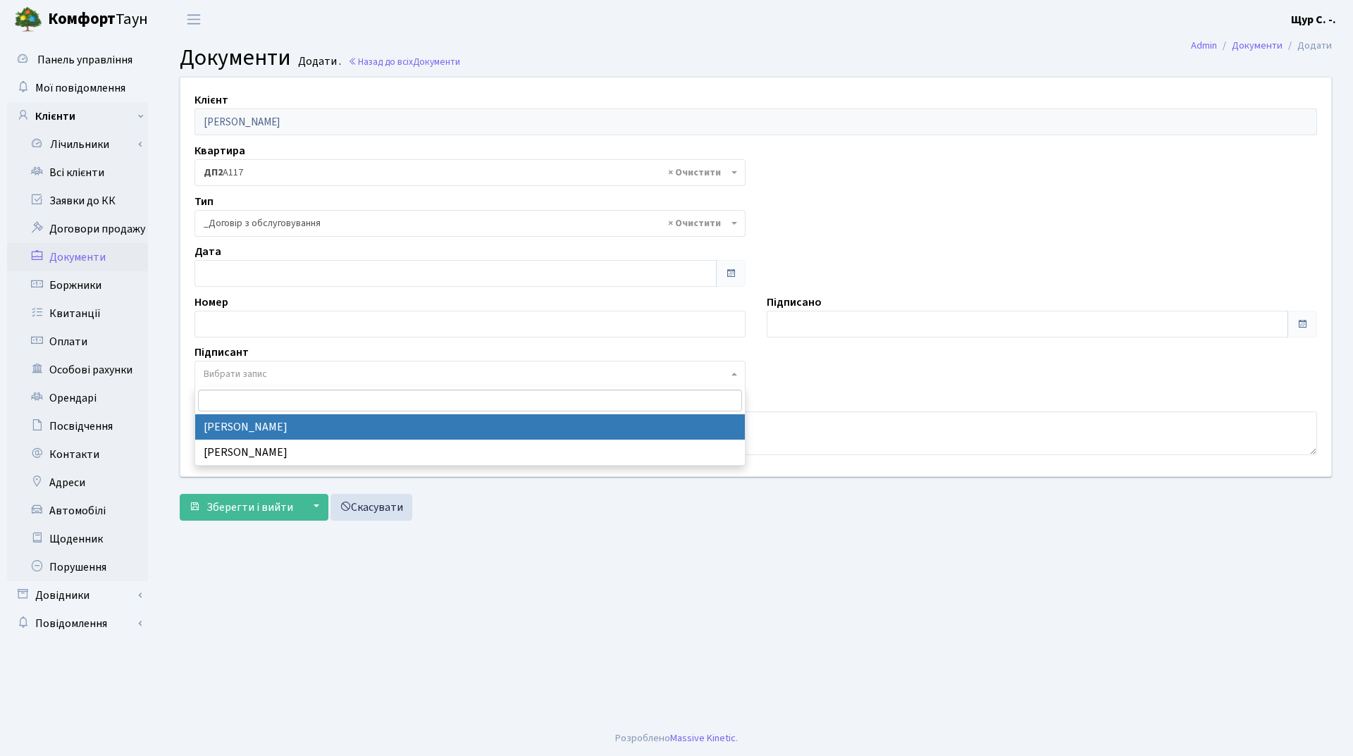
select select "74"
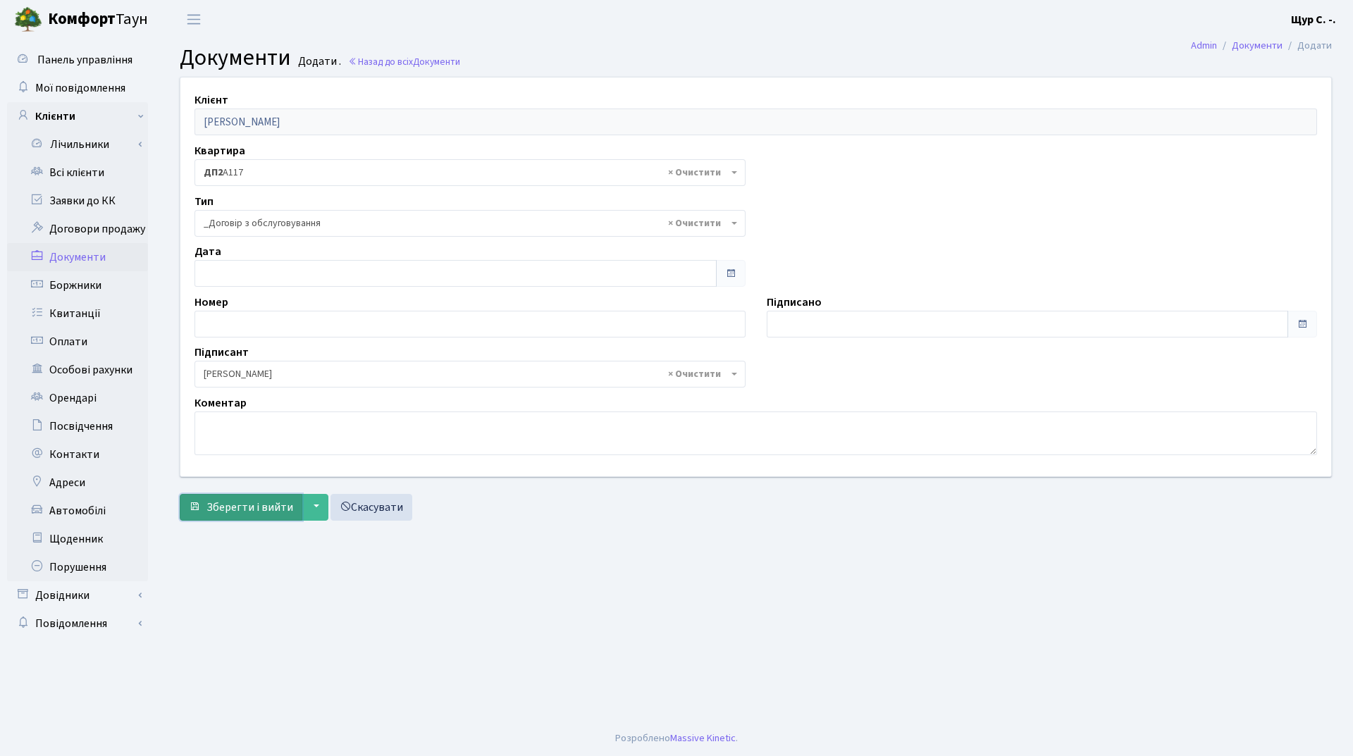
click at [246, 509] on span "Зберегти і вийти" at bounding box center [249, 508] width 87 height 16
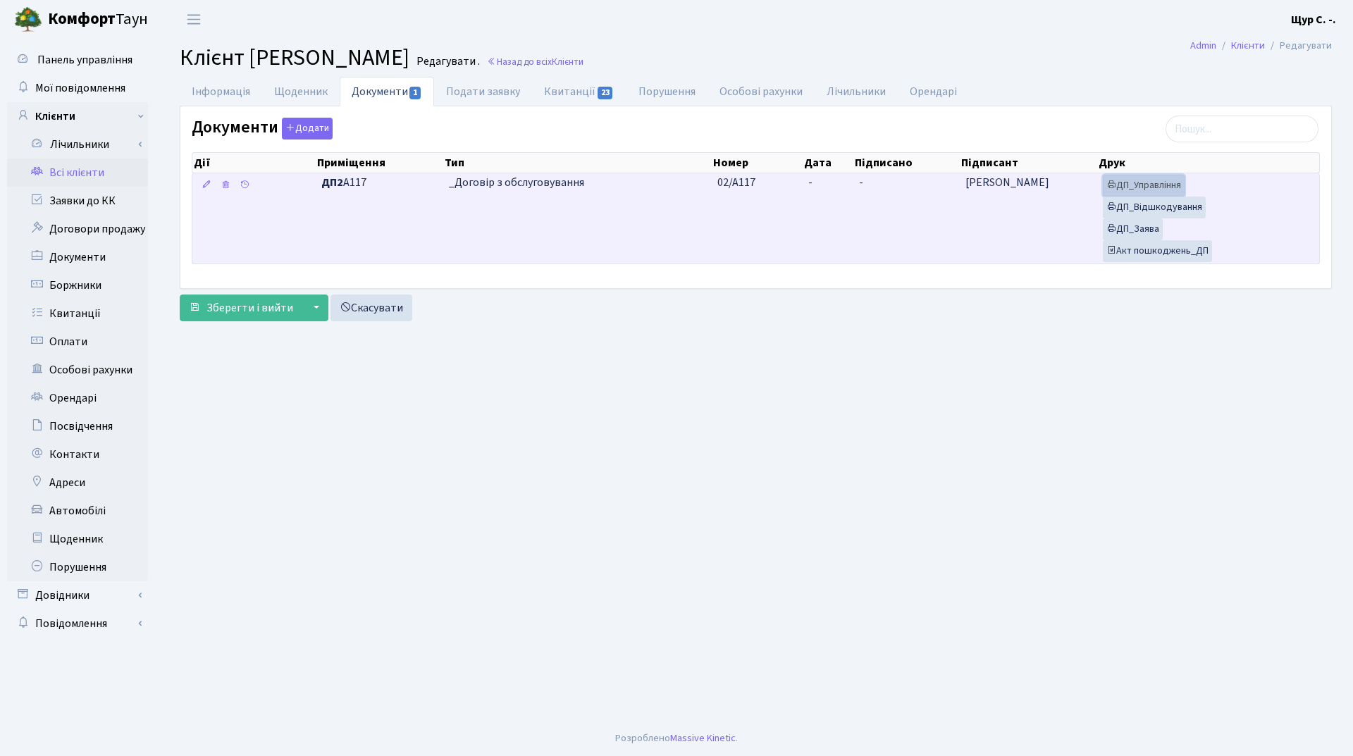
click at [1166, 187] on link "ДП_Управління" at bounding box center [1144, 186] width 82 height 22
click at [1187, 204] on link "ДП_Відшкодування" at bounding box center [1154, 208] width 103 height 22
click at [1148, 234] on link "ДП_Заява" at bounding box center [1133, 229] width 60 height 22
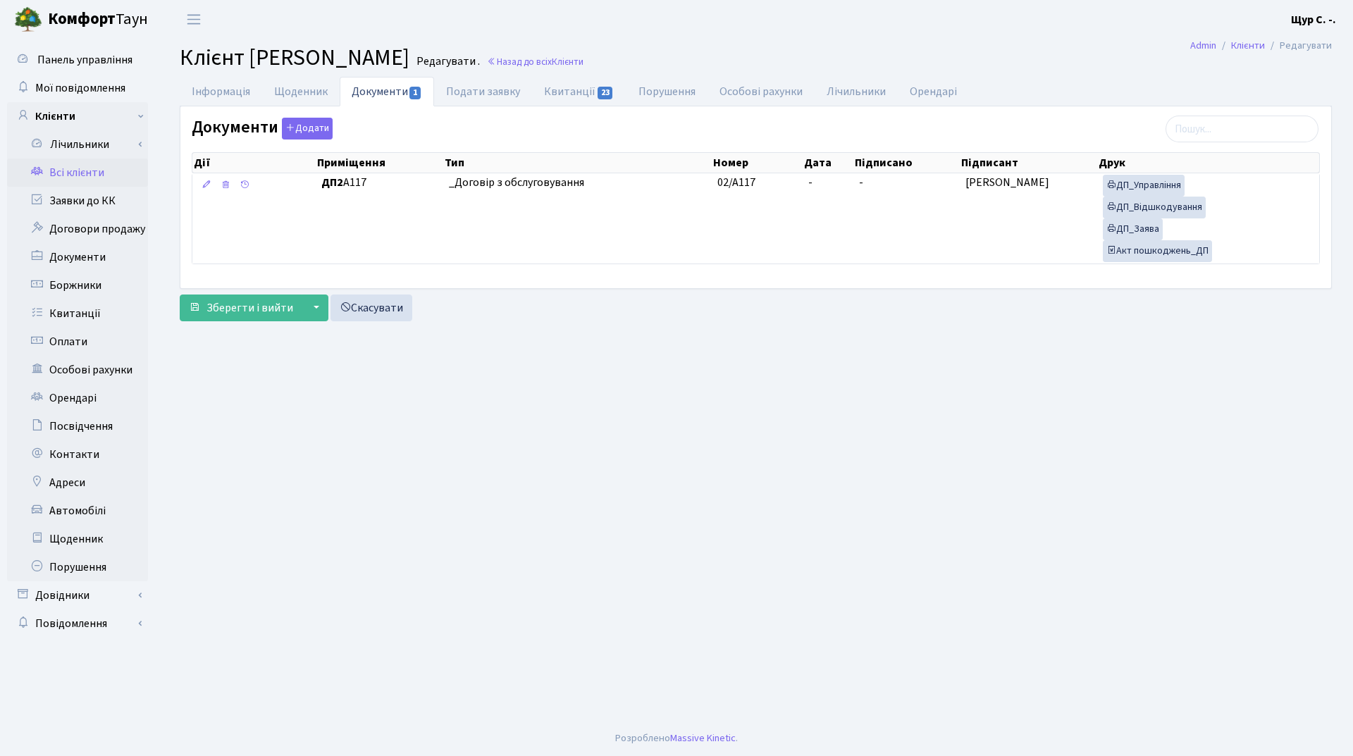
click at [92, 175] on link "Всі клієнти" at bounding box center [77, 173] width 141 height 28
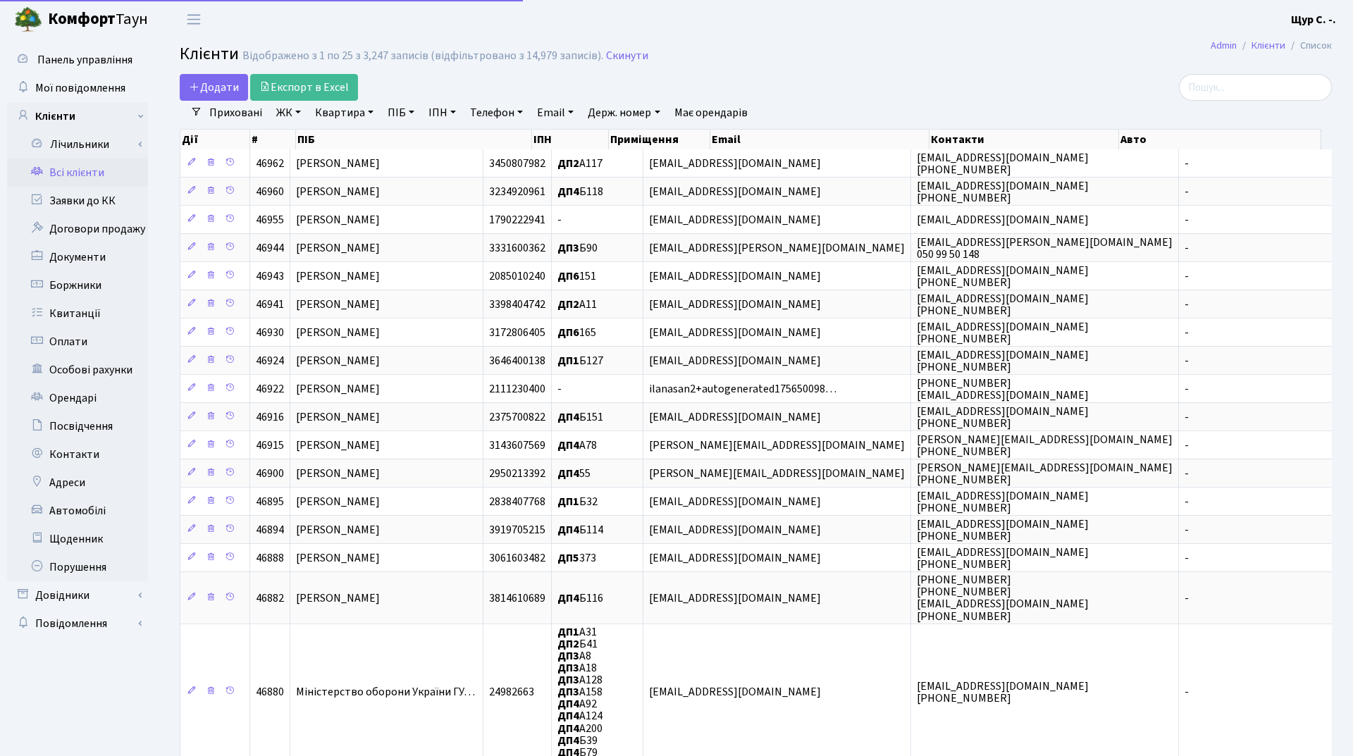
select select "25"
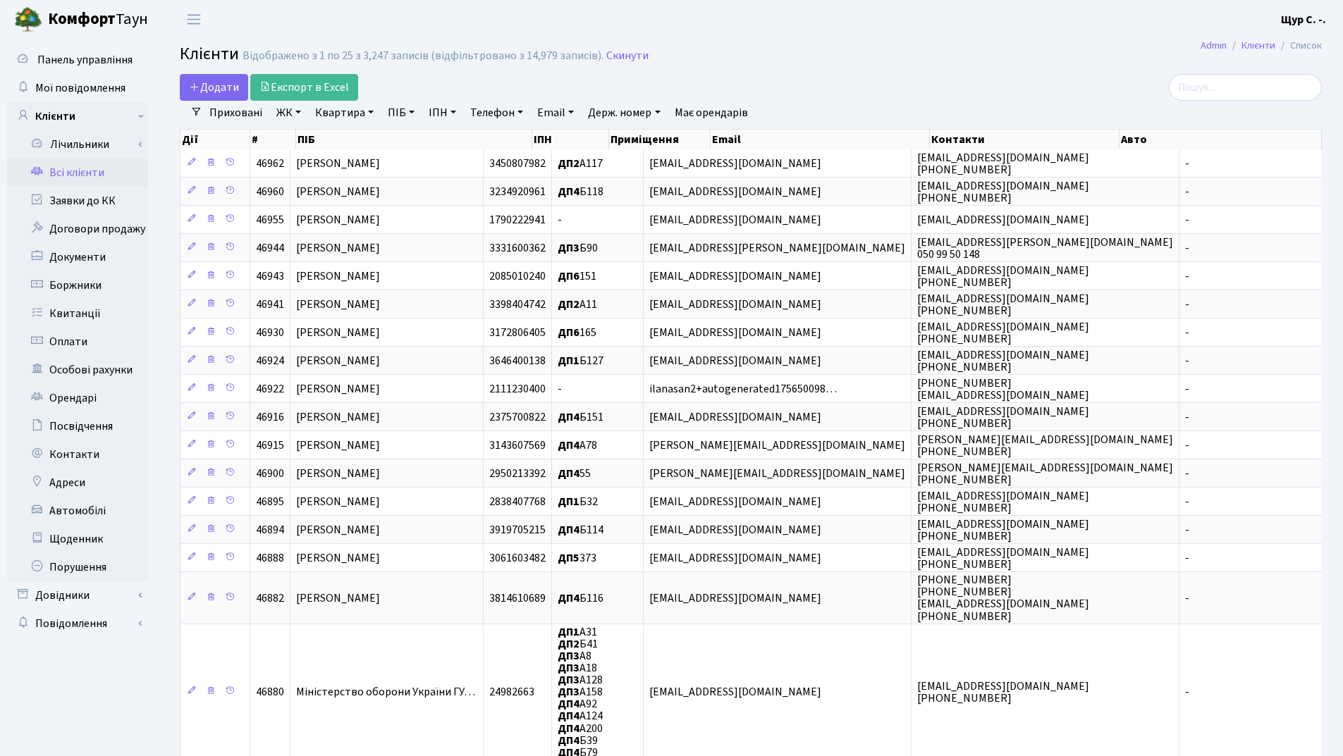
click at [343, 111] on link "Квартира" at bounding box center [344, 113] width 70 height 24
type input "а117"
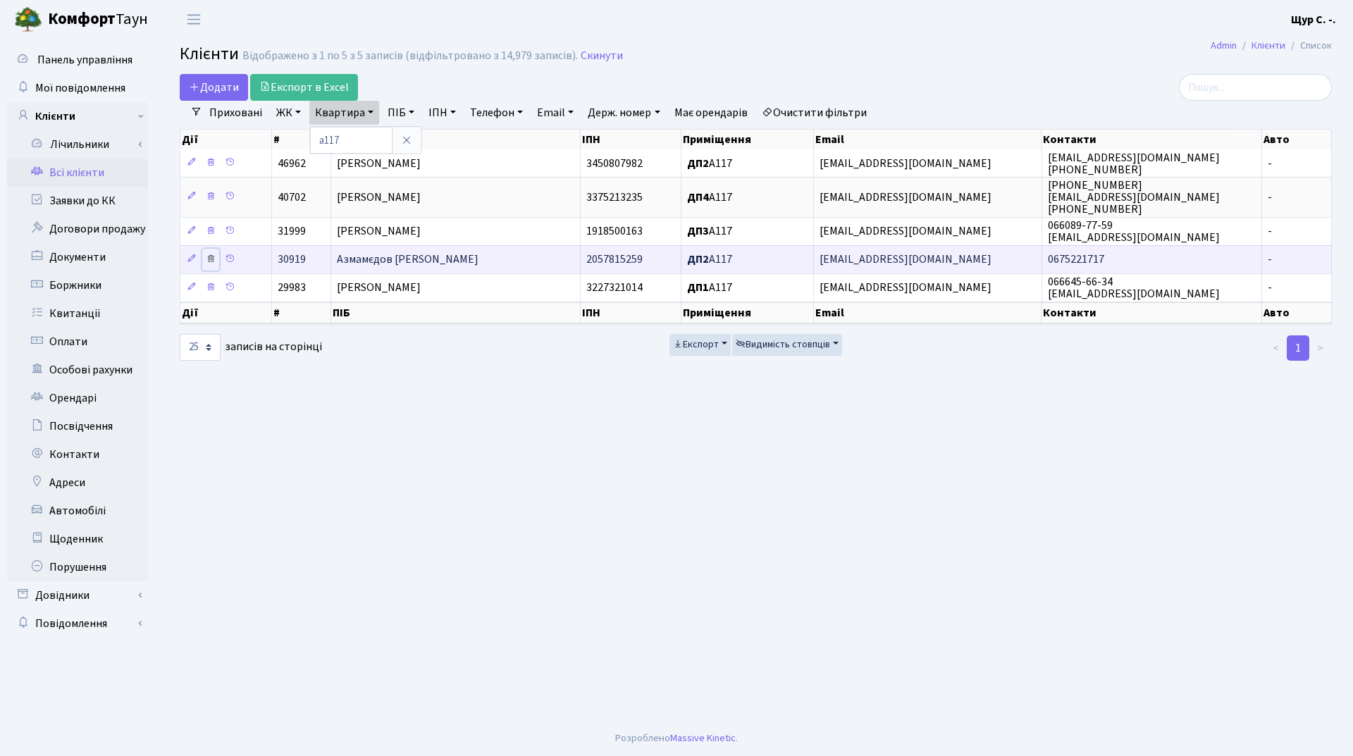
click at [211, 261] on icon at bounding box center [211, 259] width 10 height 10
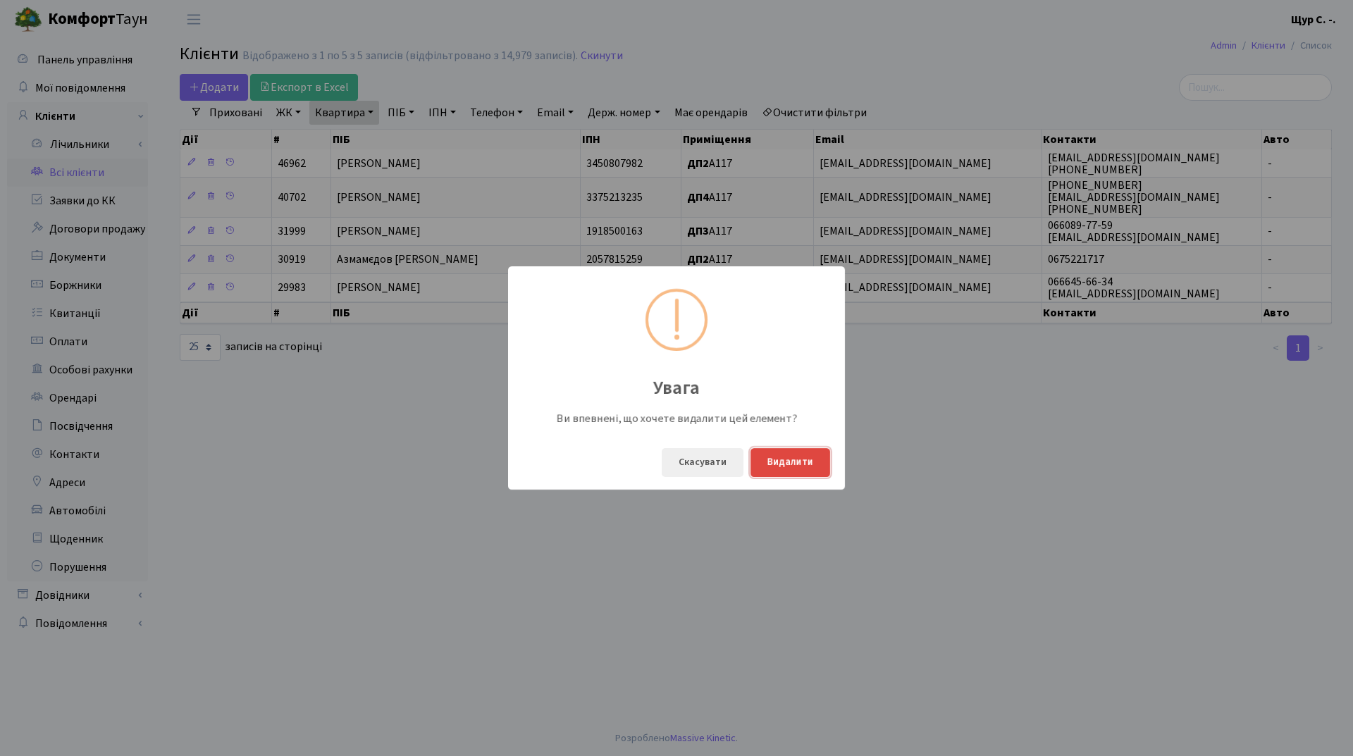
click at [811, 464] on button "Видалити" at bounding box center [791, 462] width 80 height 29
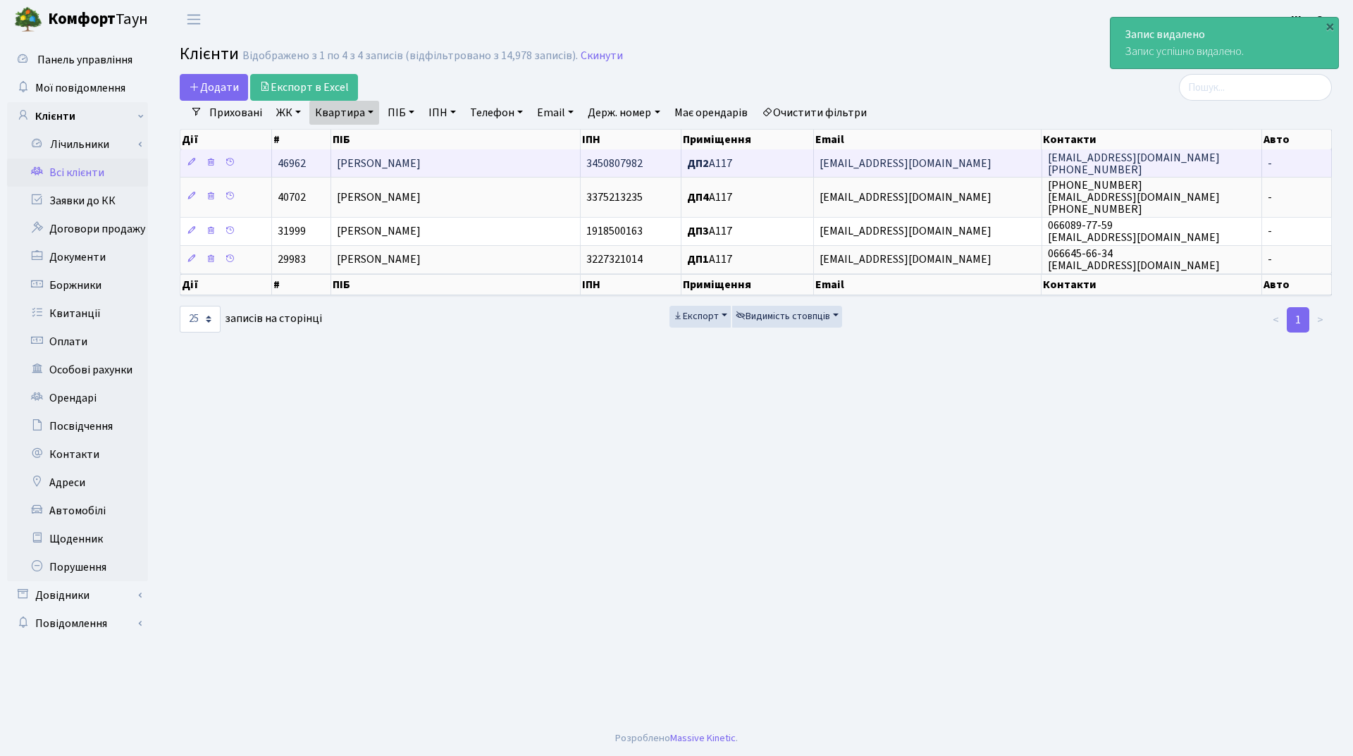
click at [421, 171] on span "[PERSON_NAME]" at bounding box center [379, 164] width 84 height 16
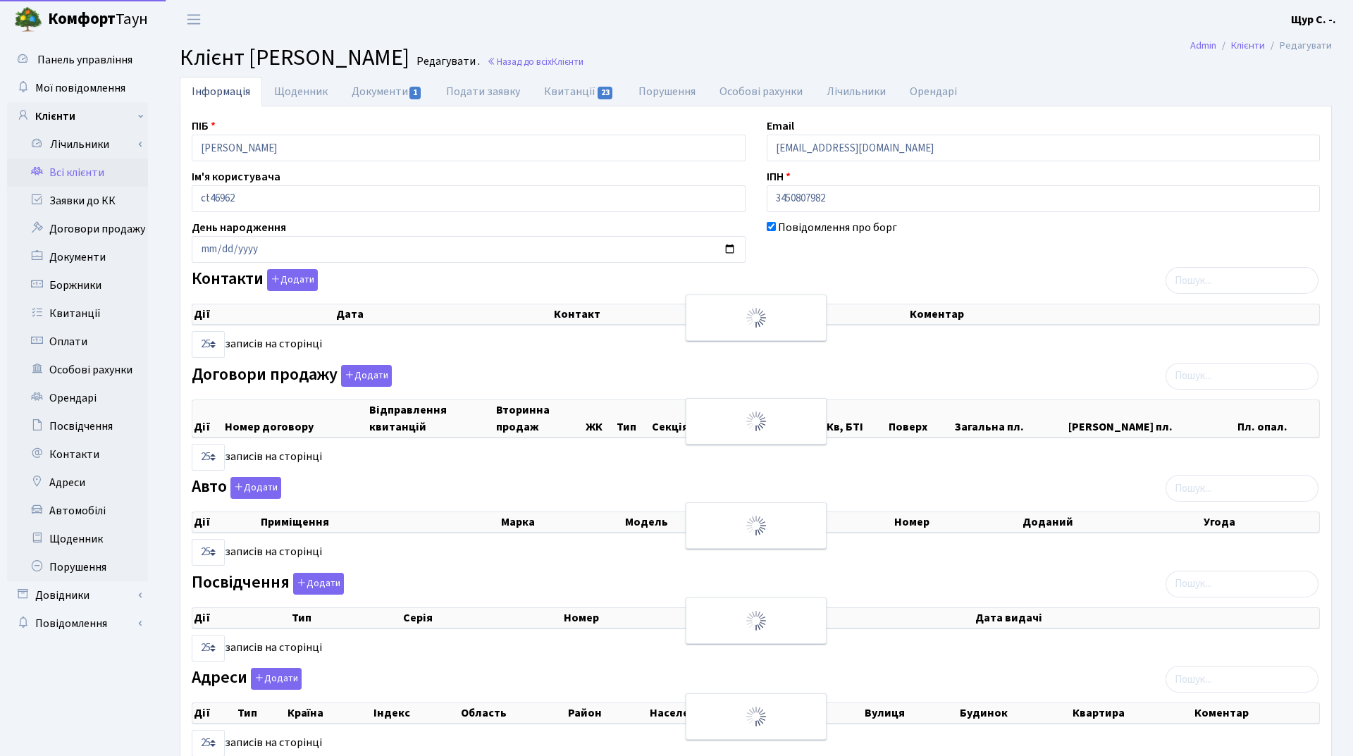
select select "25"
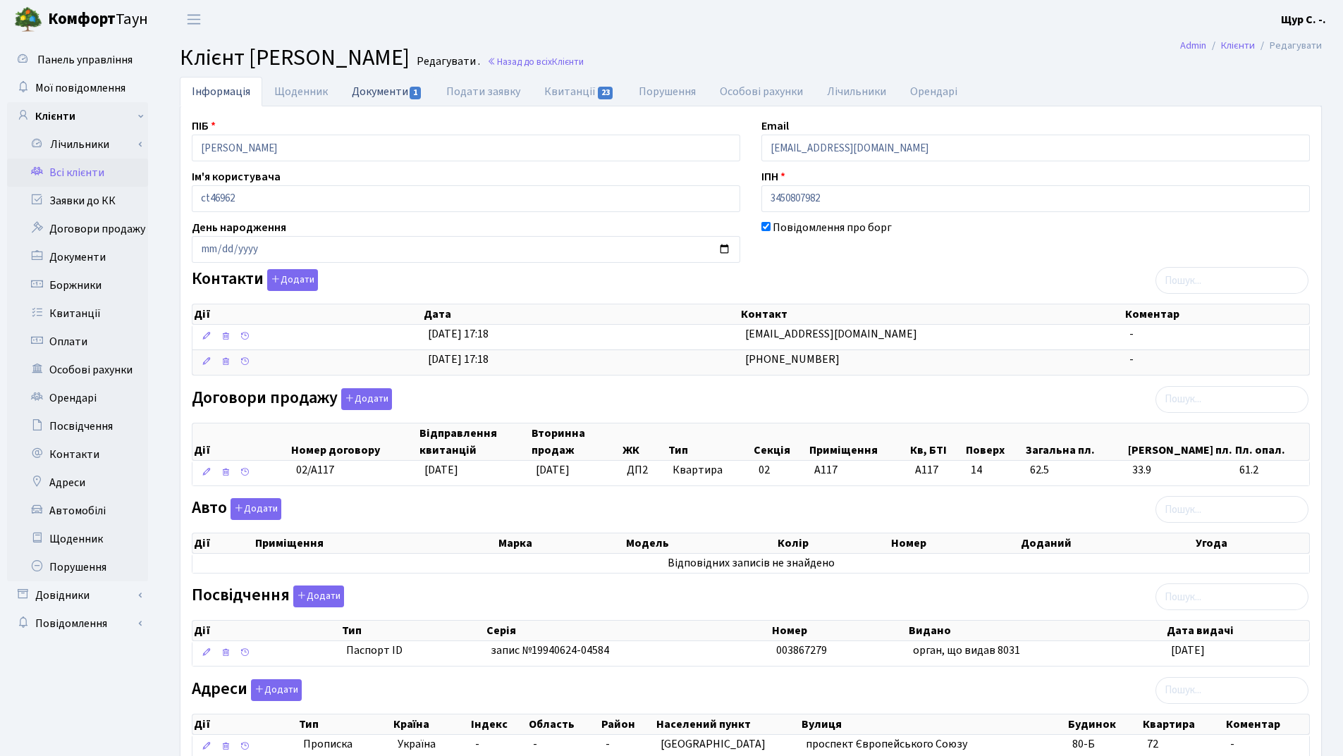
click at [379, 87] on link "Документи 1" at bounding box center [387, 91] width 94 height 29
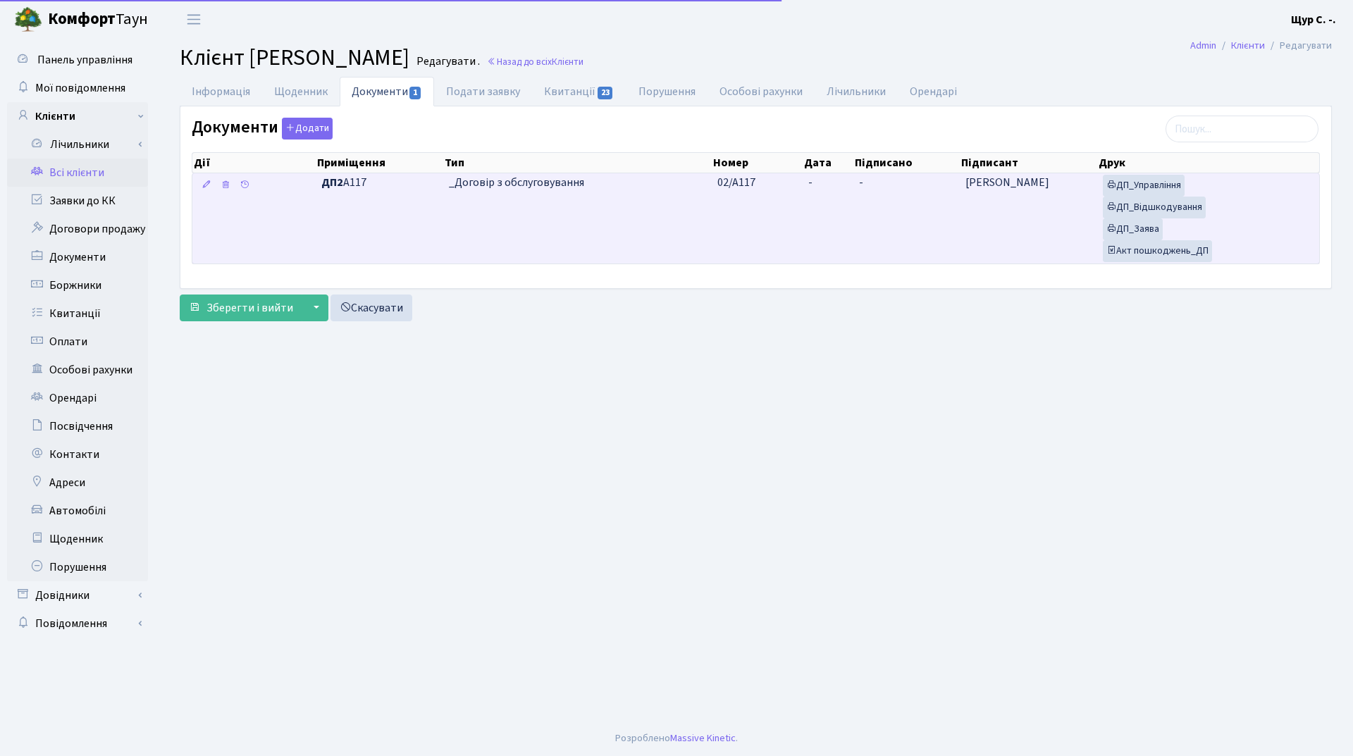
click at [521, 216] on td "_Договір з обслуговування" at bounding box center [577, 218] width 269 height 90
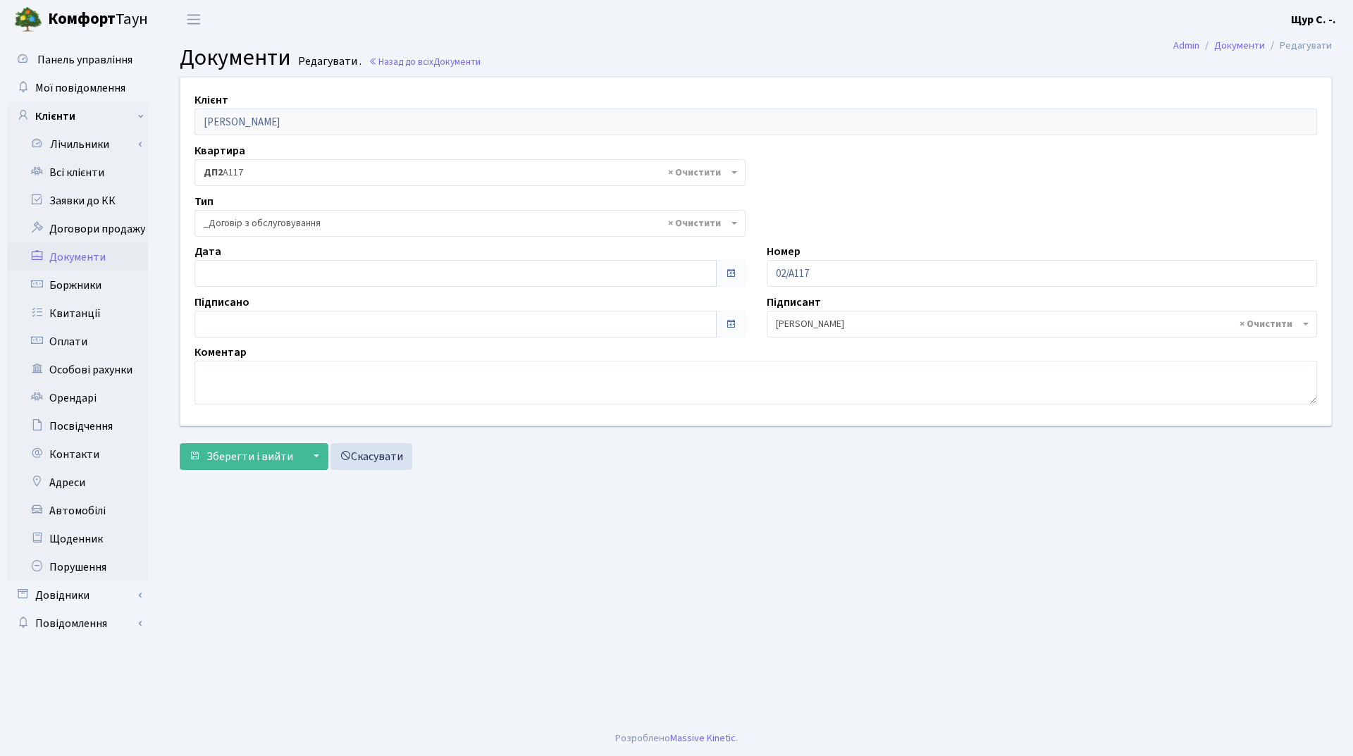
select select "289"
type input "[DATE]"
click at [386, 279] on input "[DATE]" at bounding box center [456, 273] width 522 height 27
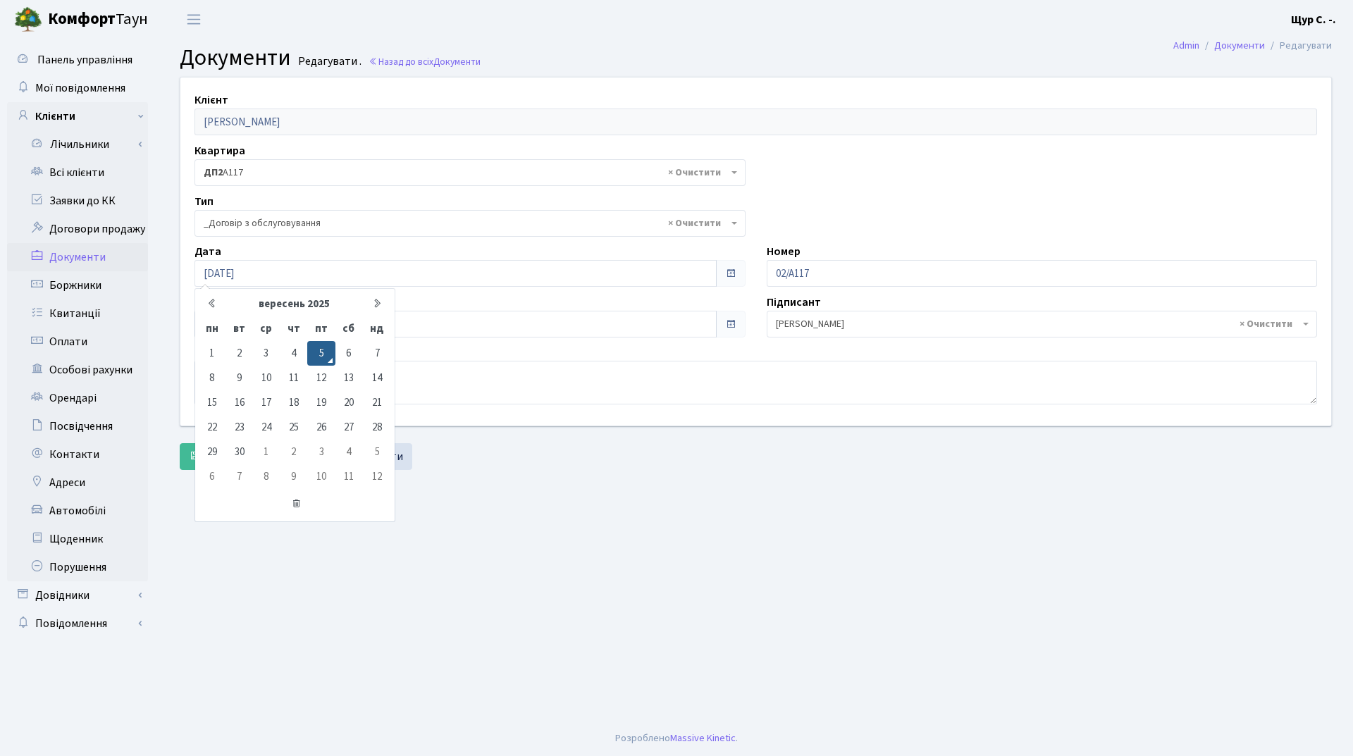
click at [483, 508] on main "Admin Документи Редагувати Документи Редагувати . Назад до всіх Документи Клієн…" at bounding box center [756, 380] width 1195 height 682
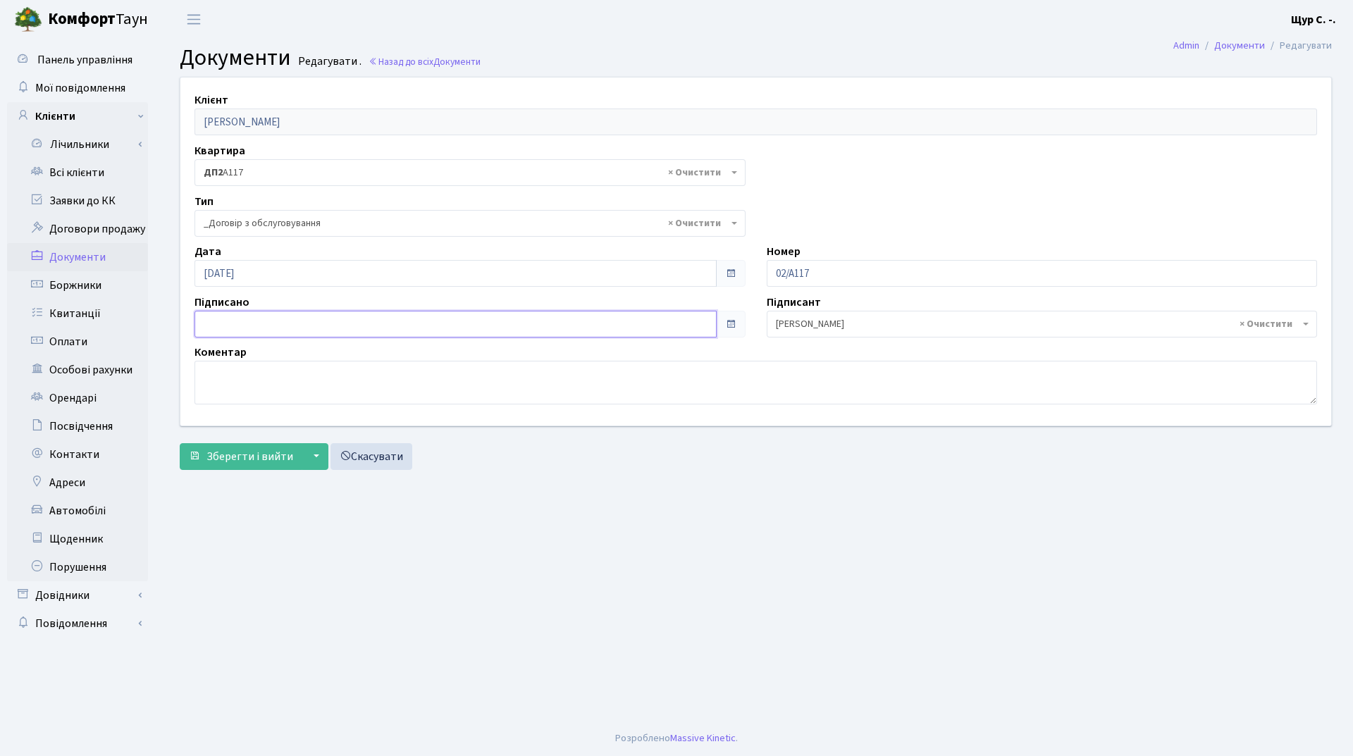
type input "[DATE]"
click at [419, 327] on input "[DATE]" at bounding box center [456, 324] width 522 height 27
click at [440, 555] on main "Admin Документи Редагувати Документи Редагувати . Назад до всіх Документи Клієн…" at bounding box center [756, 380] width 1195 height 682
click at [252, 446] on button "Зберегти і вийти" at bounding box center [241, 456] width 123 height 27
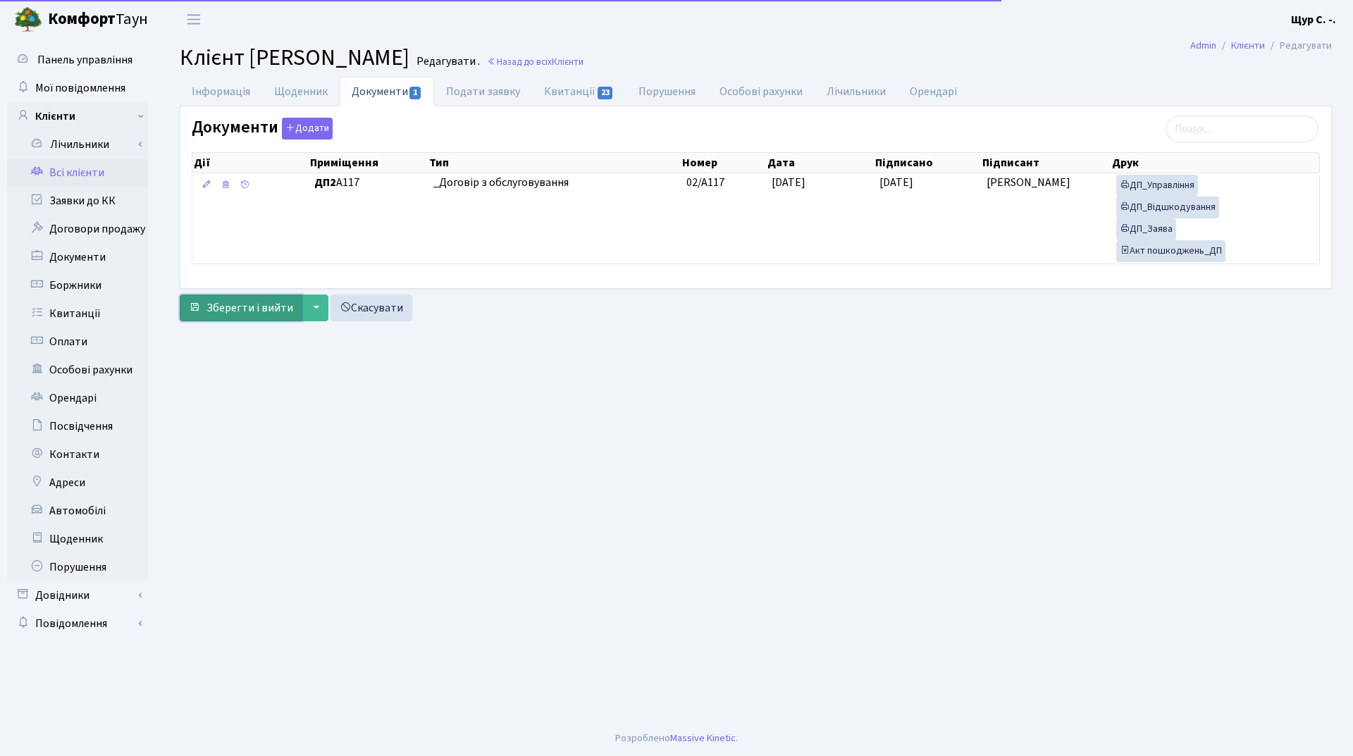
click at [240, 309] on span "Зберегти і вийти" at bounding box center [249, 308] width 87 height 16
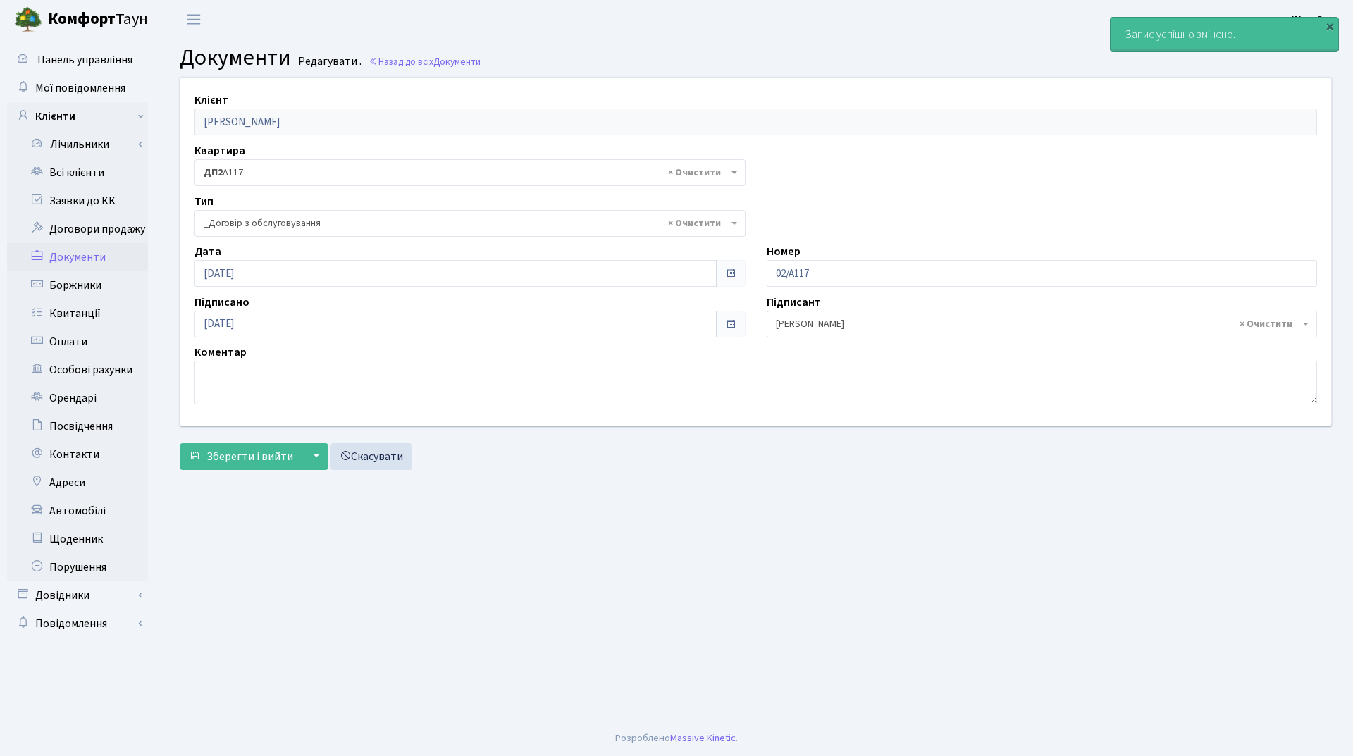
select select "289"
click at [87, 170] on link "Всі клієнти" at bounding box center [77, 173] width 141 height 28
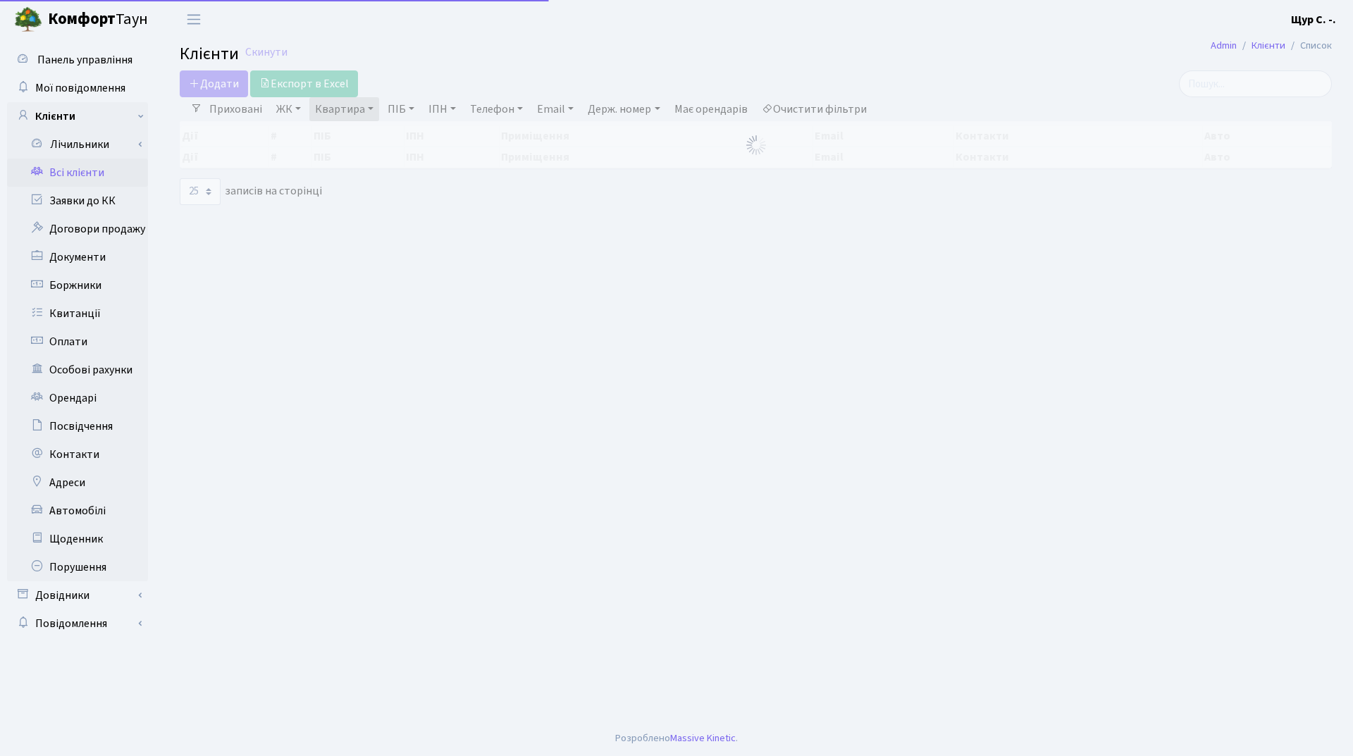
select select "25"
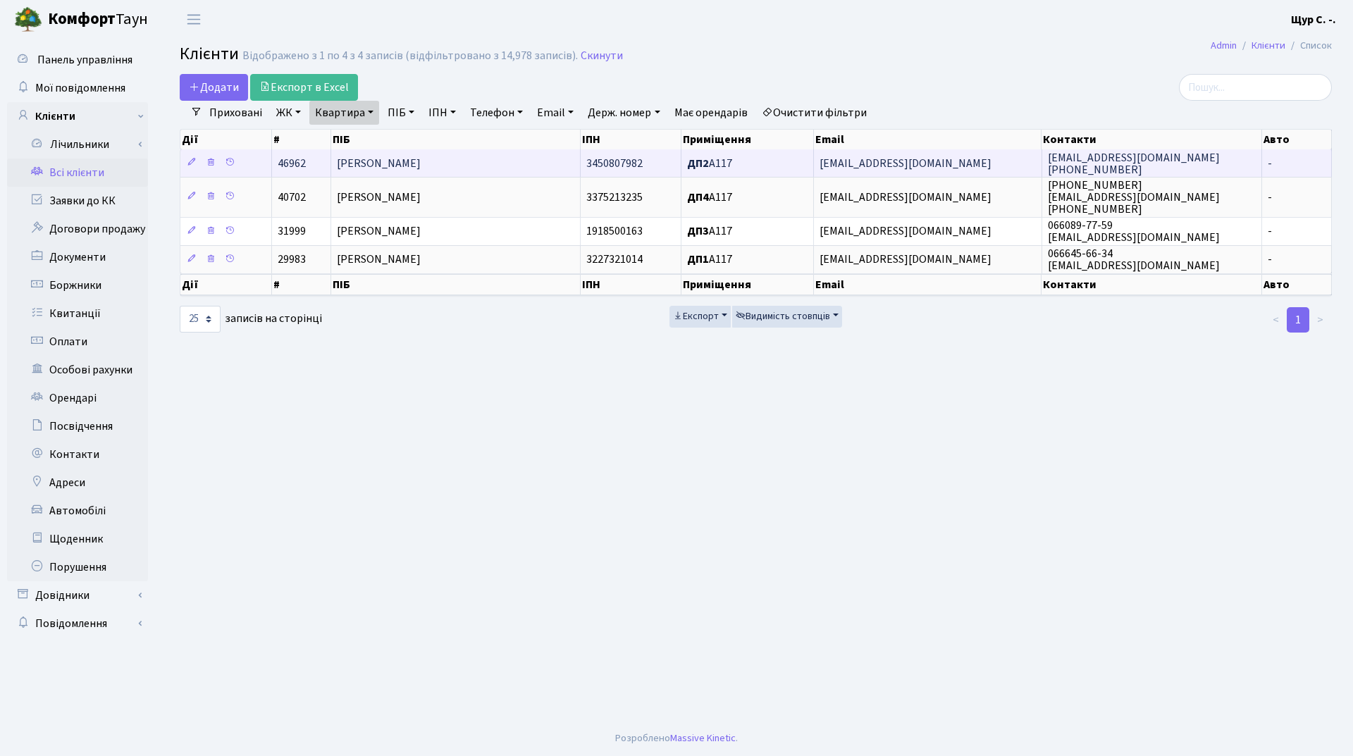
click at [421, 164] on span "[PERSON_NAME]" at bounding box center [379, 164] width 84 height 16
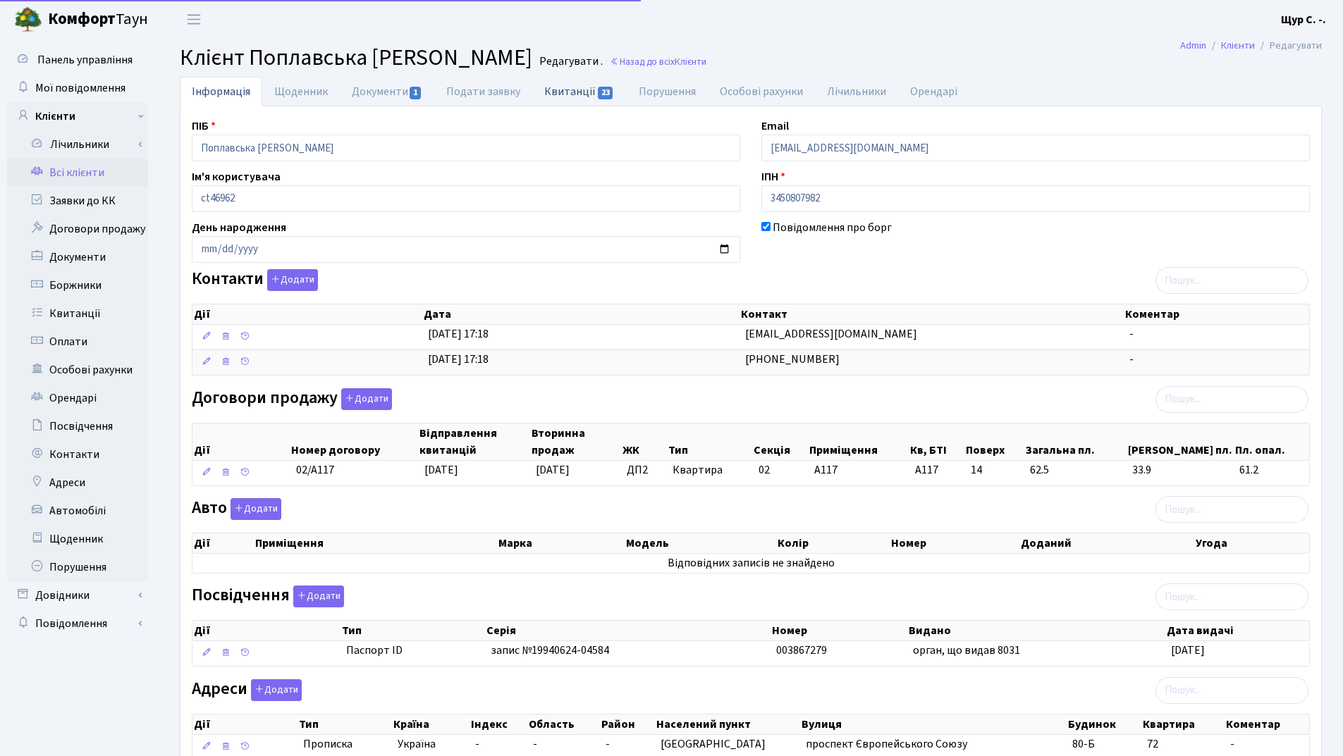
click at [567, 92] on link "Квитанції 23" at bounding box center [579, 91] width 94 height 29
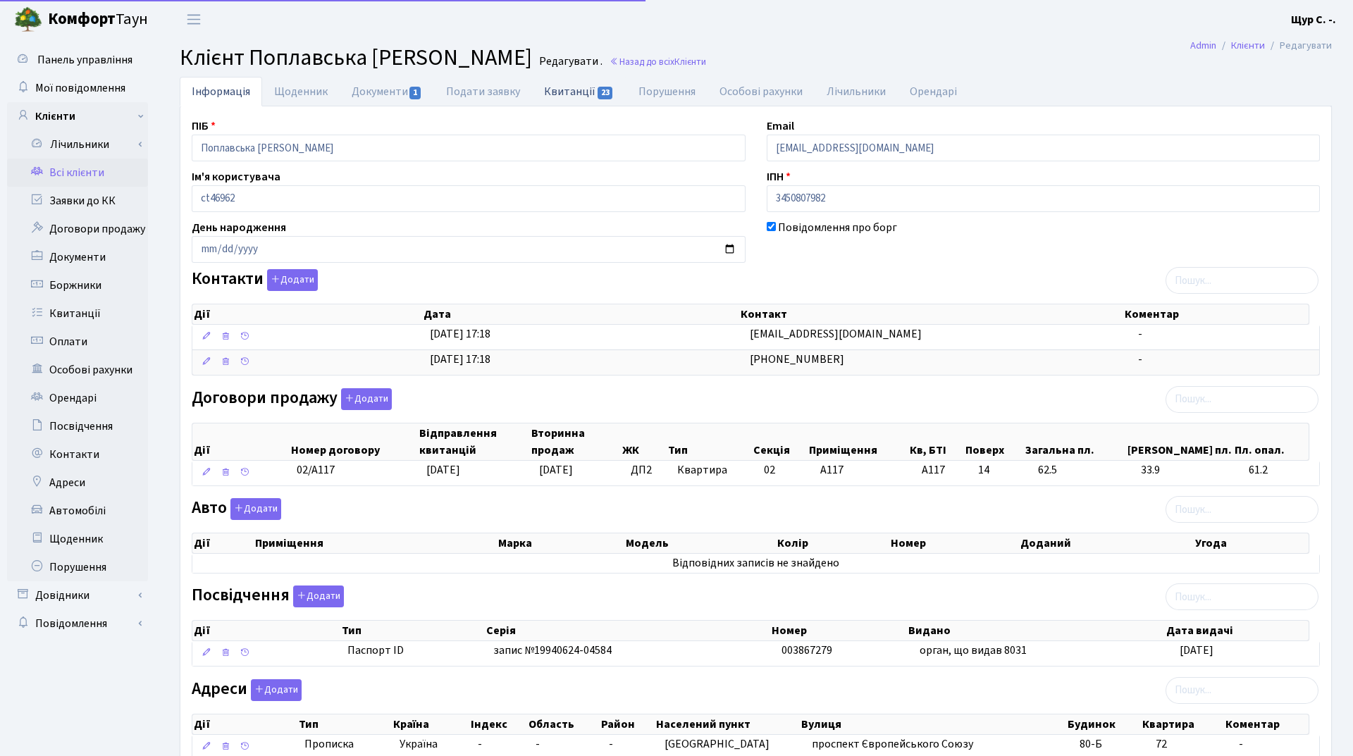
select select "25"
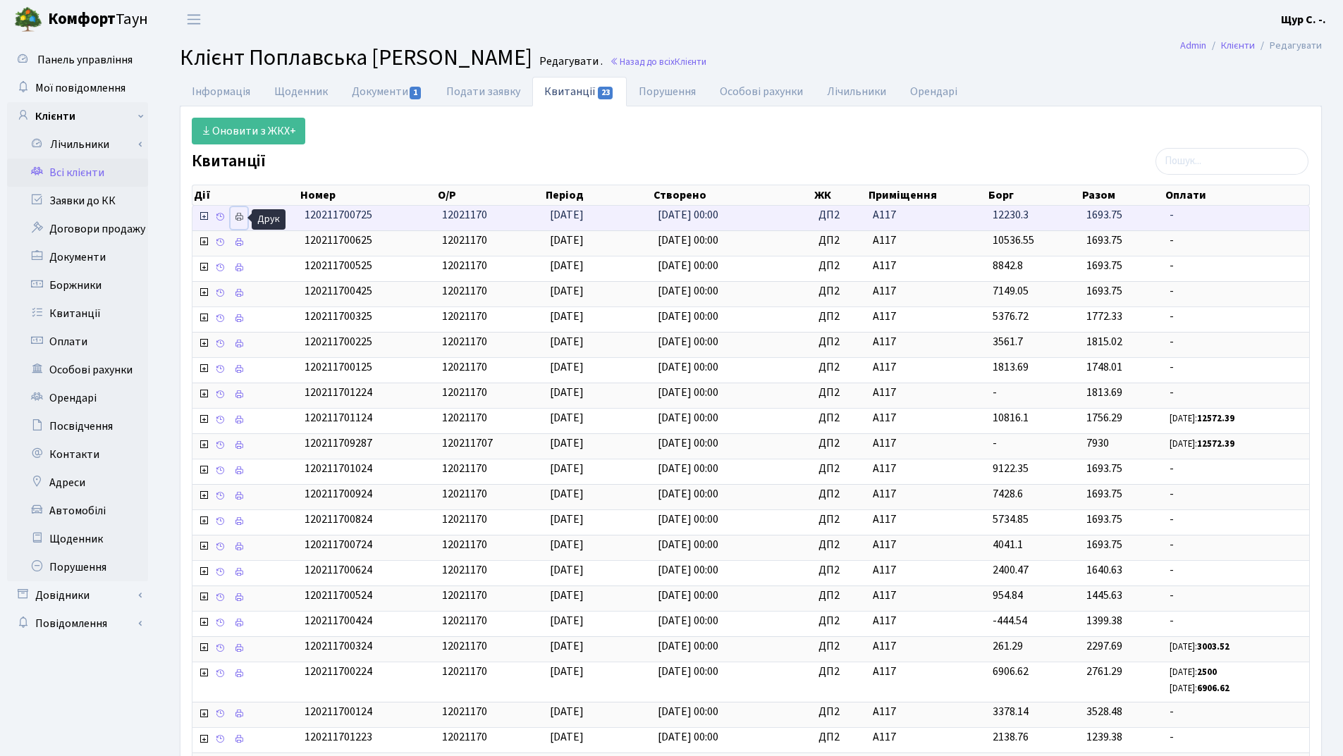
click at [242, 214] on icon at bounding box center [239, 217] width 10 height 10
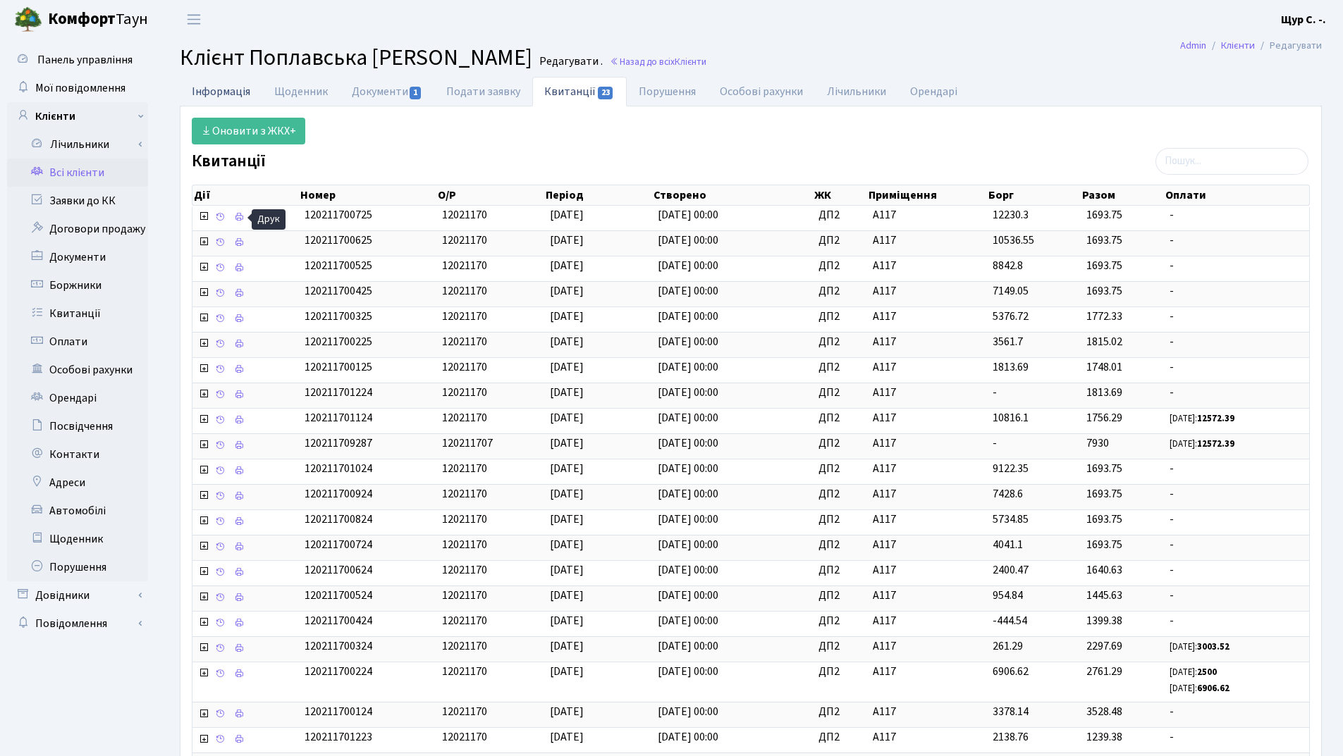
click at [230, 97] on link "Інформація" at bounding box center [221, 91] width 82 height 29
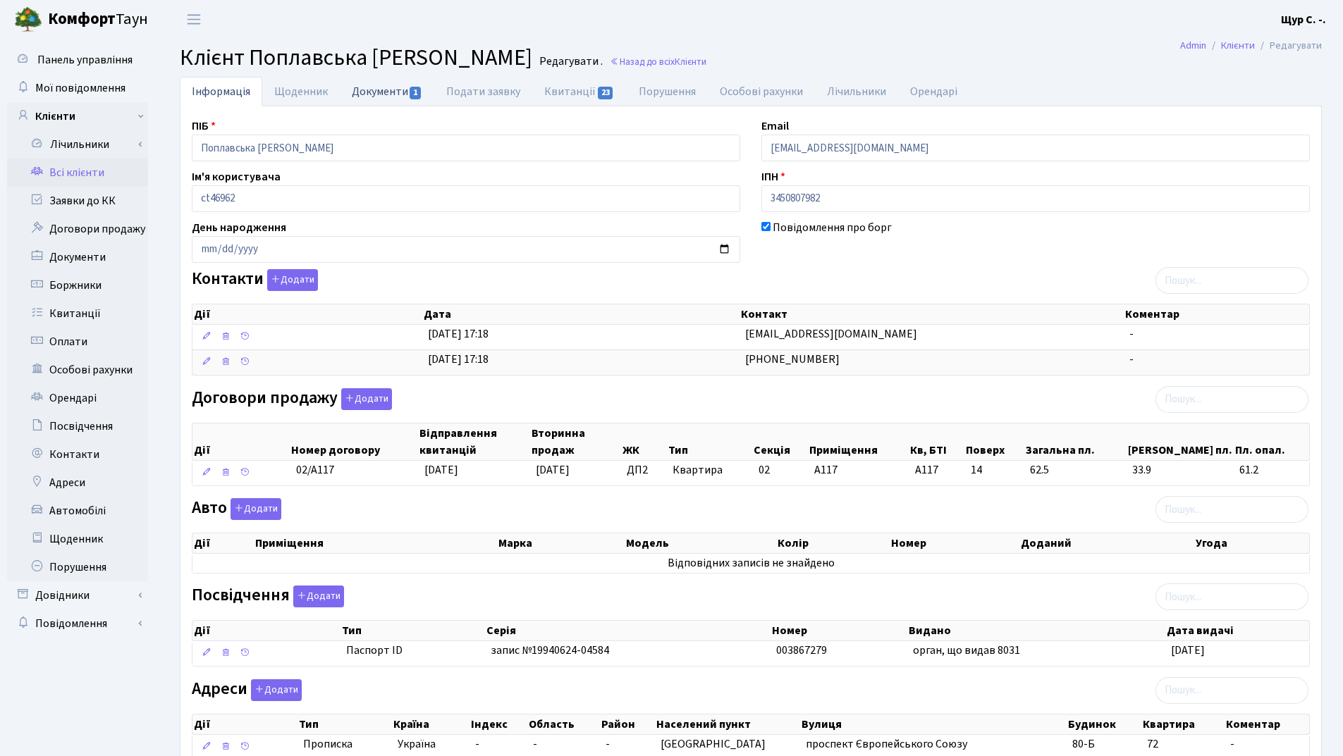
click at [385, 92] on link "Документи 1" at bounding box center [387, 91] width 94 height 29
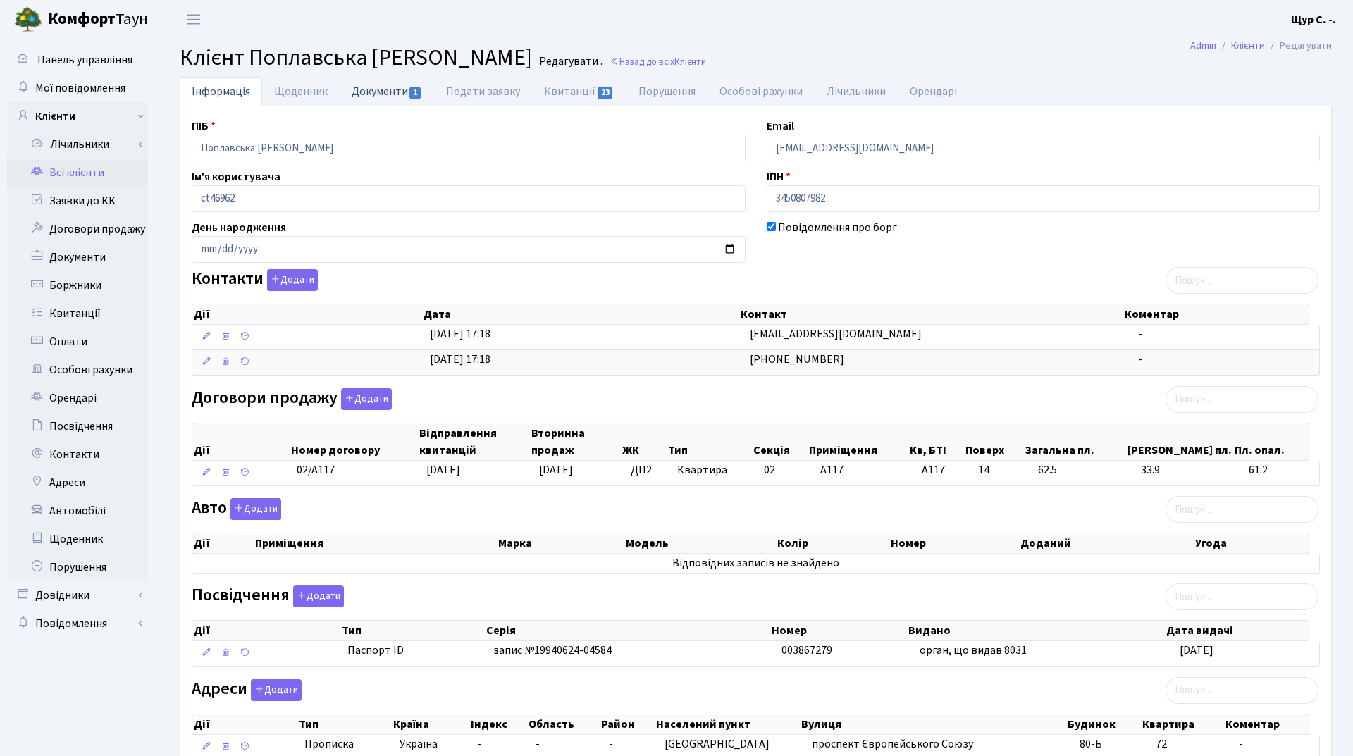
select select "25"
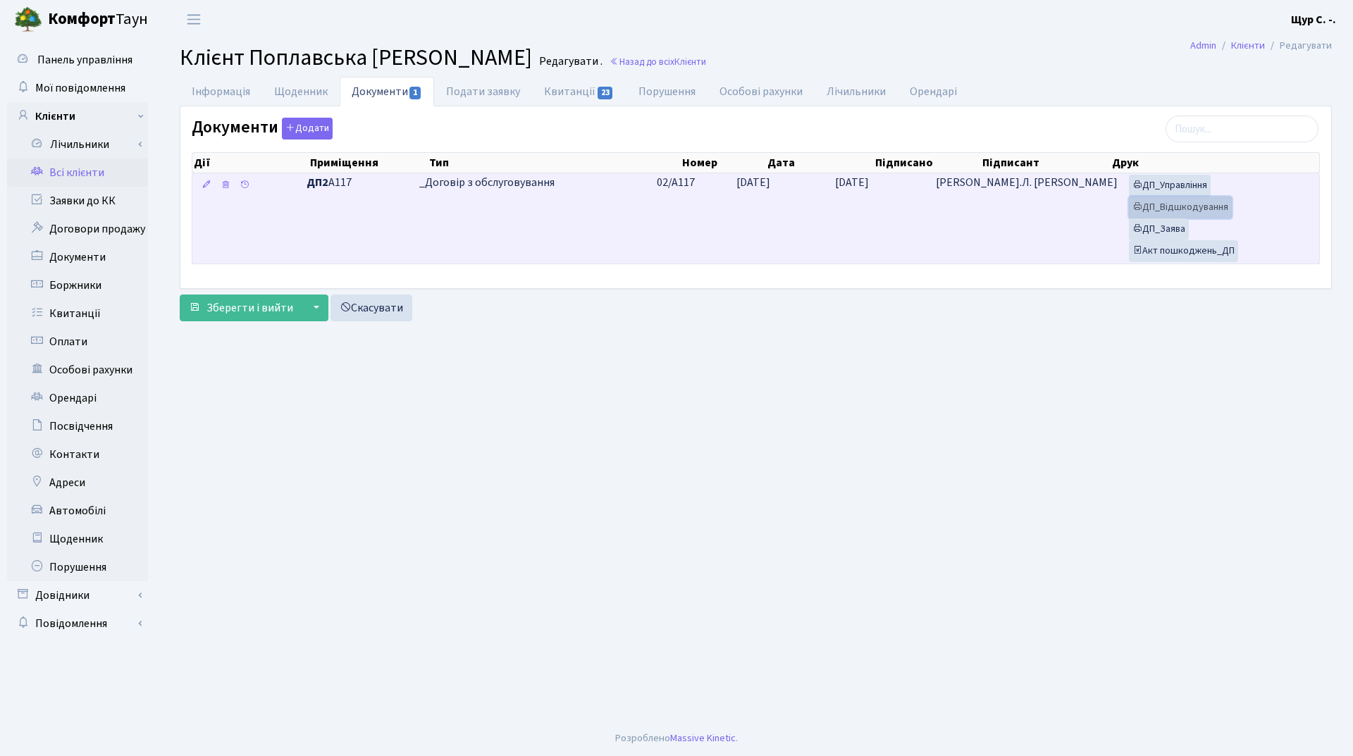
click at [1156, 205] on link "ДП_Відшкодування" at bounding box center [1180, 208] width 103 height 22
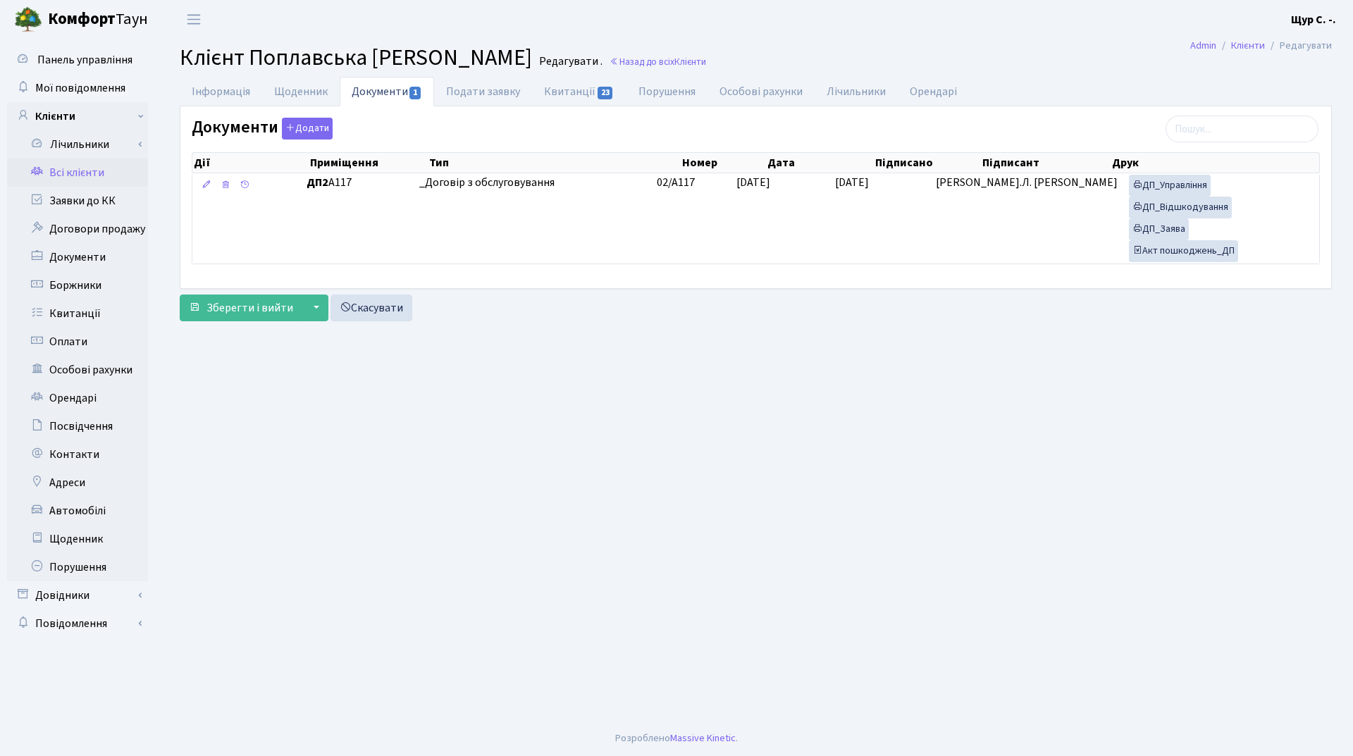
click at [59, 173] on link "Всі клієнти" at bounding box center [77, 173] width 141 height 28
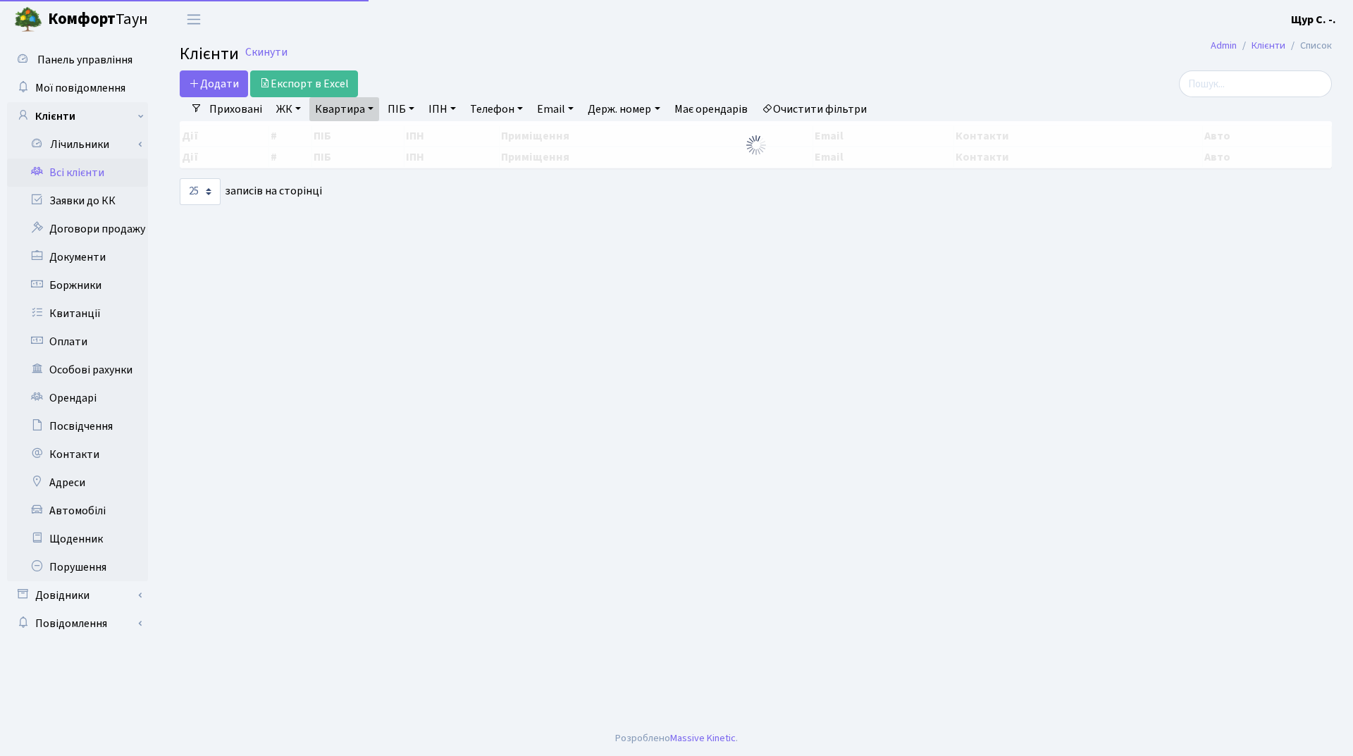
select select "25"
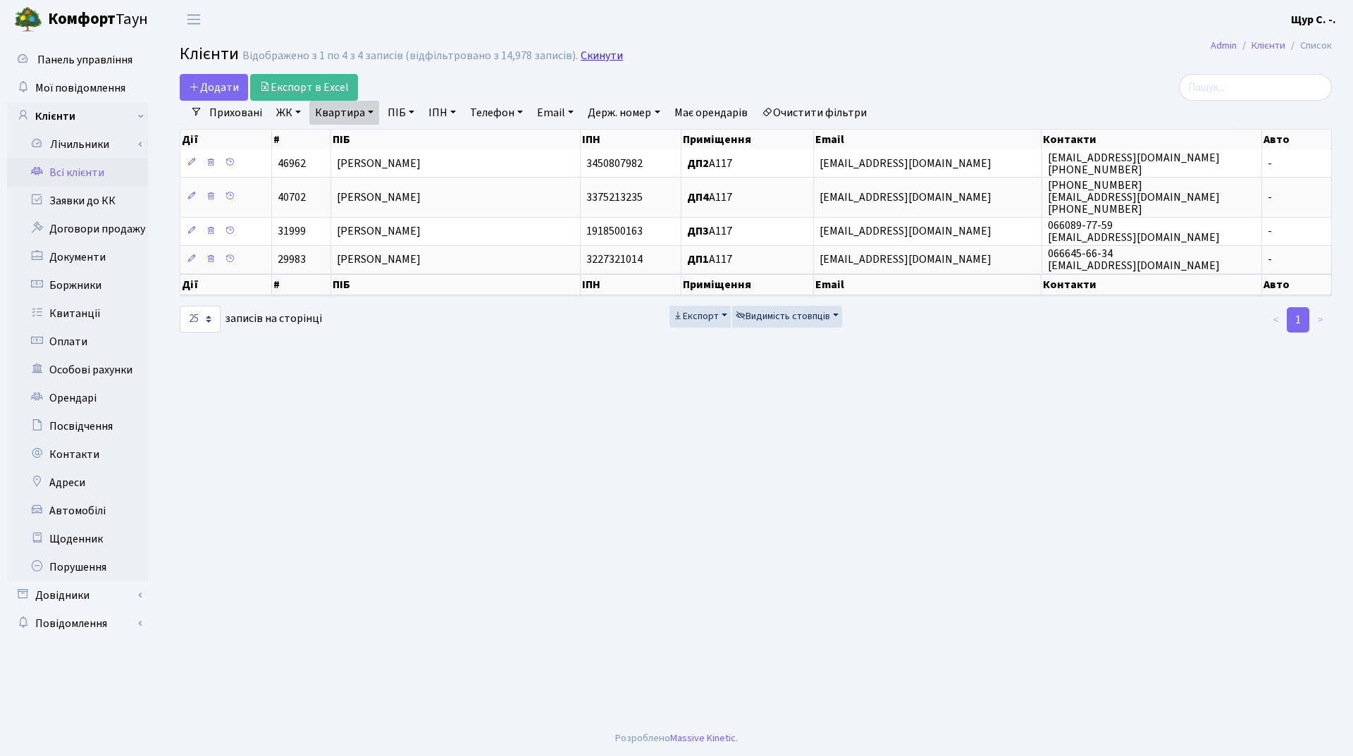
click at [581, 51] on link "Скинути" at bounding box center [602, 55] width 42 height 13
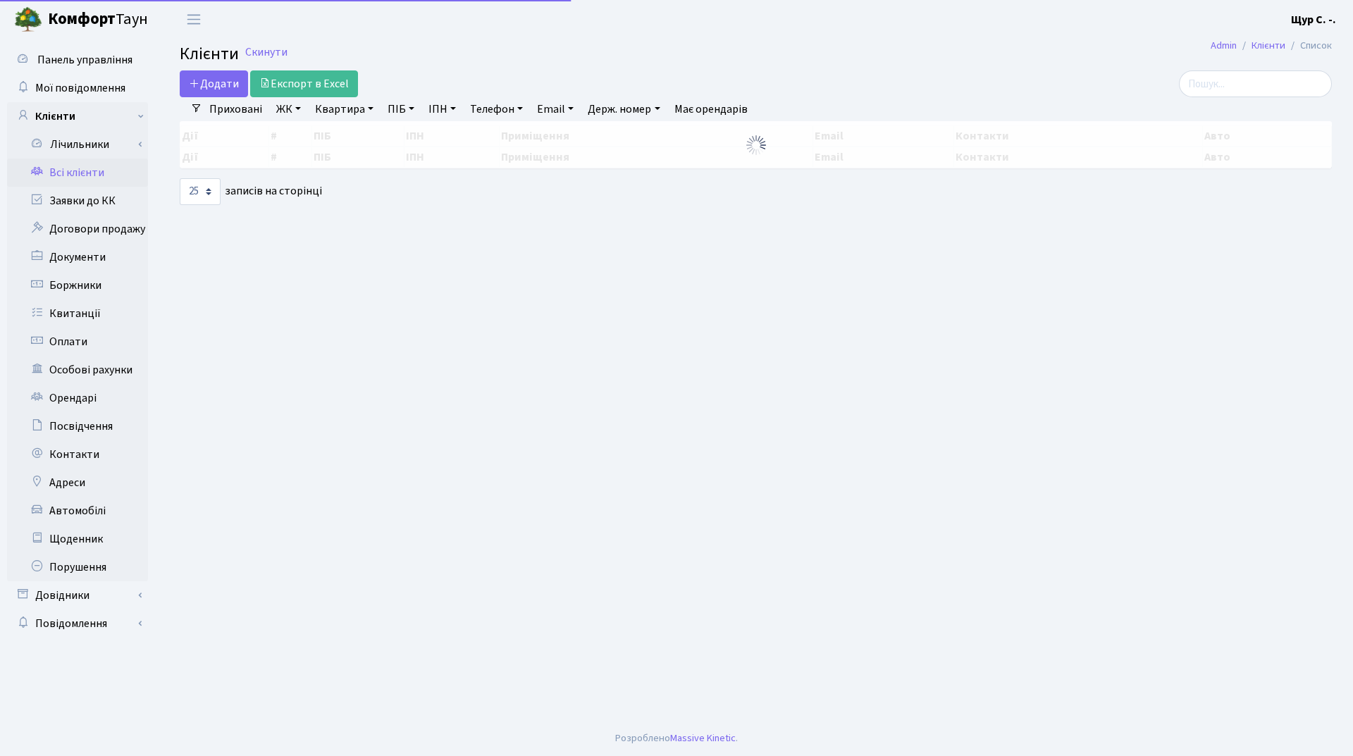
select select "25"
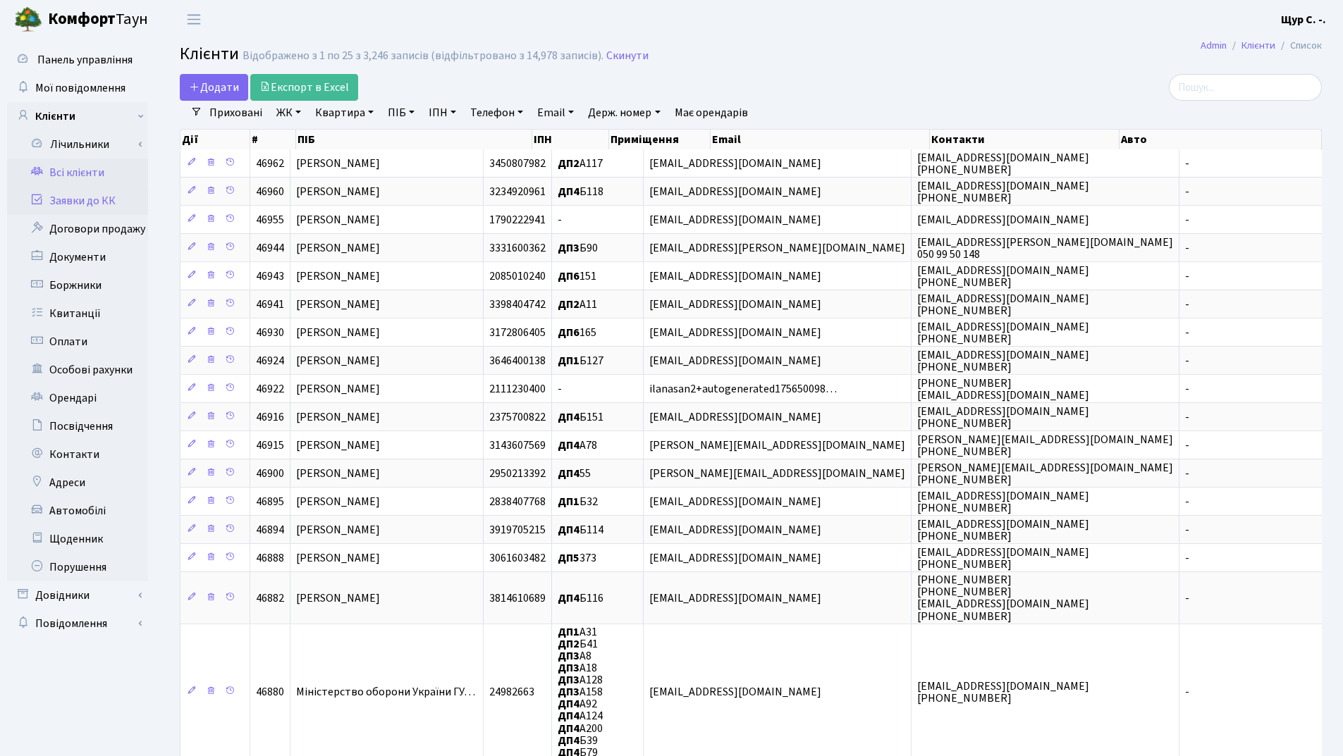
click at [103, 201] on link "Заявки до КК" at bounding box center [77, 201] width 141 height 28
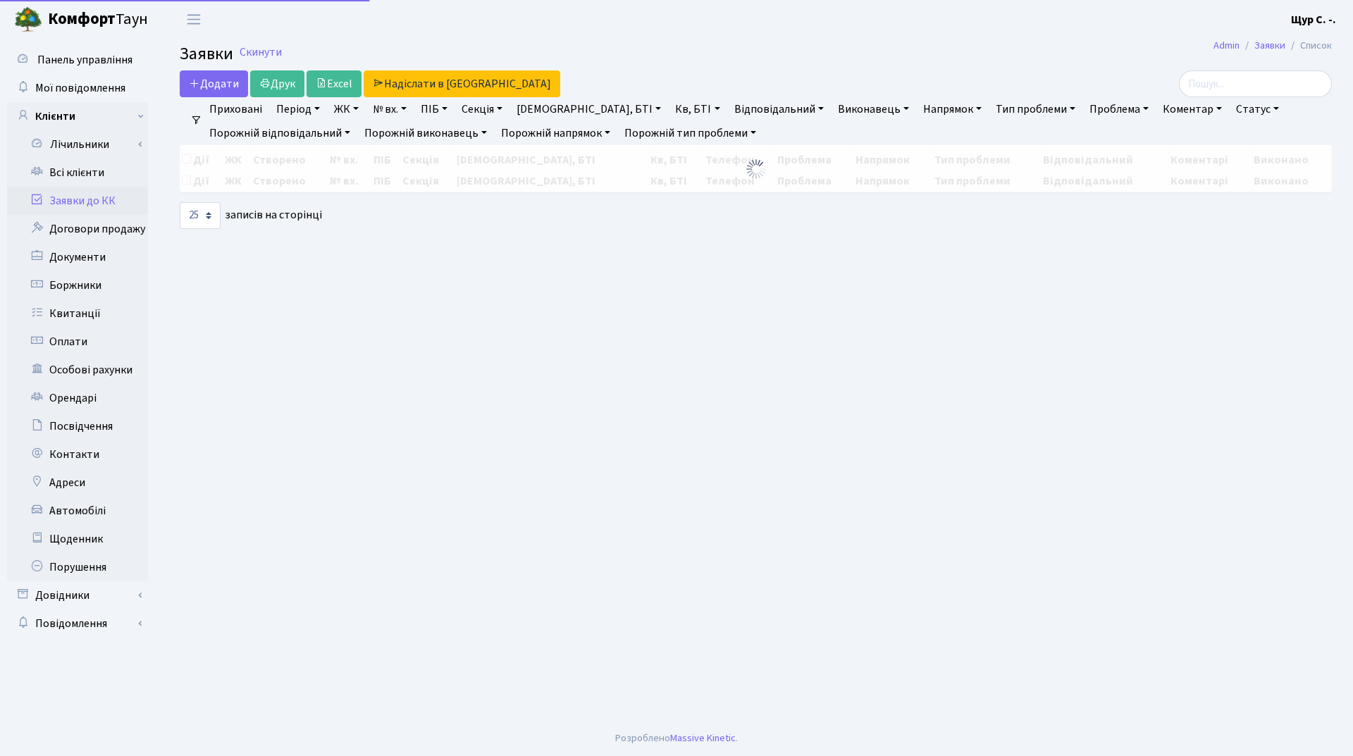
select select "25"
